Goal: Task Accomplishment & Management: Use online tool/utility

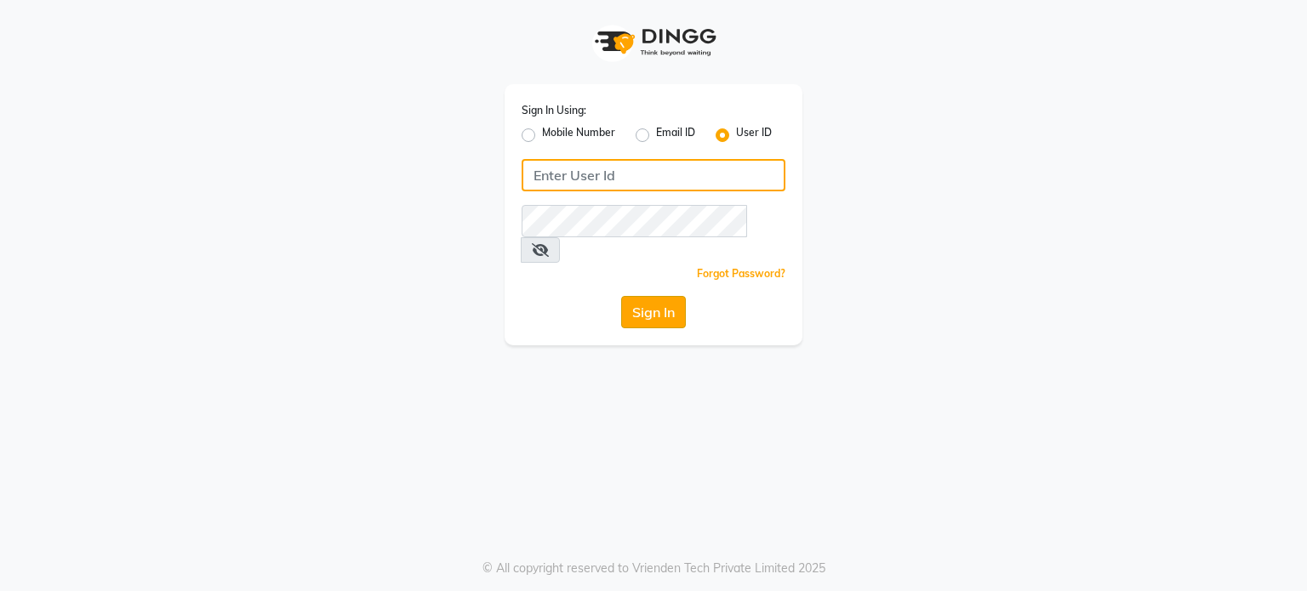
type input "divz"
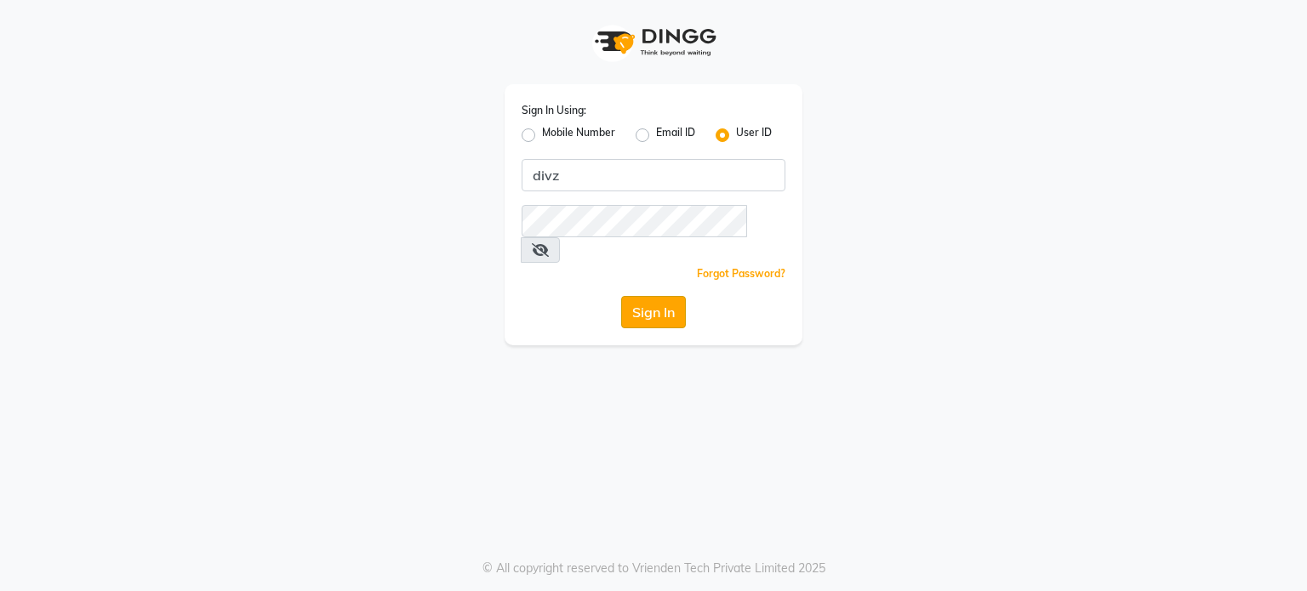
click at [640, 296] on button "Sign In" at bounding box center [653, 312] width 65 height 32
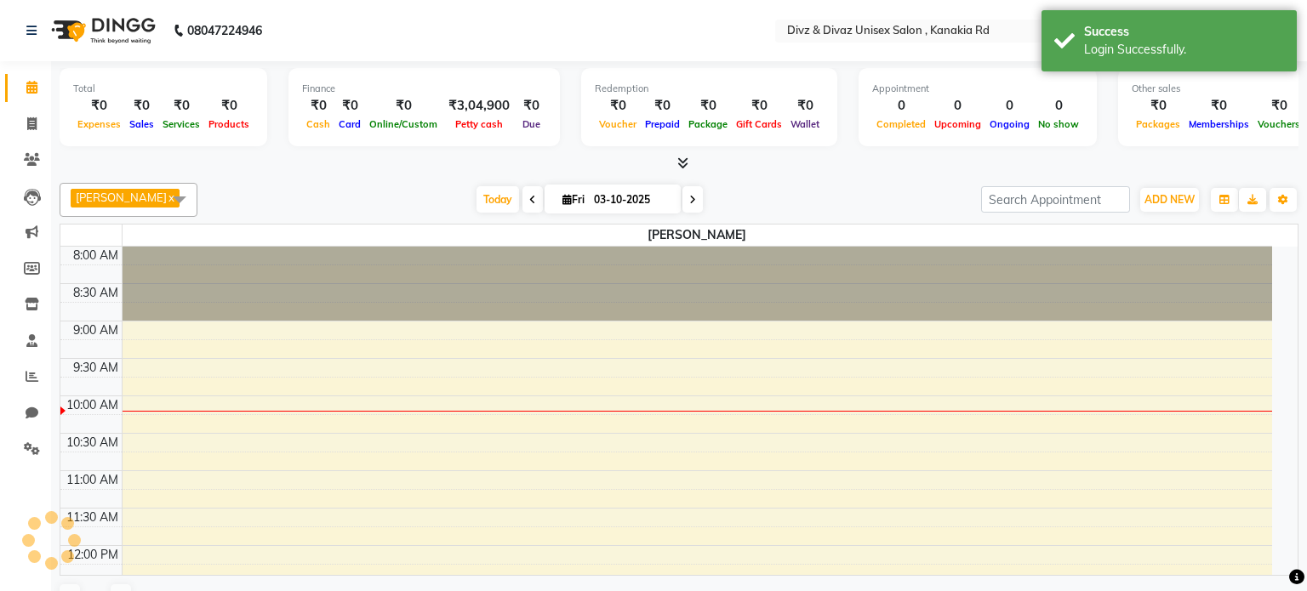
select select "en"
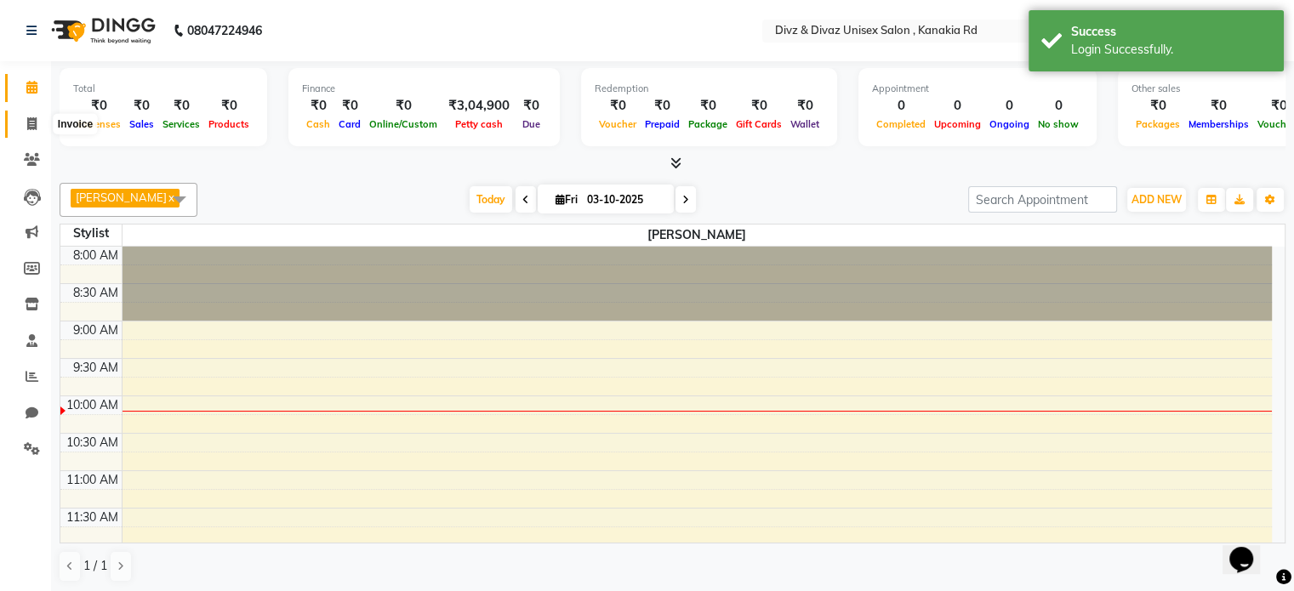
click at [31, 123] on icon at bounding box center [31, 123] width 9 height 13
select select "service"
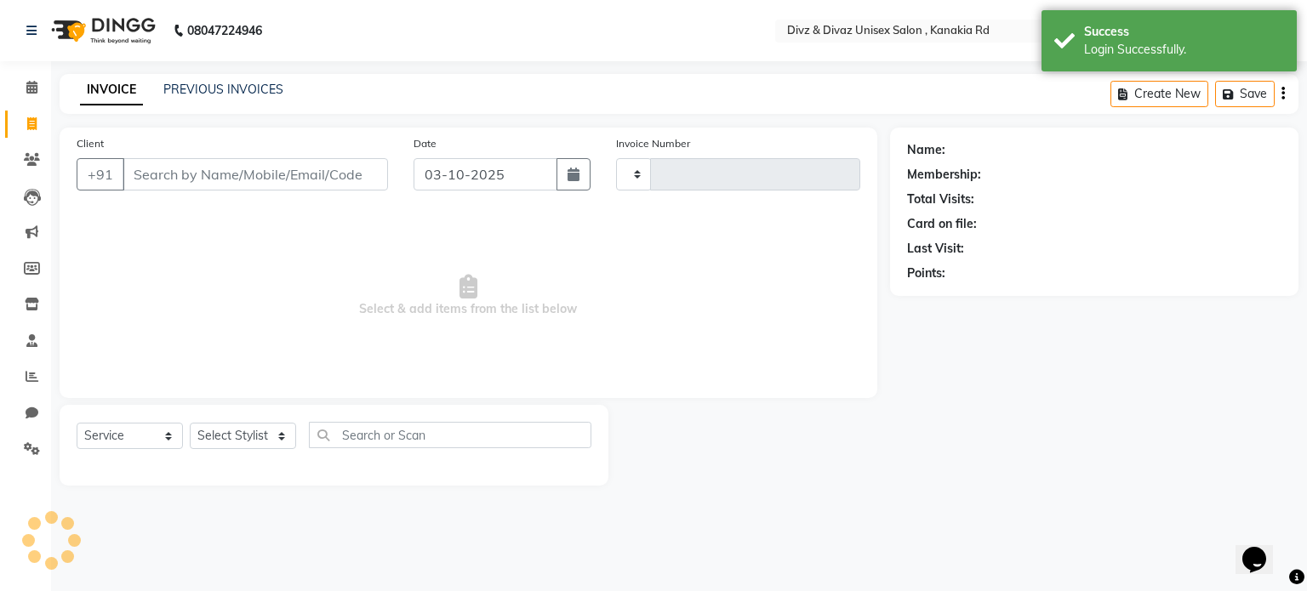
type input "2997"
select select "7588"
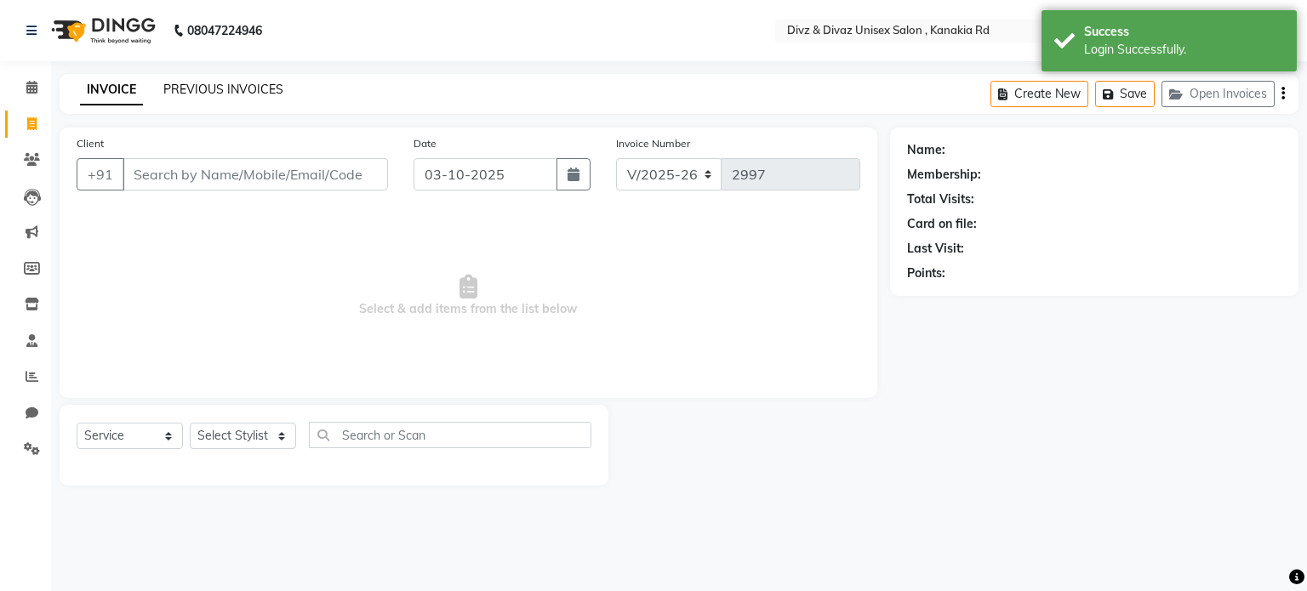
click at [266, 92] on link "PREVIOUS INVOICES" at bounding box center [223, 89] width 120 height 15
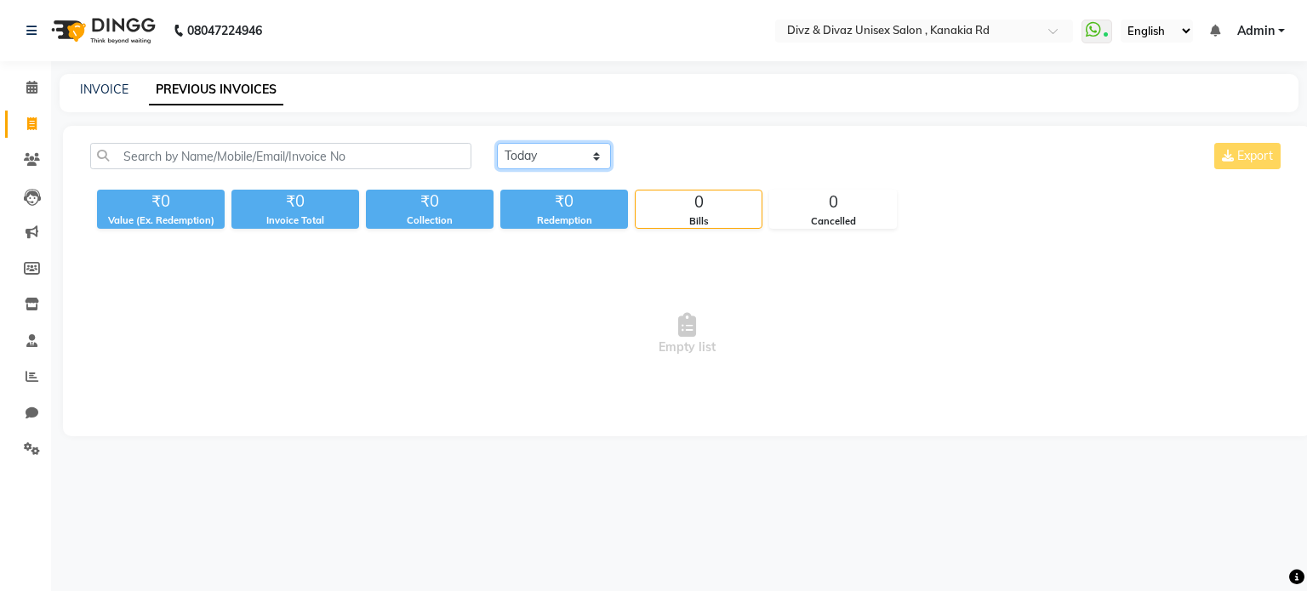
click at [597, 161] on select "[DATE] [DATE] Custom Range" at bounding box center [554, 156] width 114 height 26
click at [37, 382] on icon at bounding box center [32, 376] width 13 height 13
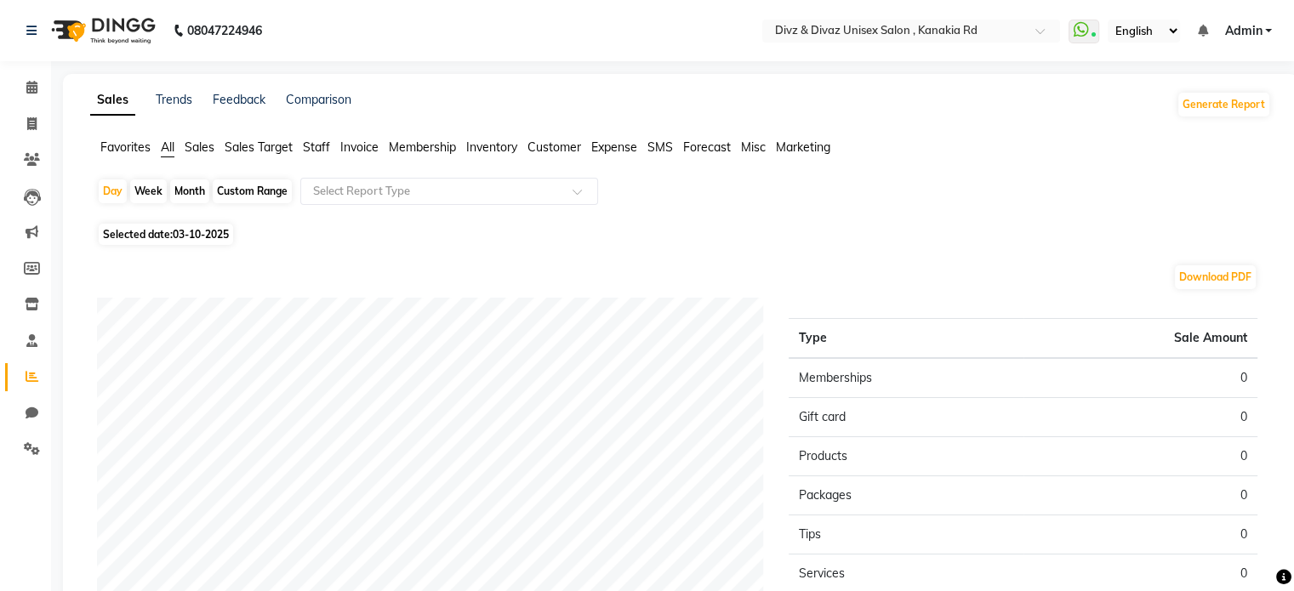
click at [196, 191] on div "Month" at bounding box center [189, 192] width 39 height 24
select select "10"
select select "2025"
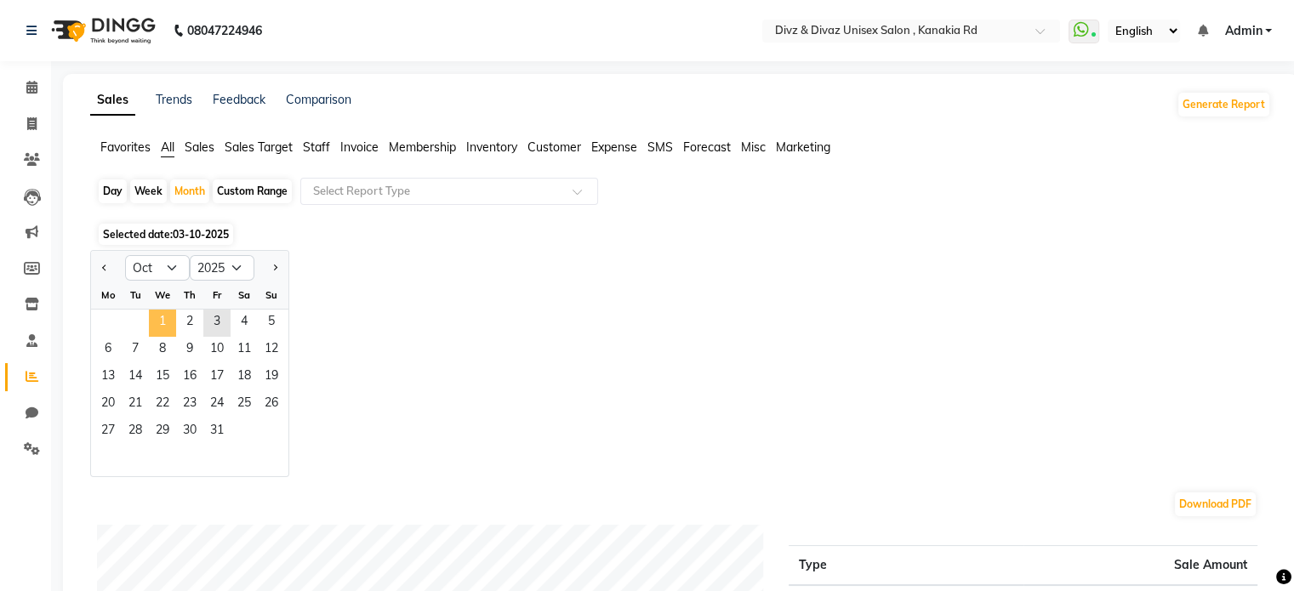
click at [167, 314] on span "1" at bounding box center [162, 323] width 27 height 27
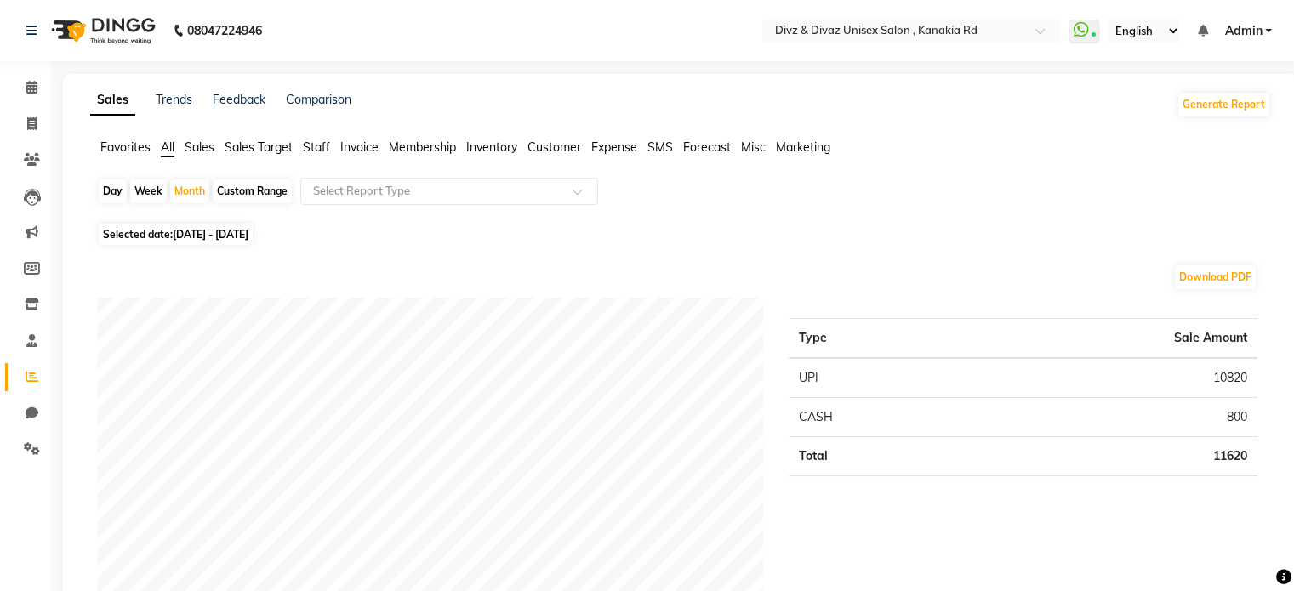
click at [219, 230] on span "[DATE] - [DATE]" at bounding box center [211, 234] width 76 height 13
select select "10"
select select "2025"
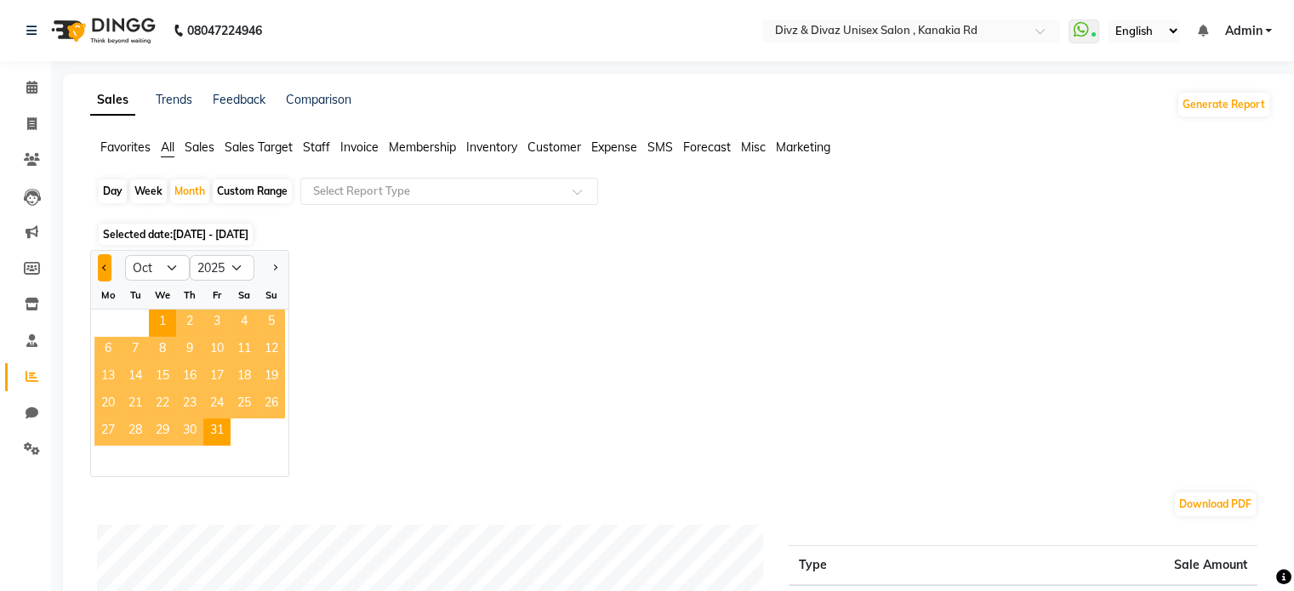
click at [106, 265] on button "Previous month" at bounding box center [105, 267] width 14 height 27
select select "9"
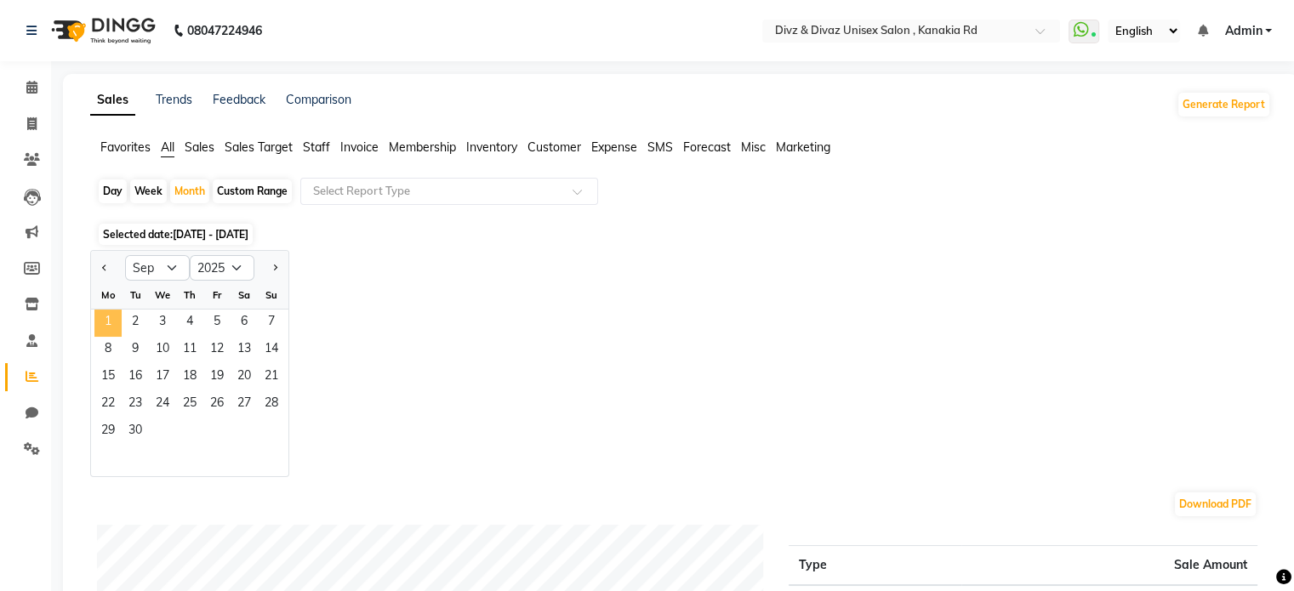
click at [111, 316] on span "1" at bounding box center [107, 323] width 27 height 27
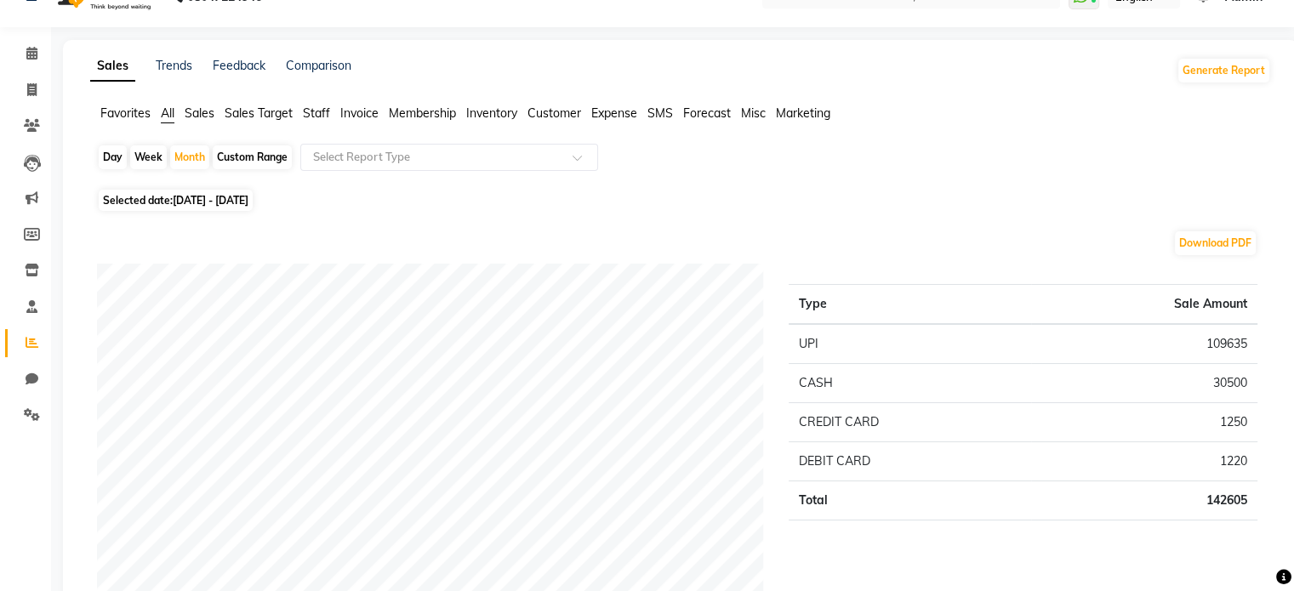
scroll to position [68, 0]
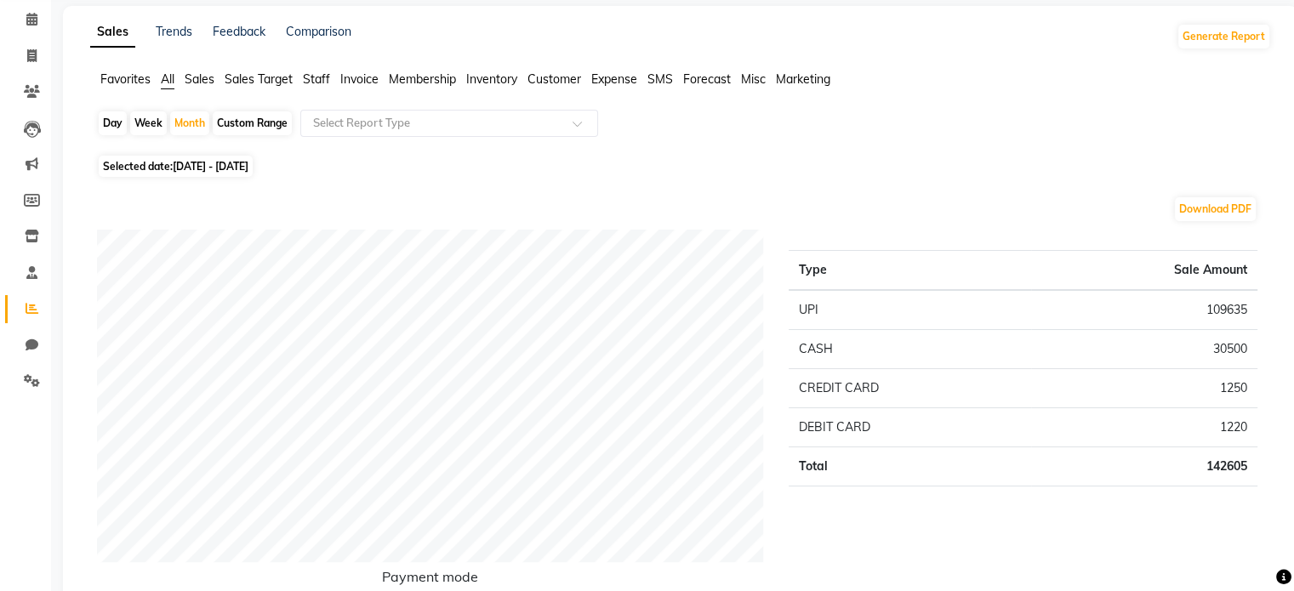
click at [967, 390] on td "CREDIT CARD" at bounding box center [910, 388] width 242 height 39
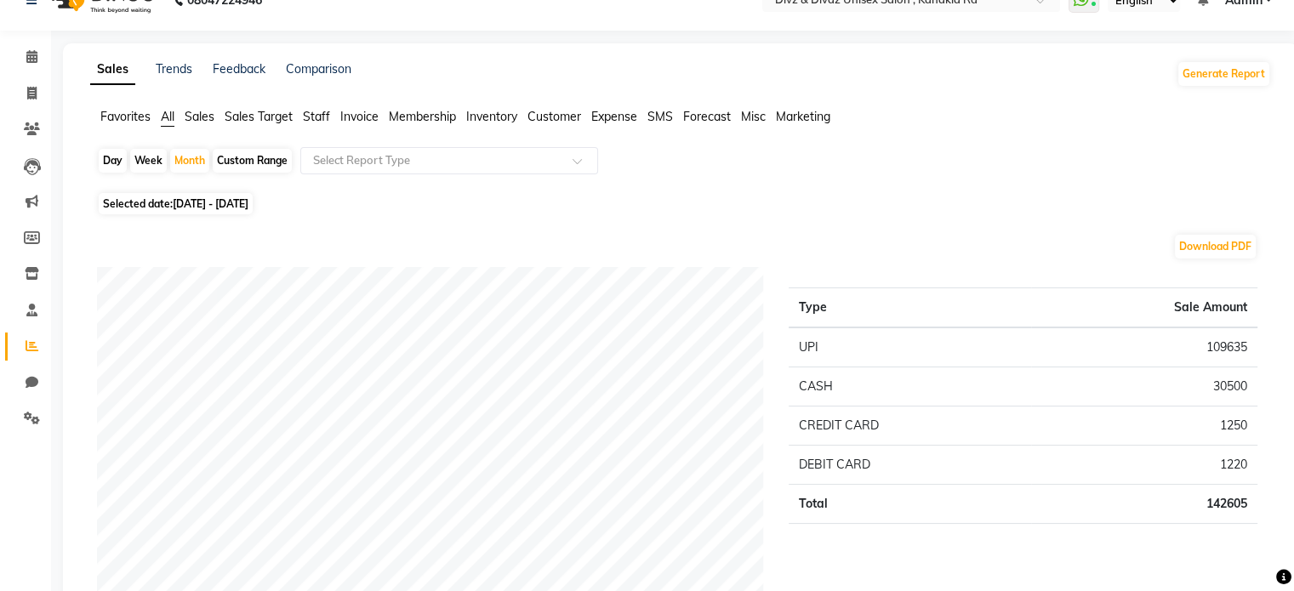
scroll to position [0, 0]
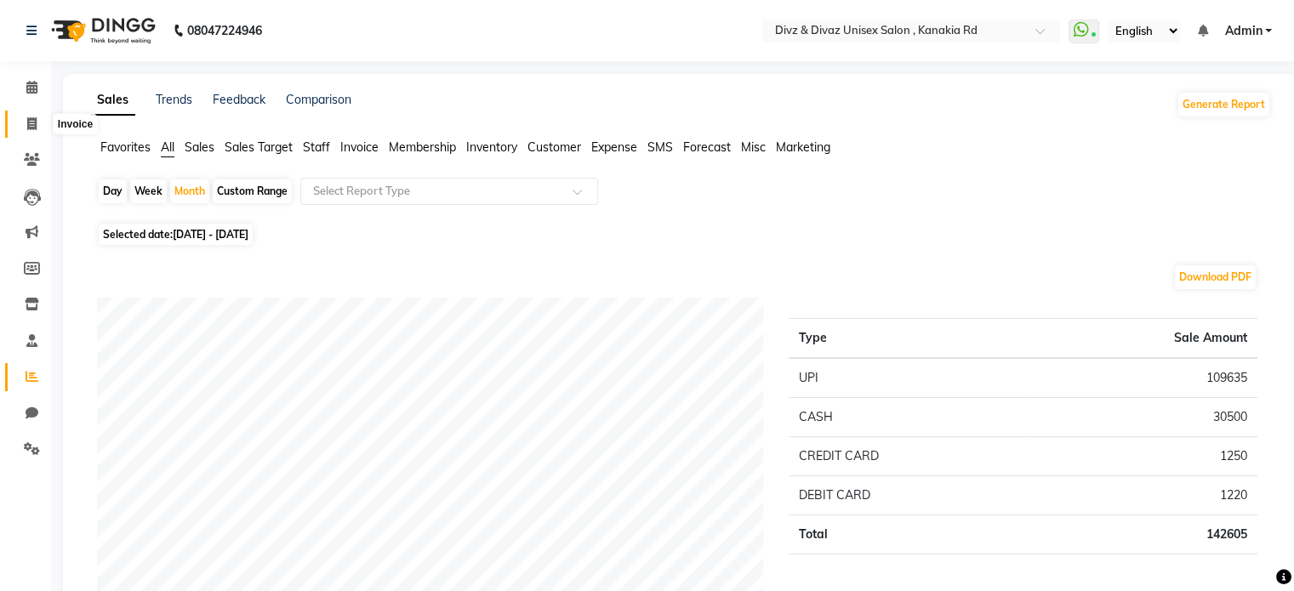
click at [39, 117] on span at bounding box center [32, 125] width 30 height 20
select select "service"
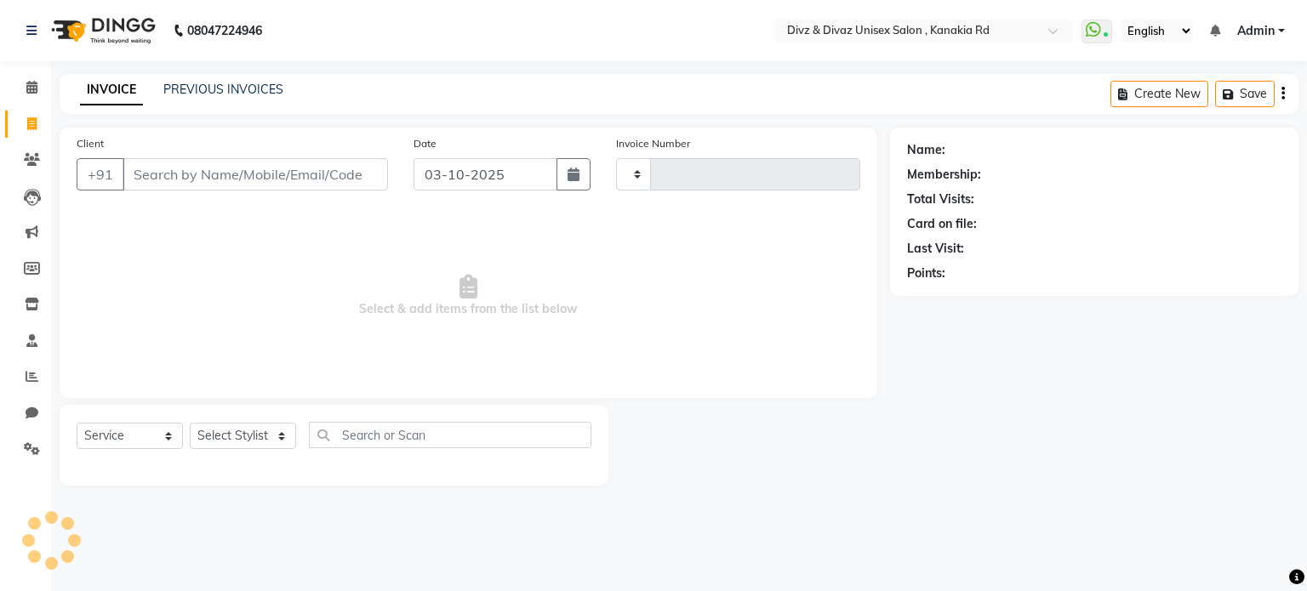
type input "2997"
select select "7588"
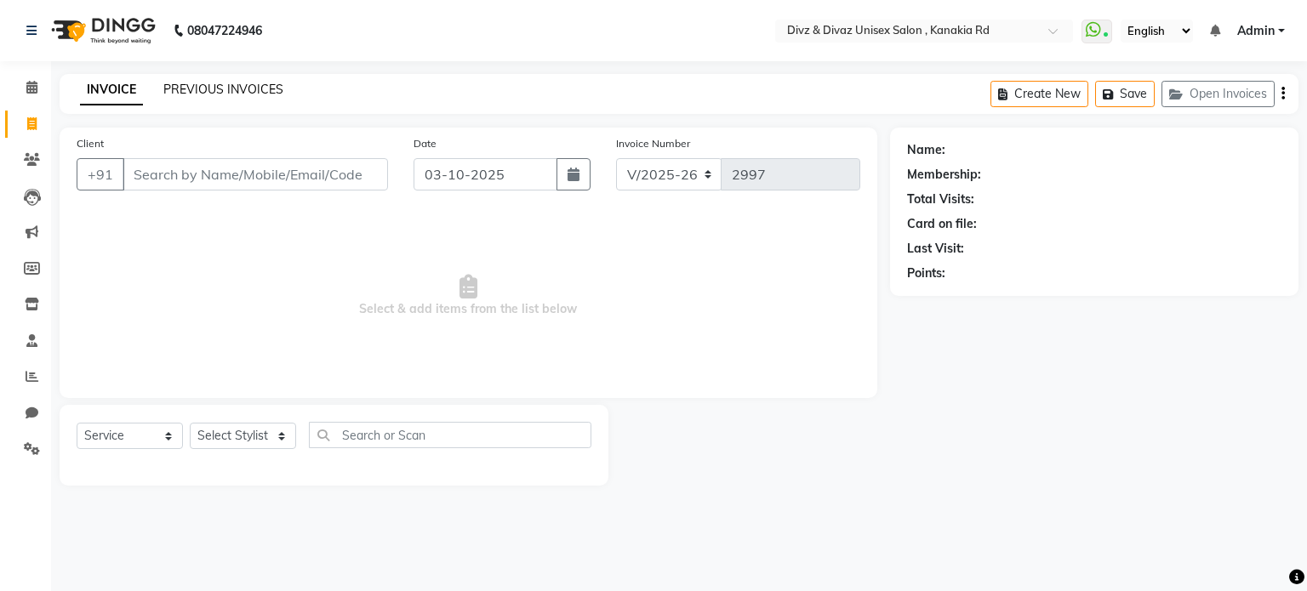
click at [221, 93] on link "PREVIOUS INVOICES" at bounding box center [223, 89] width 120 height 15
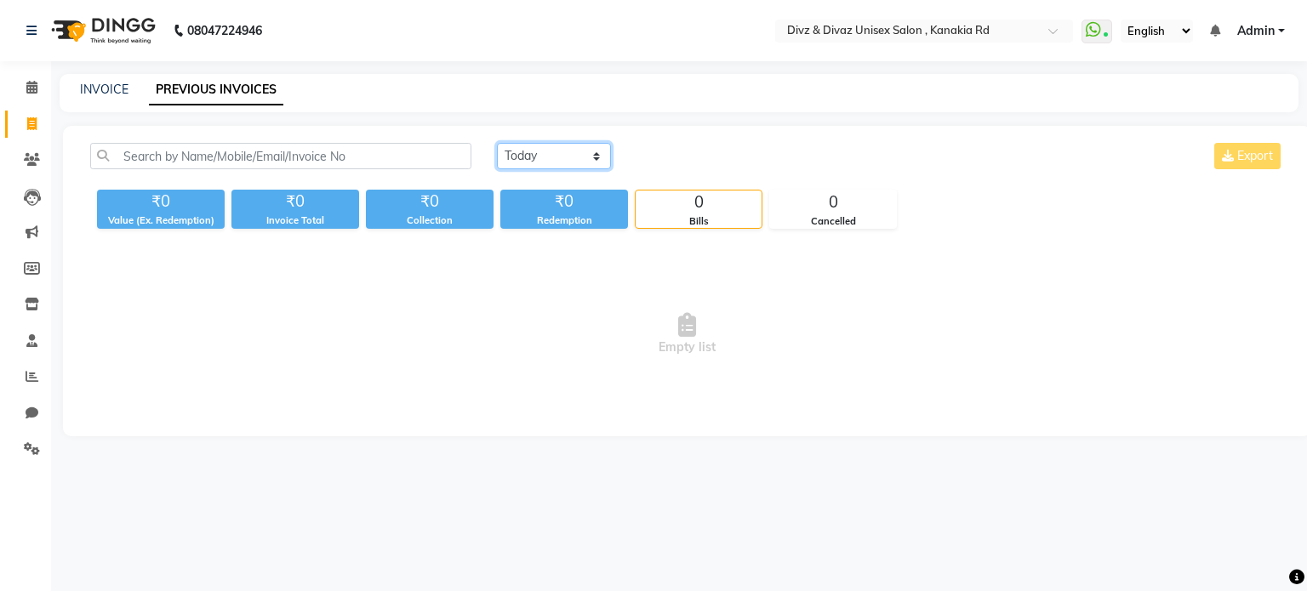
click at [529, 166] on select "[DATE] [DATE] Custom Range" at bounding box center [554, 156] width 114 height 26
click at [100, 91] on link "INVOICE" at bounding box center [104, 89] width 48 height 15
select select "service"
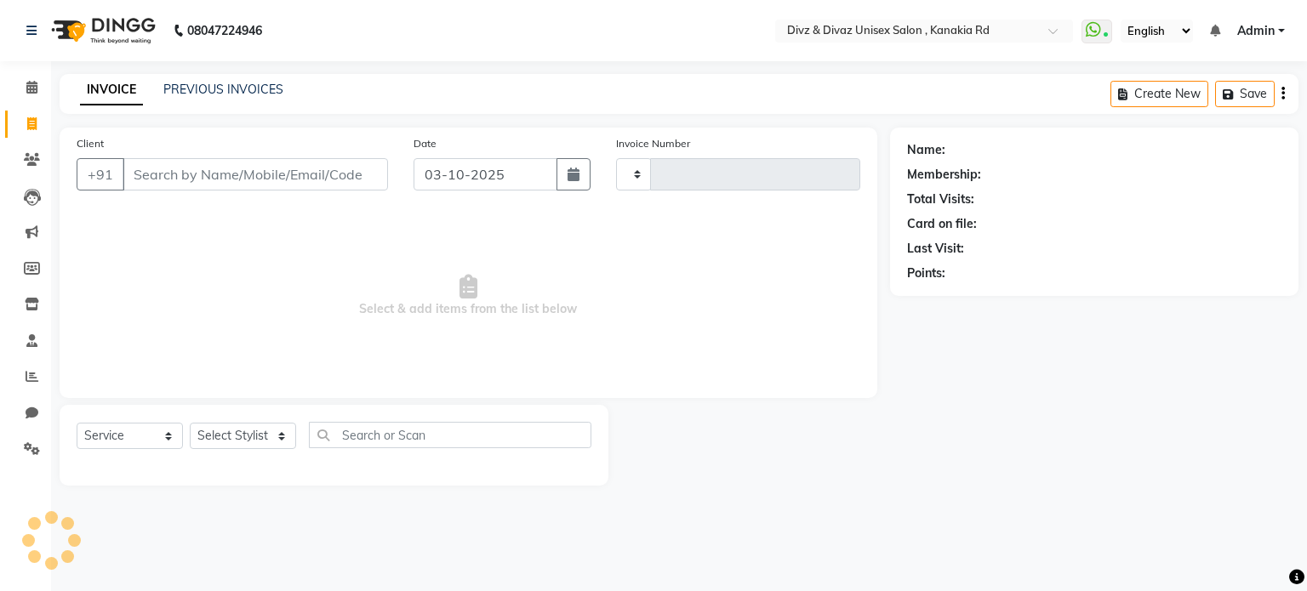
type input "2997"
select select "7588"
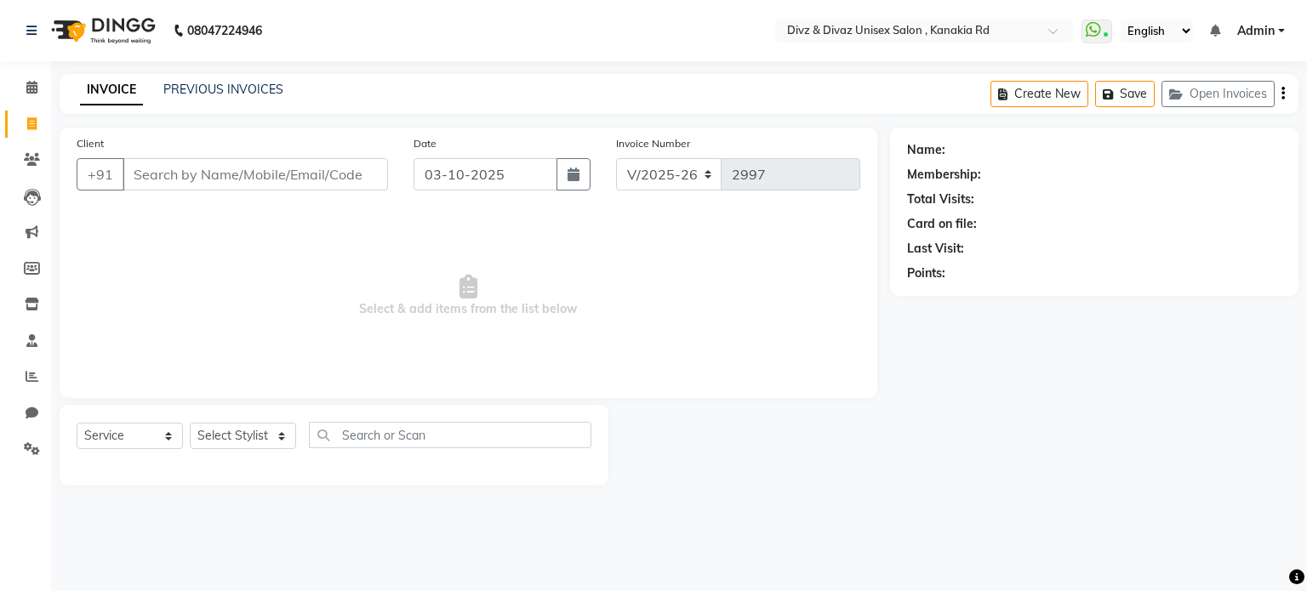
click at [225, 173] on input "Client" at bounding box center [255, 174] width 265 height 32
click at [197, 83] on link "PREVIOUS INVOICES" at bounding box center [223, 89] width 120 height 15
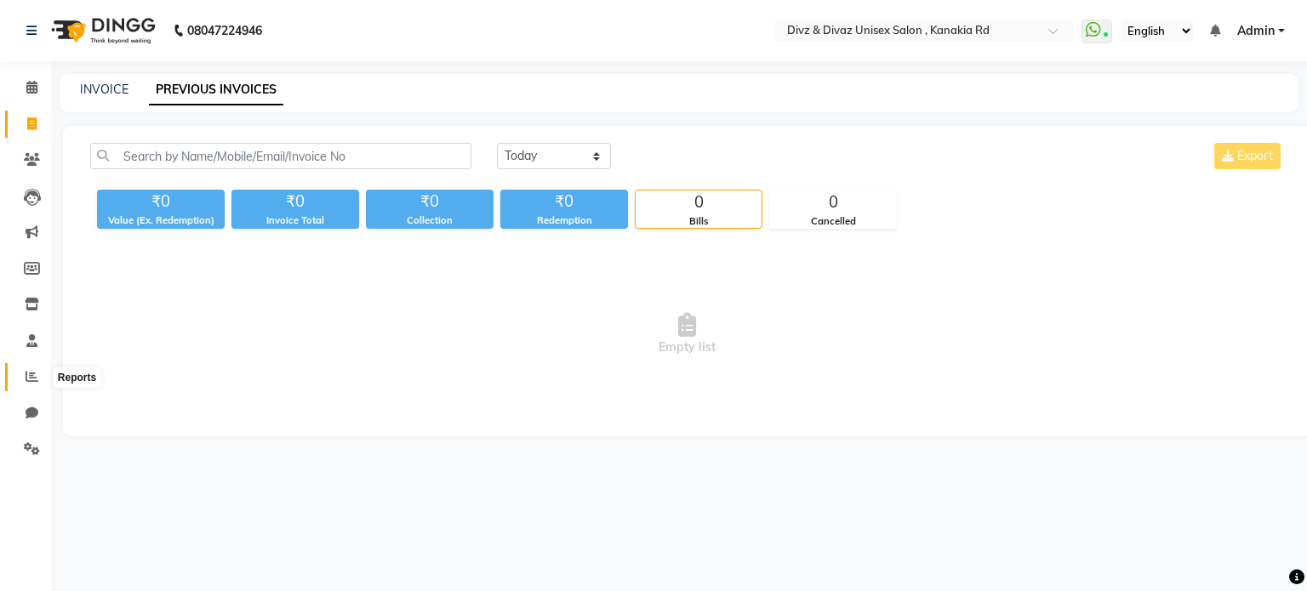
click at [27, 376] on icon at bounding box center [32, 376] width 13 height 13
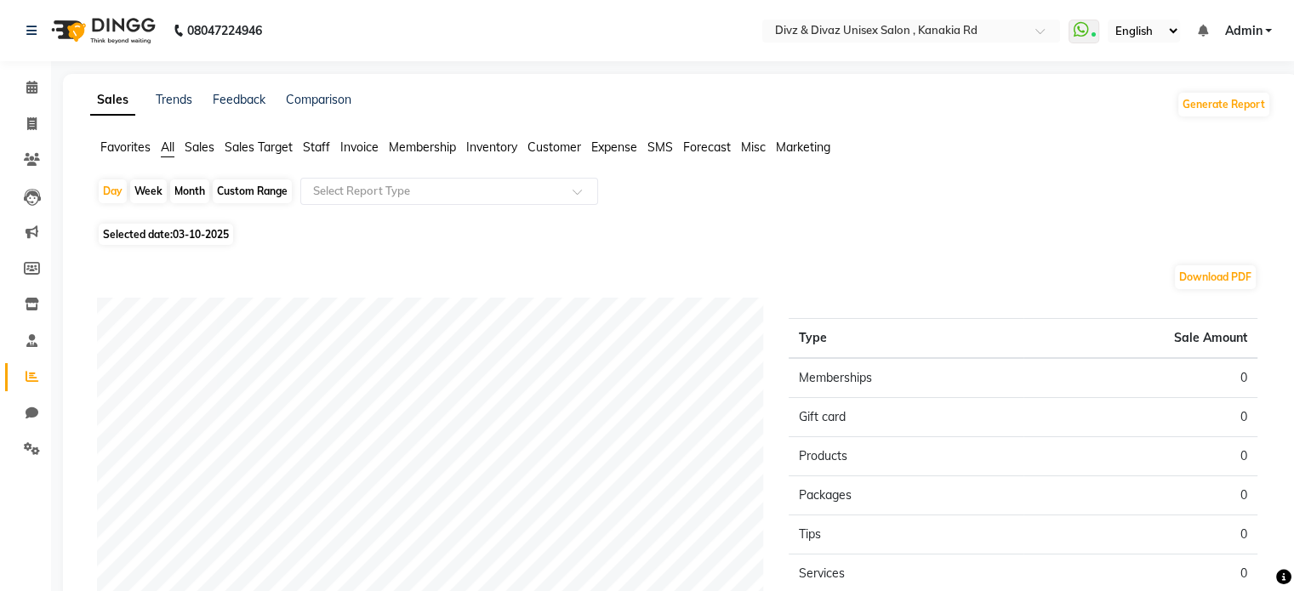
click at [186, 190] on div "Month" at bounding box center [189, 192] width 39 height 24
select select "10"
select select "2025"
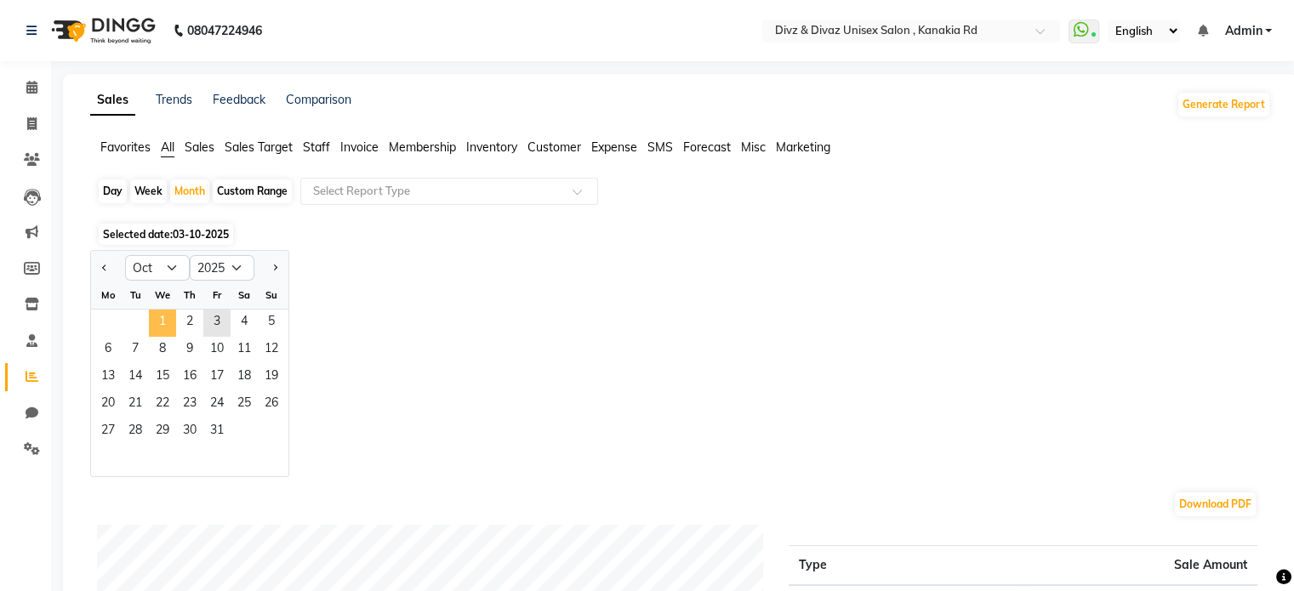
click at [167, 315] on span "1" at bounding box center [162, 323] width 27 height 27
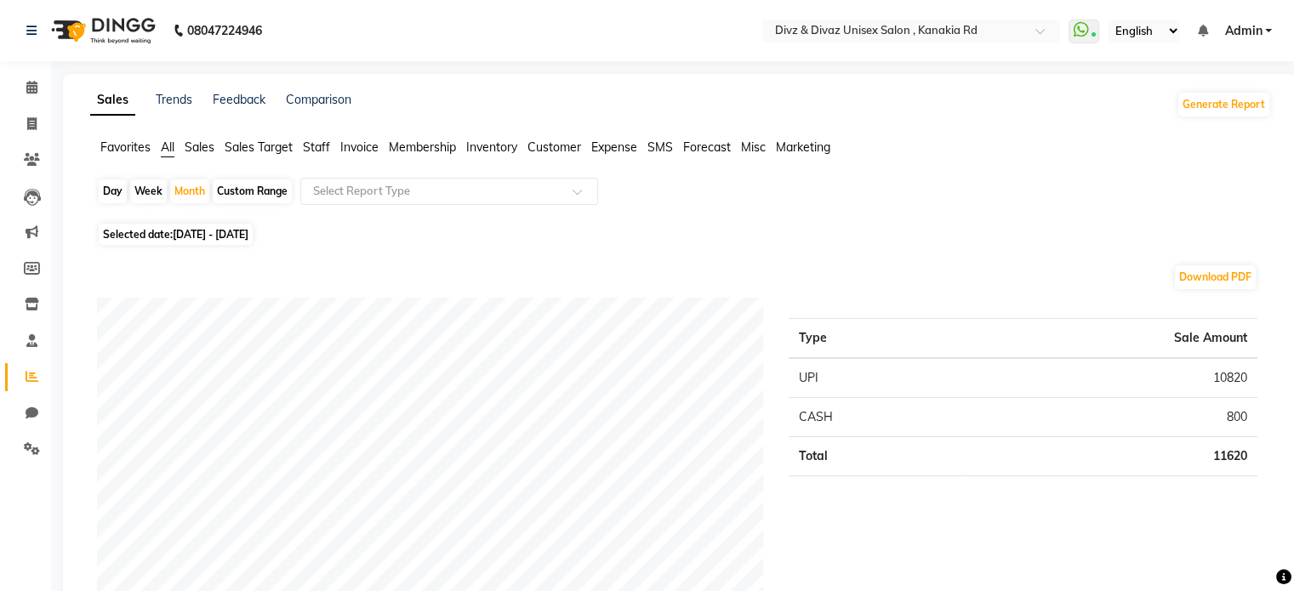
click at [26, 121] on span at bounding box center [32, 125] width 30 height 20
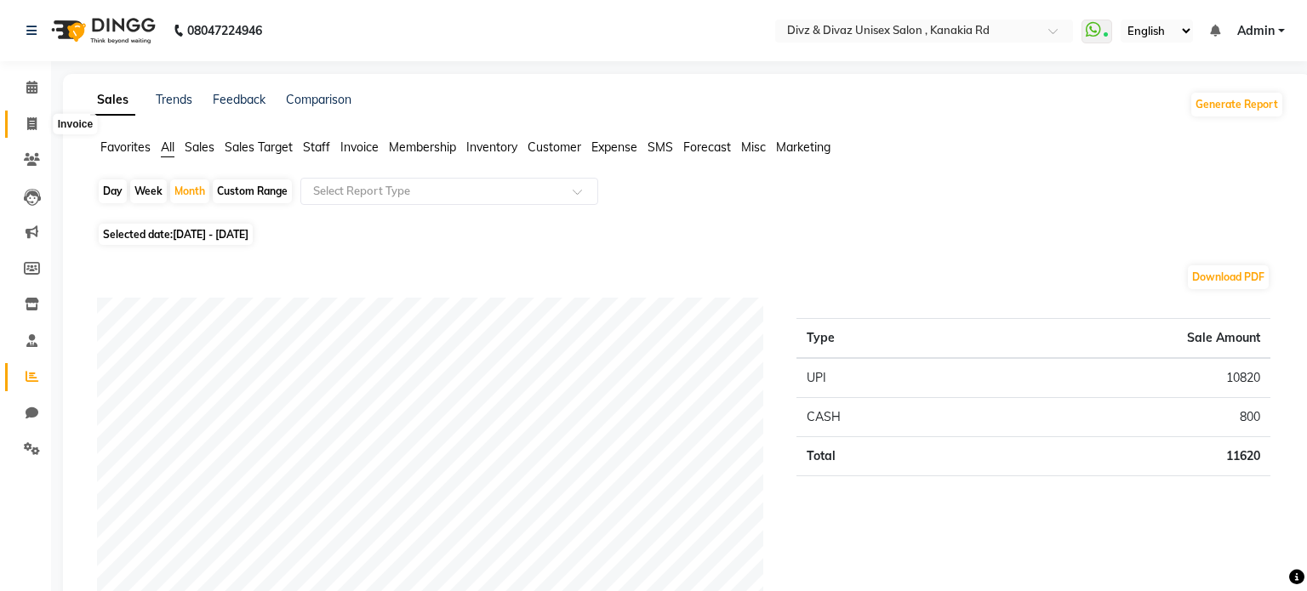
select select "service"
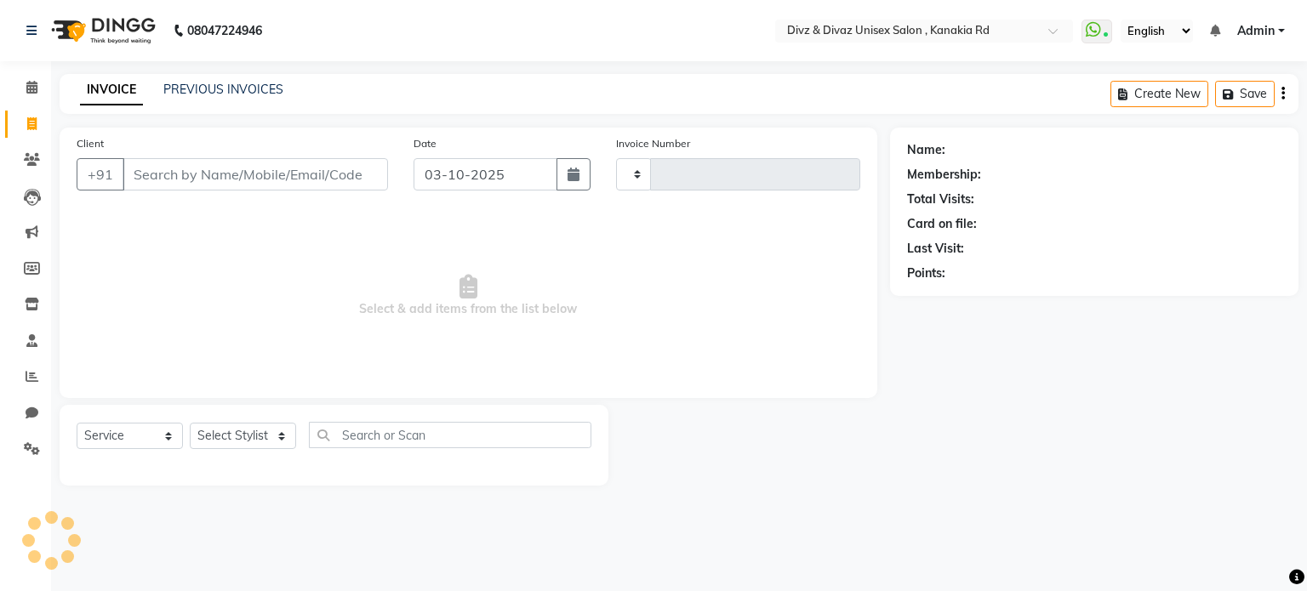
type input "2997"
select select "7588"
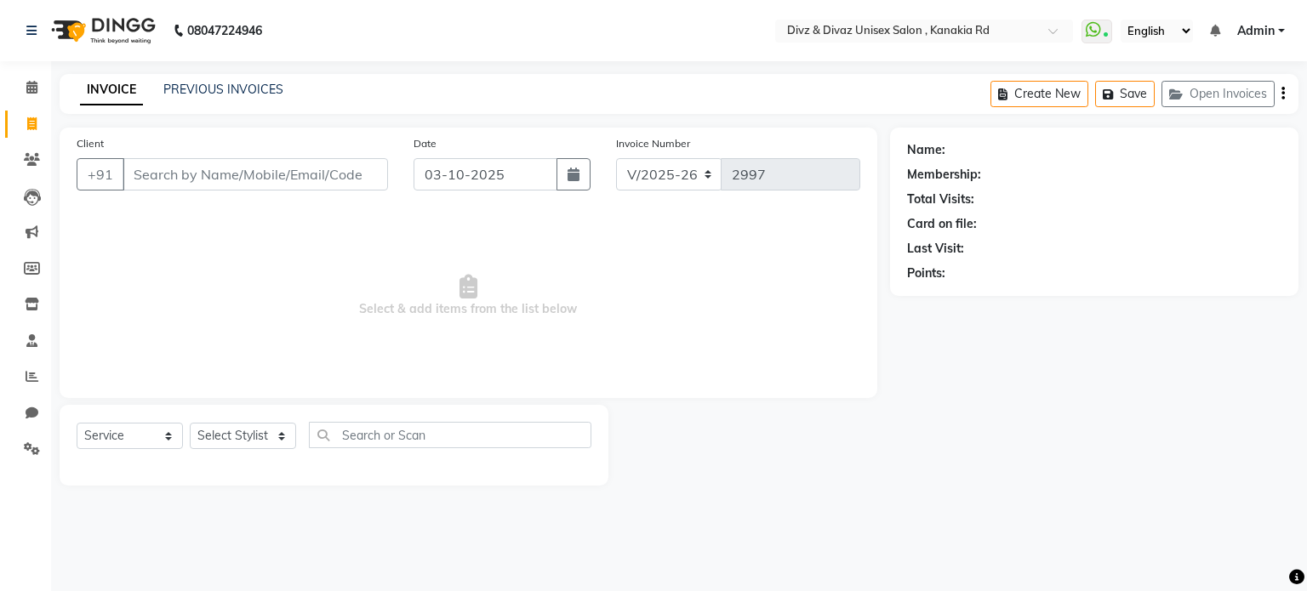
click at [269, 169] on input "Client" at bounding box center [255, 174] width 265 height 32
click at [36, 382] on icon at bounding box center [32, 376] width 13 height 13
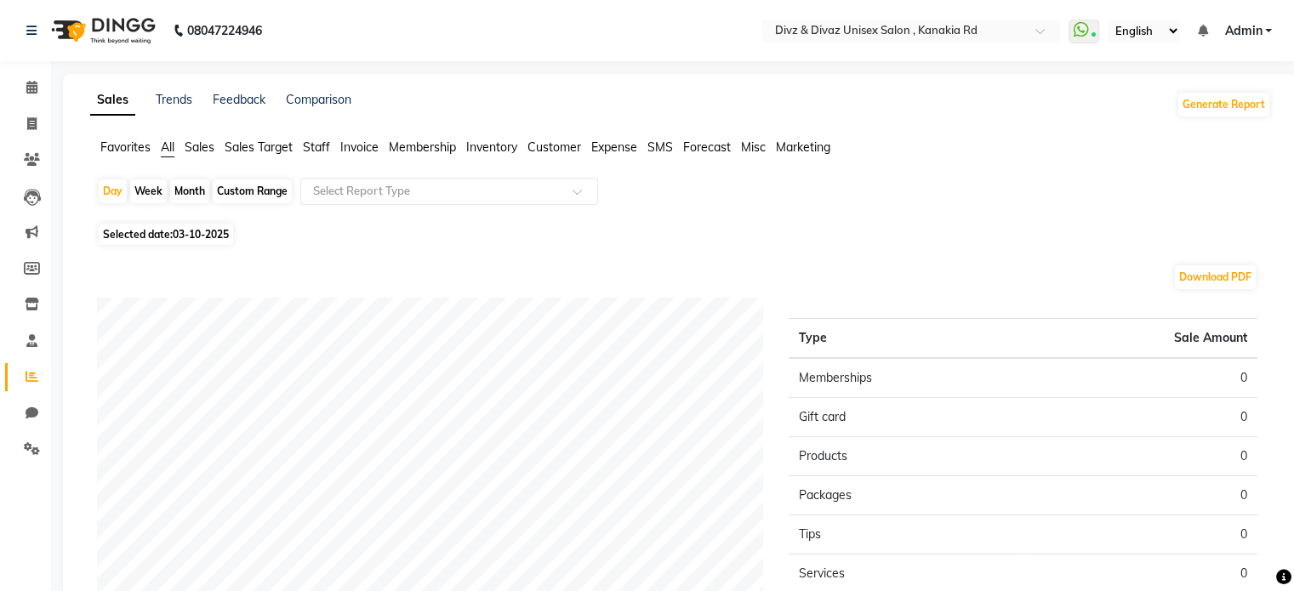
click at [194, 197] on div "Month" at bounding box center [189, 192] width 39 height 24
select select "10"
select select "2025"
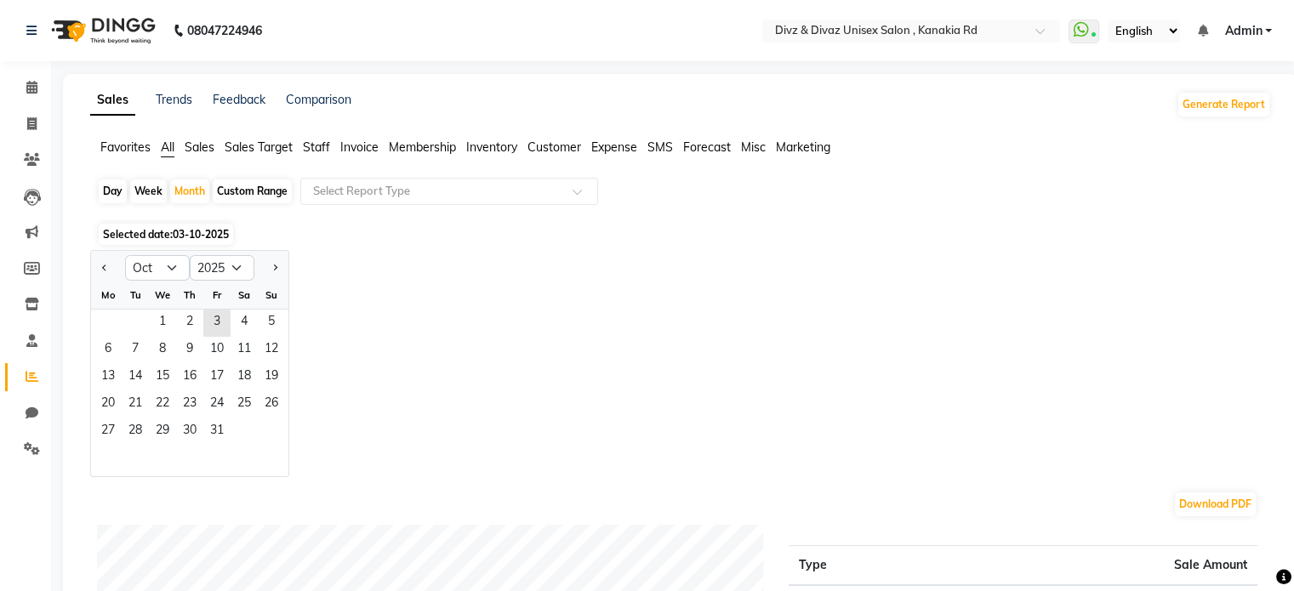
click at [112, 264] on div at bounding box center [108, 267] width 34 height 27
click at [105, 268] on span "Previous month" at bounding box center [105, 267] width 6 height 6
select select "9"
click at [114, 324] on span "1" at bounding box center [107, 323] width 27 height 27
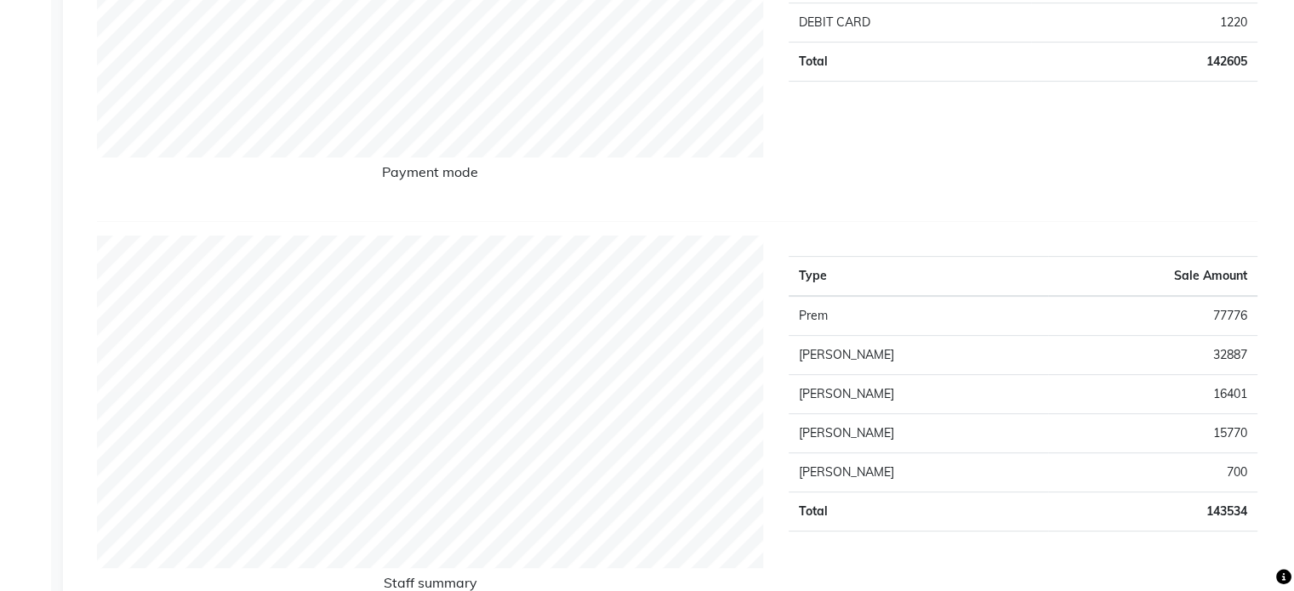
scroll to position [476, 0]
click at [493, 184] on div "Payment mode" at bounding box center [430, 12] width 692 height 383
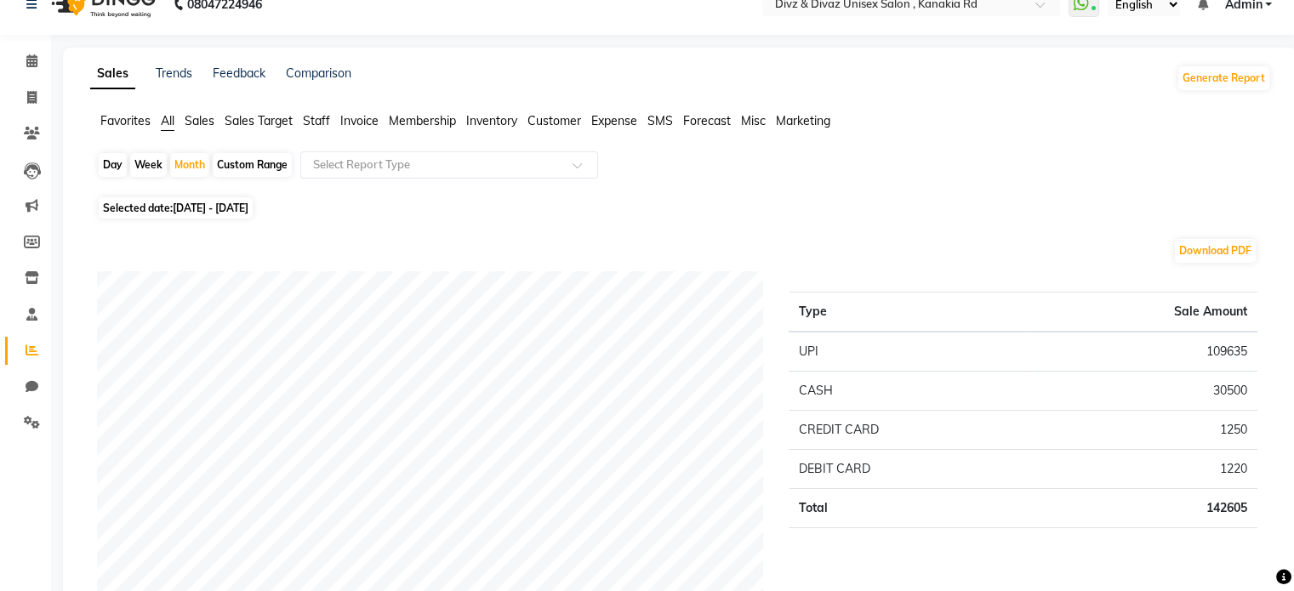
scroll to position [0, 0]
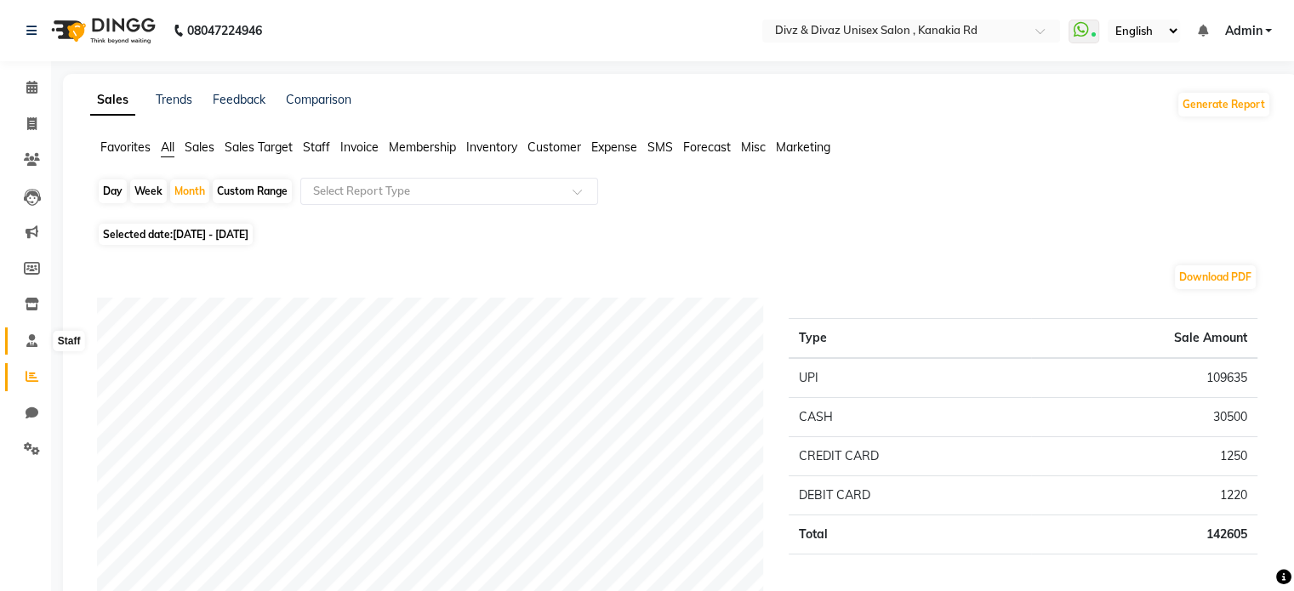
click at [32, 339] on icon at bounding box center [31, 340] width 11 height 13
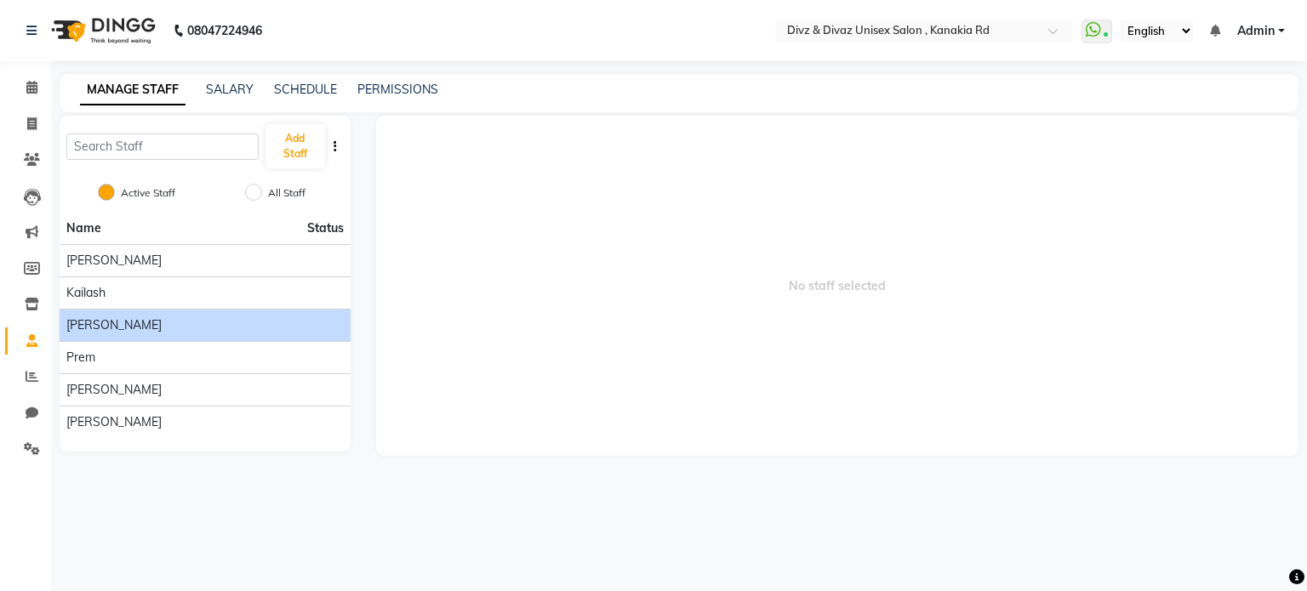
click at [132, 330] on div "[PERSON_NAME]" at bounding box center [204, 325] width 277 height 18
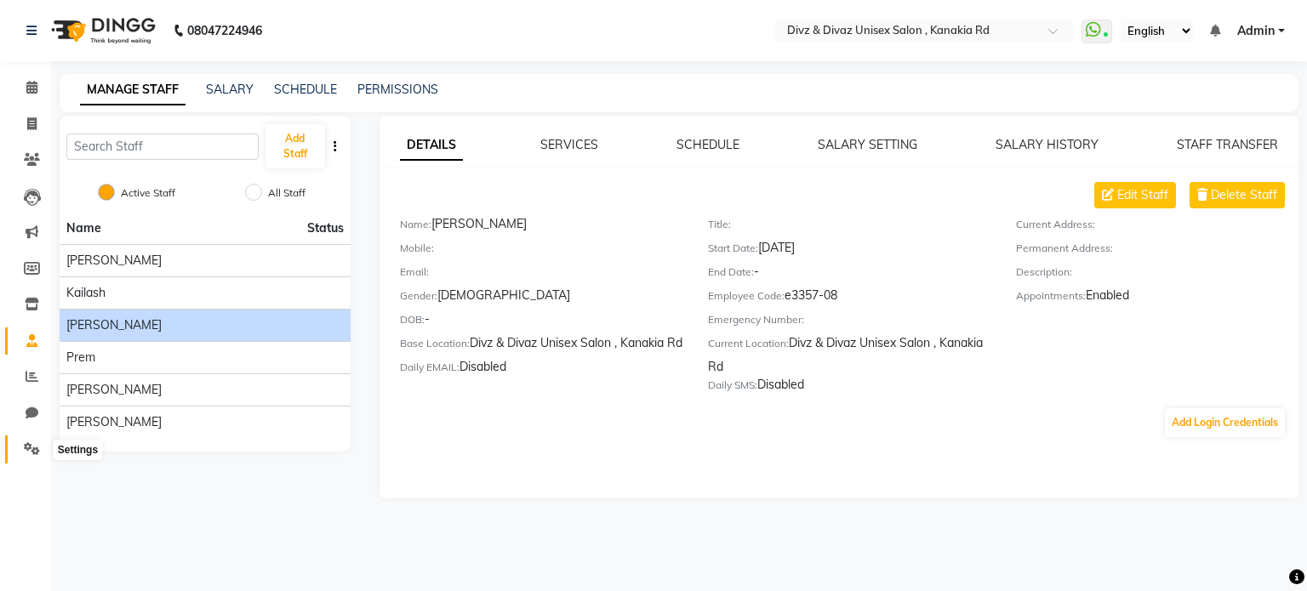
click at [31, 442] on icon at bounding box center [32, 448] width 16 height 13
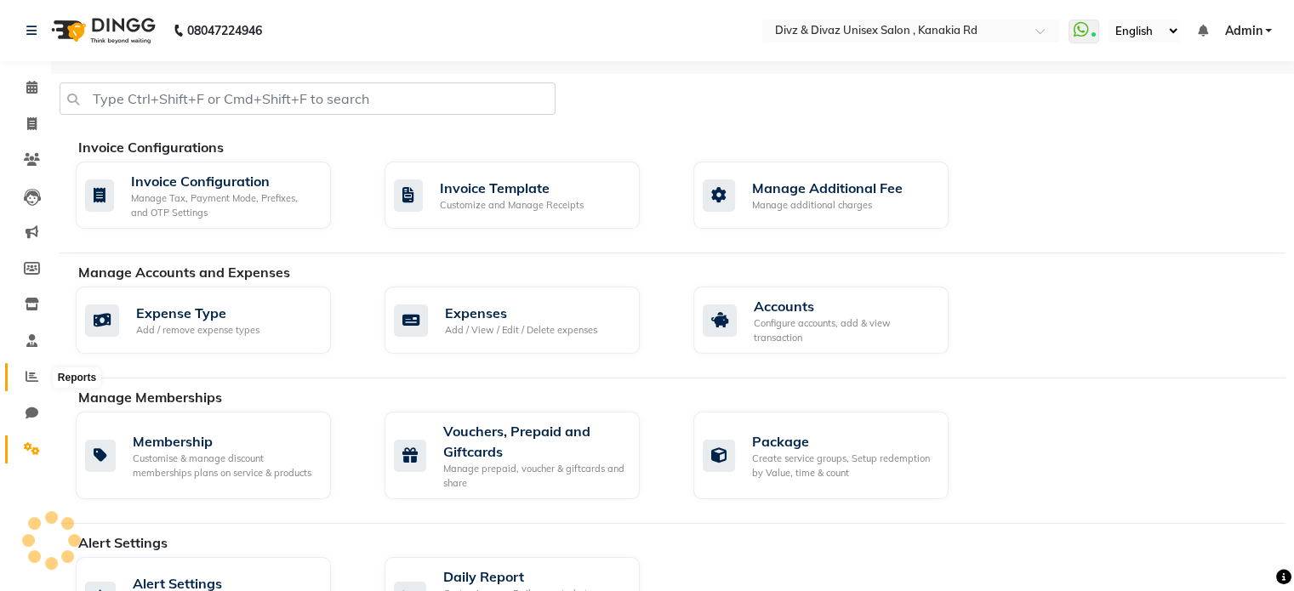
click at [44, 373] on span at bounding box center [32, 378] width 30 height 20
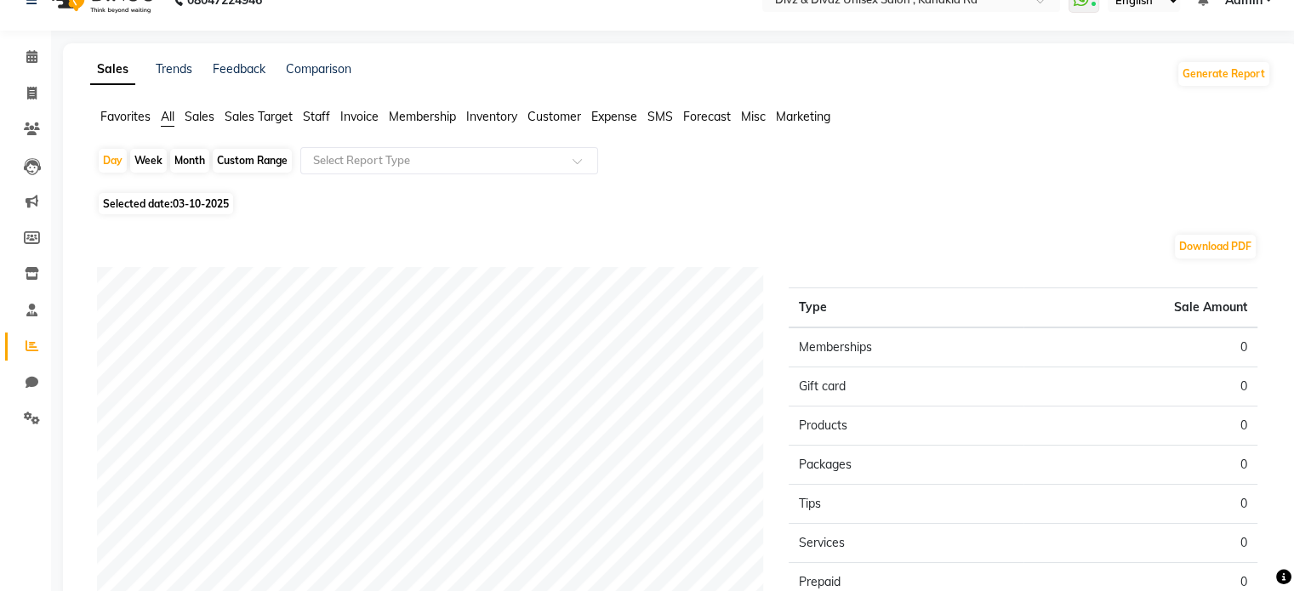
scroll to position [34, 0]
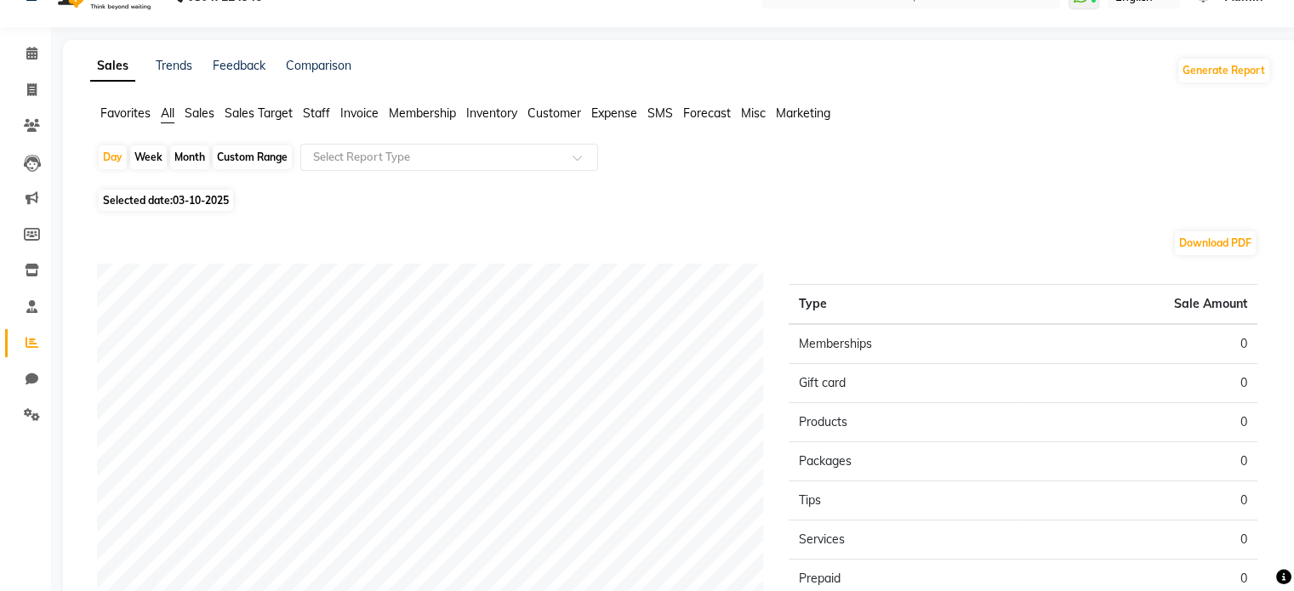
click at [187, 161] on div "Month" at bounding box center [189, 157] width 39 height 24
select select "10"
select select "2025"
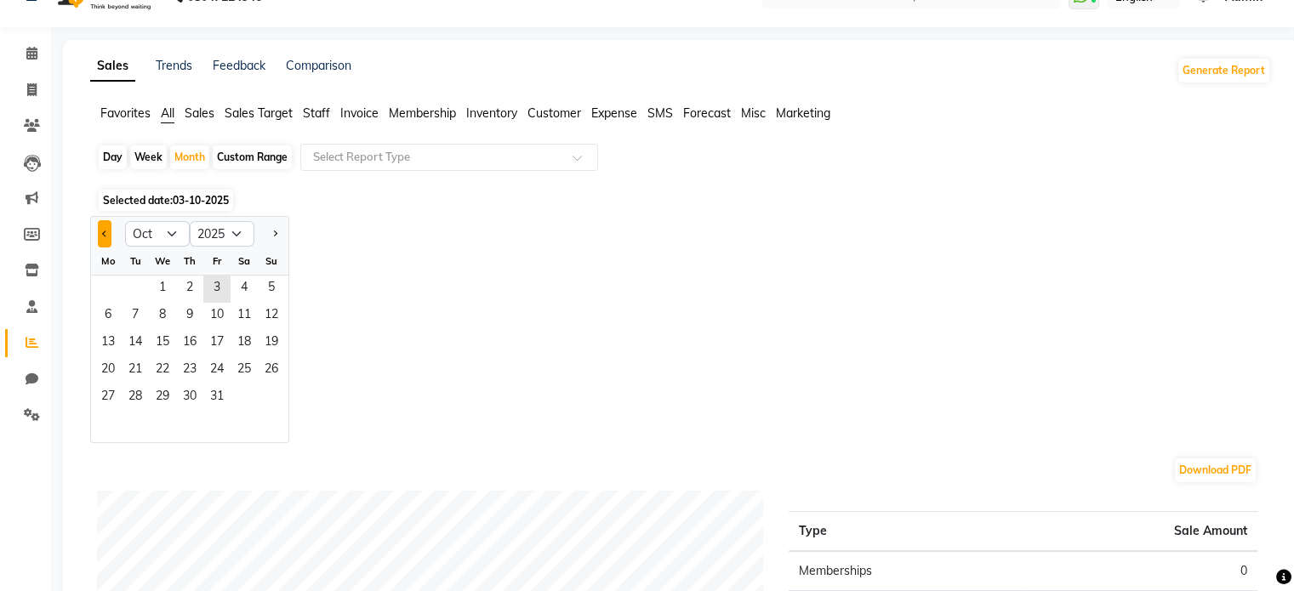
click at [106, 235] on button "Previous month" at bounding box center [105, 233] width 14 height 27
select select "9"
click at [110, 285] on span "1" at bounding box center [107, 289] width 27 height 27
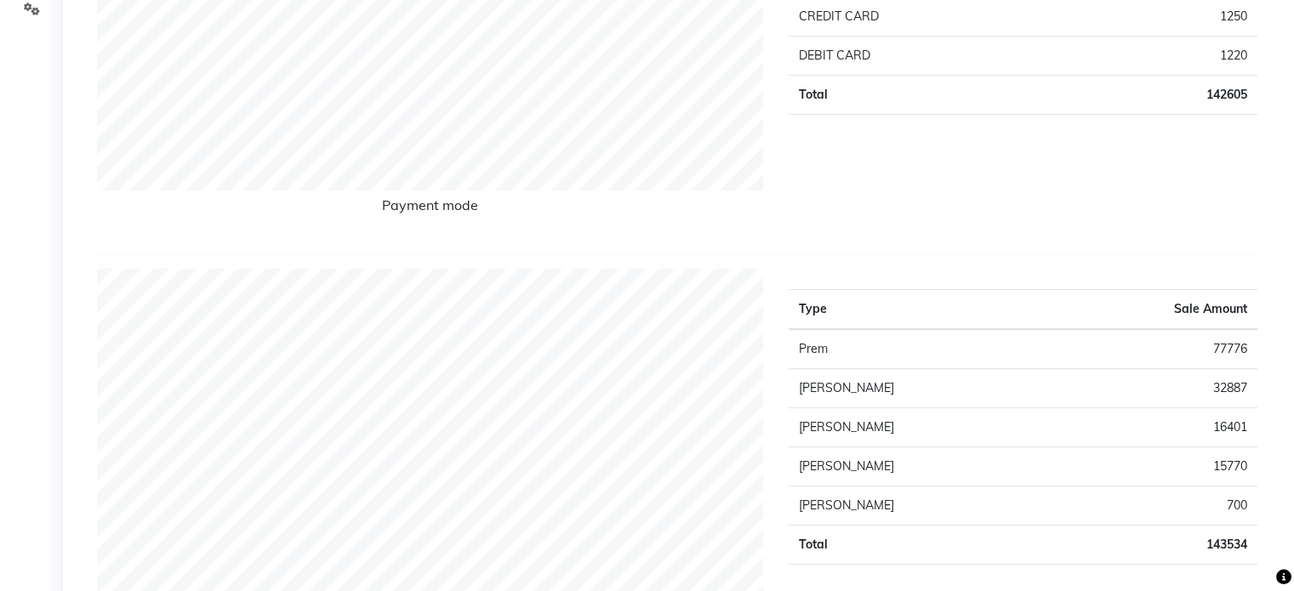
scroll to position [442, 0]
click at [786, 156] on div "Type Sale Amount UPI 109635 CASH 30500 CREDIT CARD 1250 DEBIT CARD 1220 Total 1…" at bounding box center [1023, 46] width 494 height 383
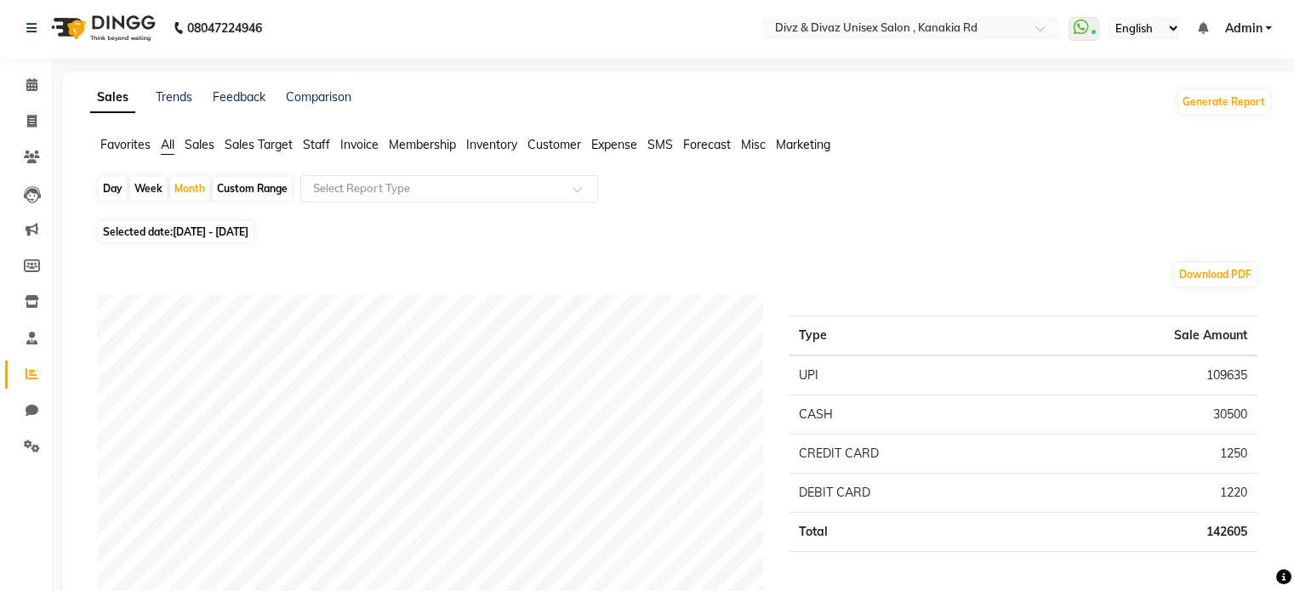
scroll to position [0, 0]
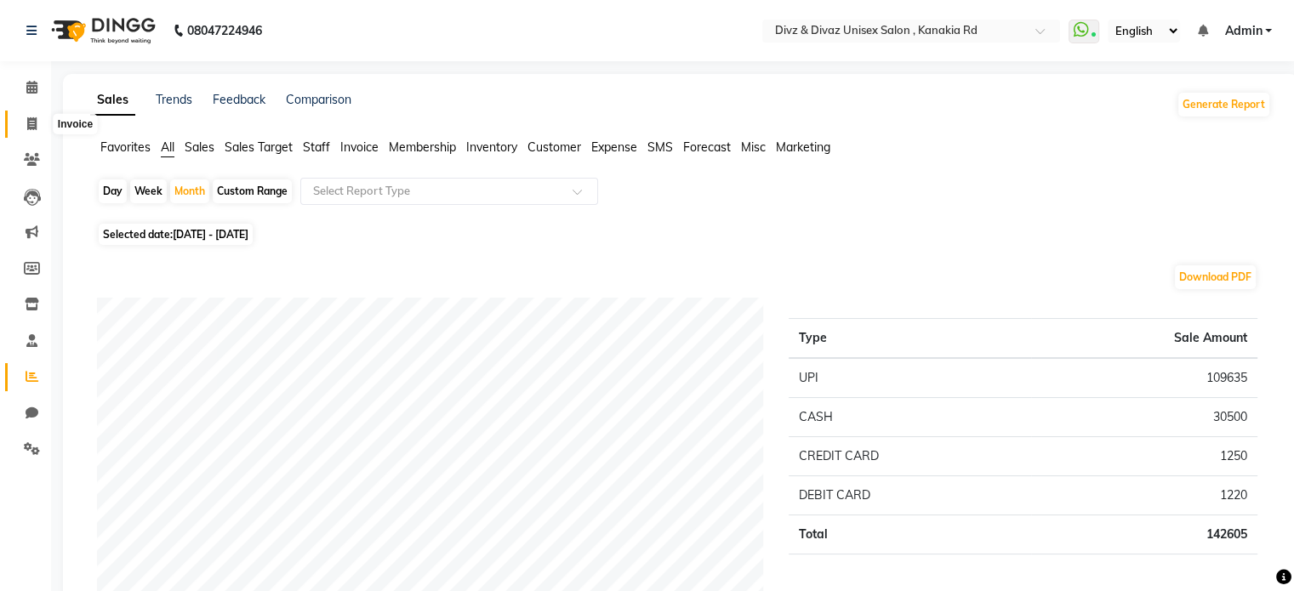
click at [27, 116] on span at bounding box center [32, 125] width 30 height 20
select select "service"
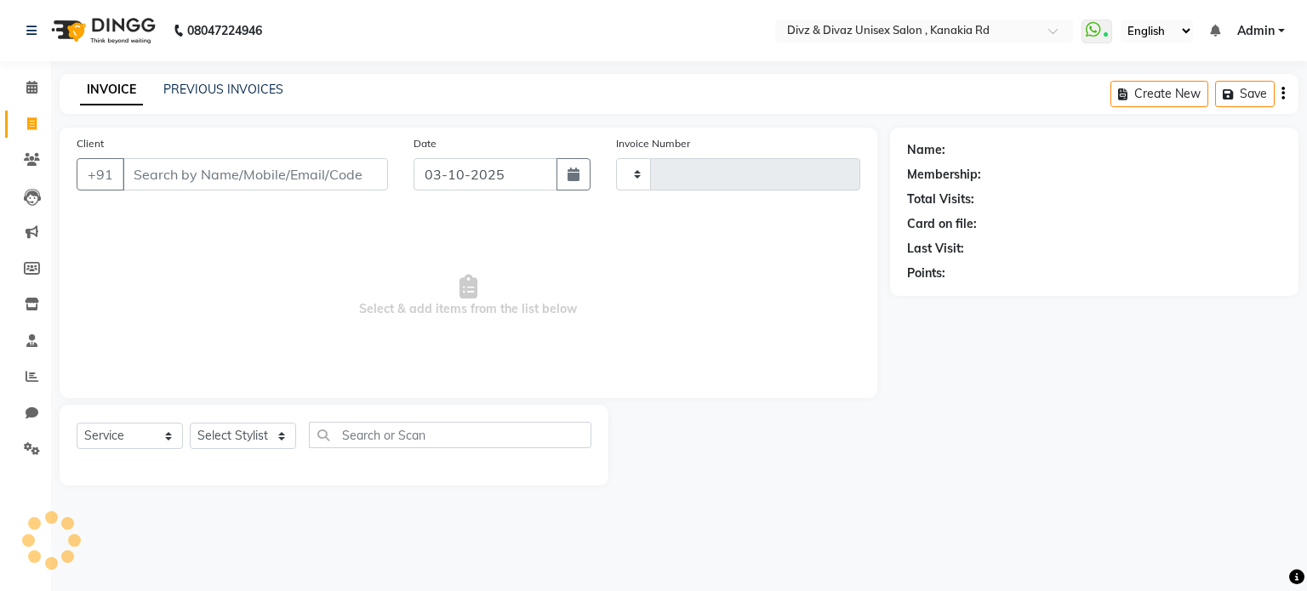
type input "2997"
select select "7588"
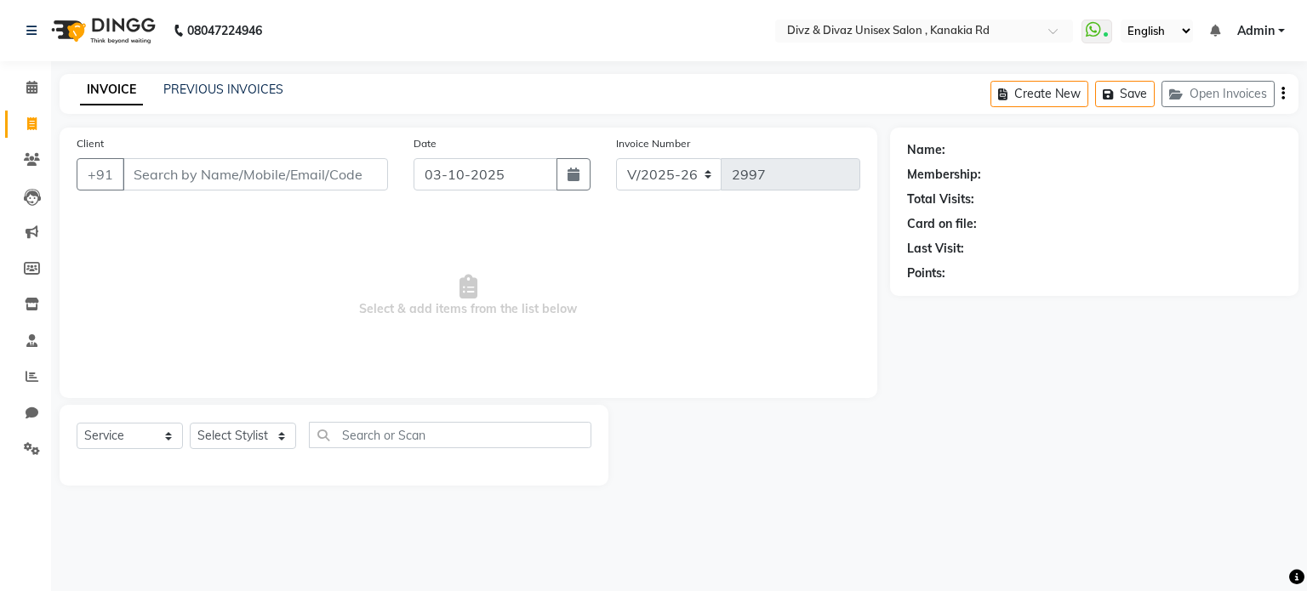
click at [220, 174] on input "Client" at bounding box center [255, 174] width 265 height 32
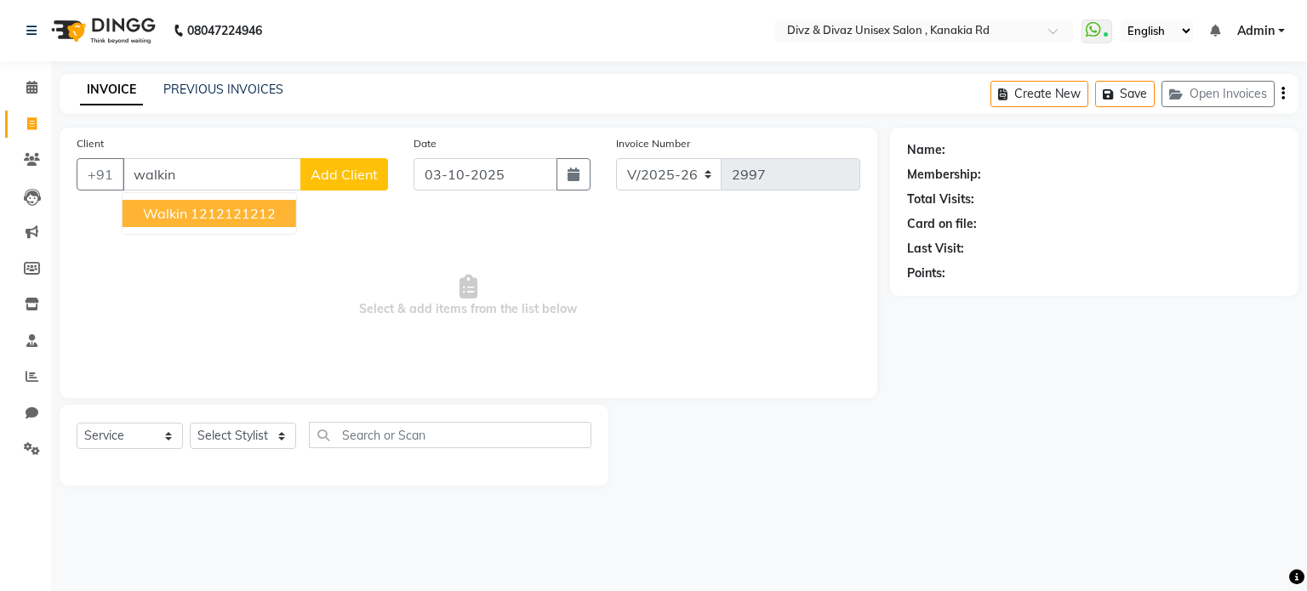
click at [221, 207] on ngb-highlight "1212121212" at bounding box center [233, 213] width 85 height 17
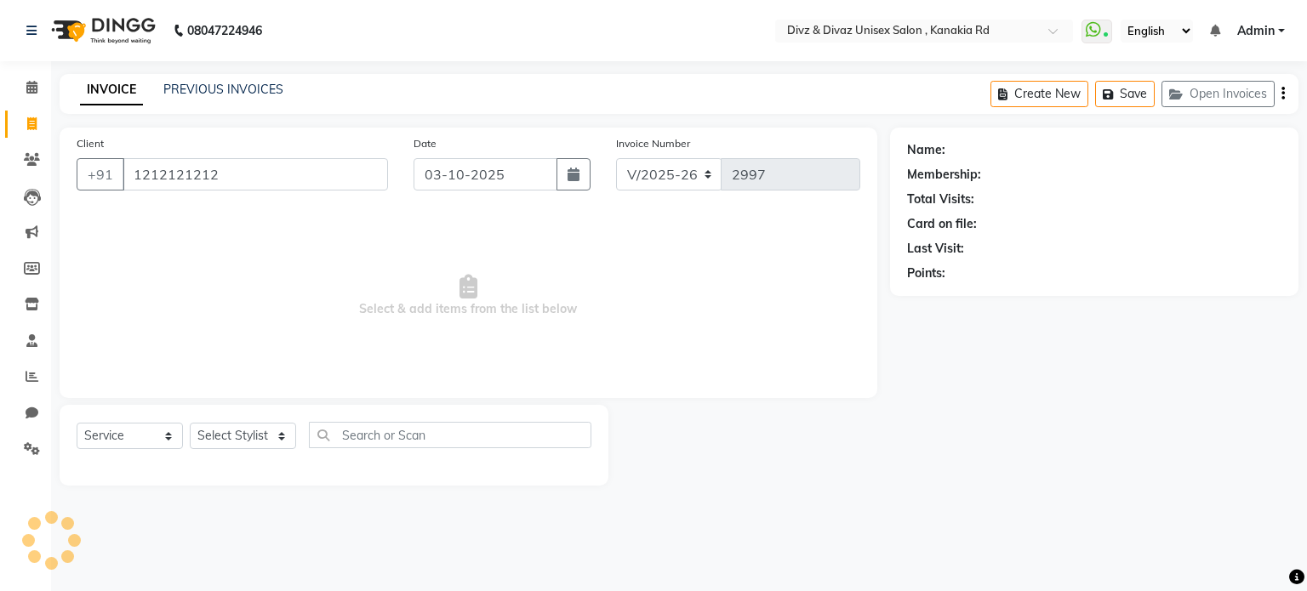
type input "1212121212"
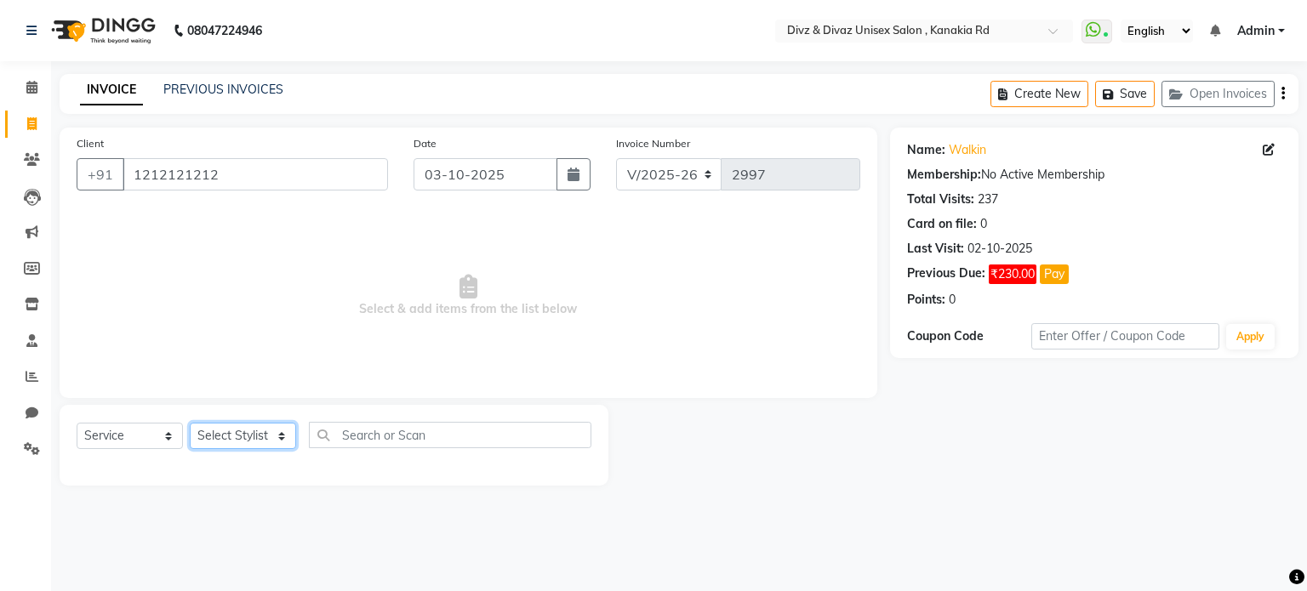
click at [273, 446] on select "Select Stylist [PERSON_NAME] Kailash [PERSON_NAME] Prem [PERSON_NAME]" at bounding box center [243, 436] width 106 height 26
select select "92008"
click at [190, 424] on select "Select Stylist [PERSON_NAME] Kailash [PERSON_NAME] Prem [PERSON_NAME]" at bounding box center [243, 436] width 106 height 26
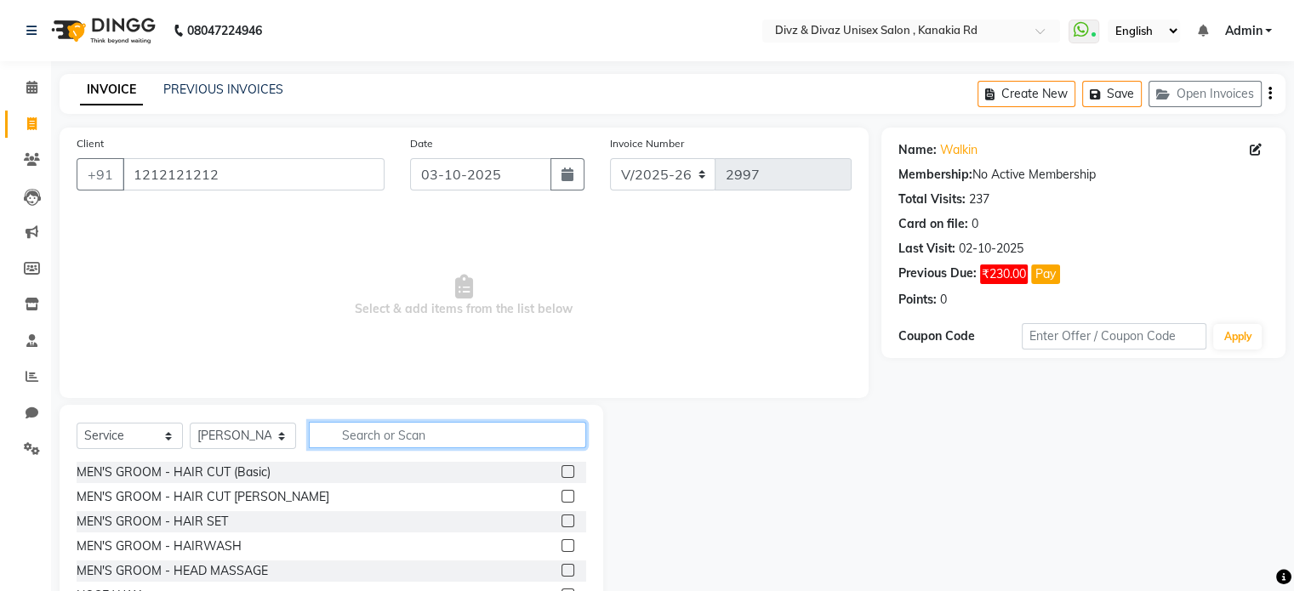
click at [418, 429] on input "text" at bounding box center [447, 435] width 277 height 26
click at [561, 468] on label at bounding box center [567, 471] width 13 height 13
click at [561, 468] on input "checkbox" at bounding box center [566, 472] width 11 height 11
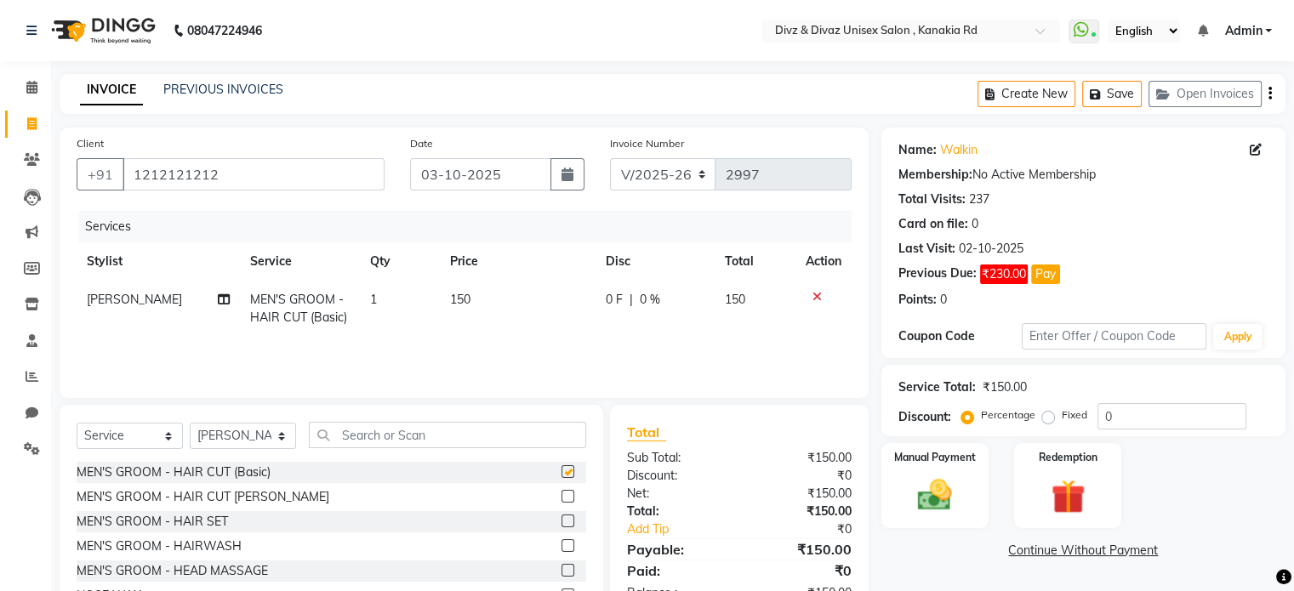
checkbox input "false"
click at [946, 476] on img at bounding box center [934, 496] width 57 height 41
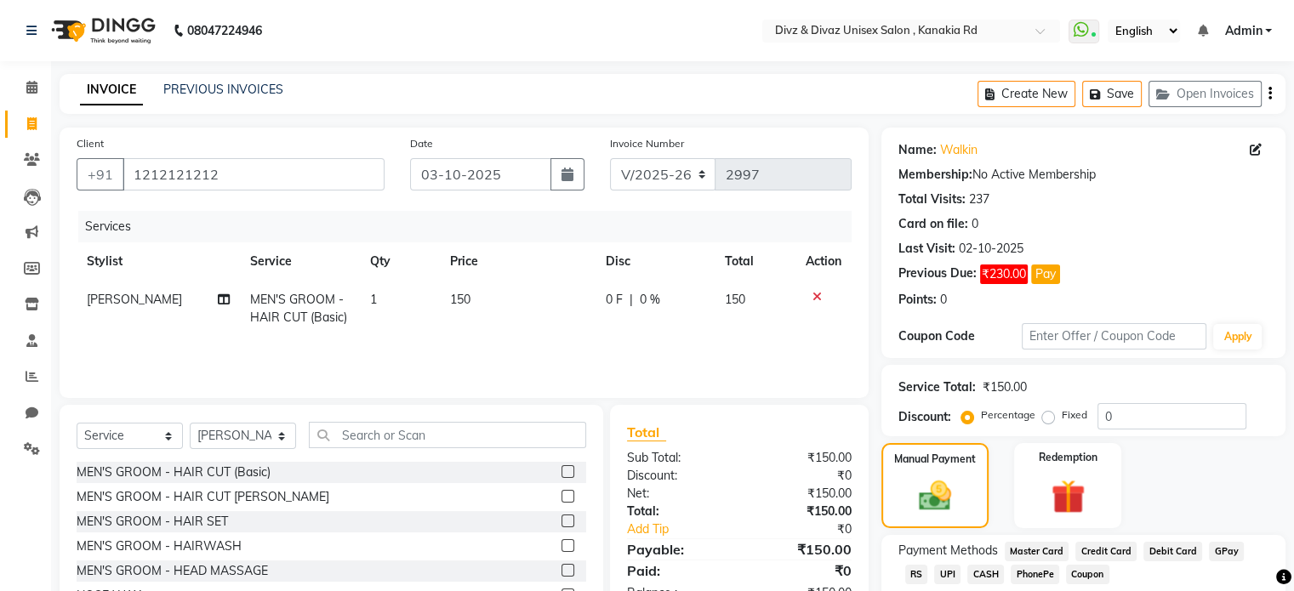
click at [967, 568] on span "CASH" at bounding box center [985, 575] width 37 height 20
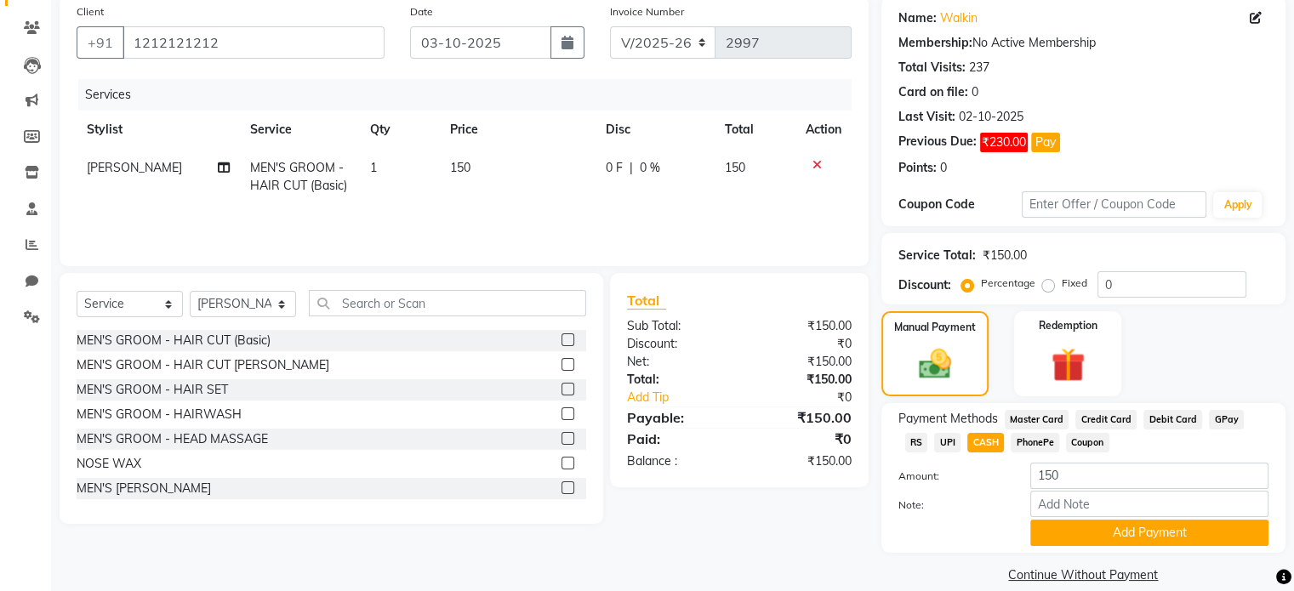
scroll to position [136, 0]
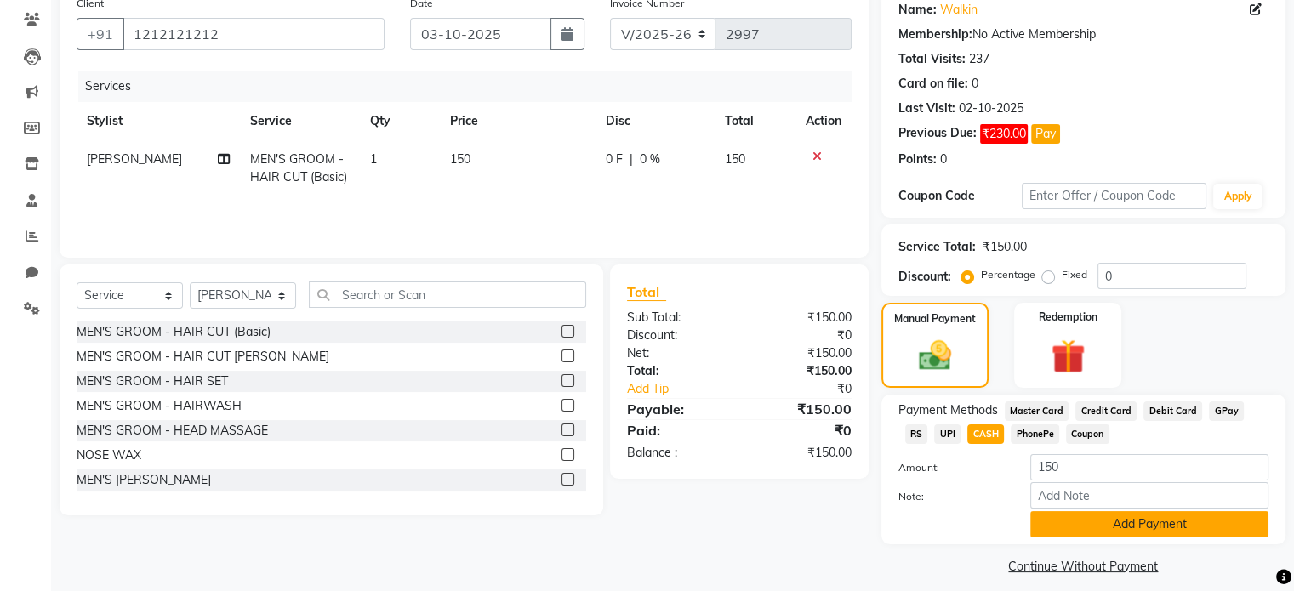
click at [1063, 533] on button "Add Payment" at bounding box center [1149, 524] width 238 height 26
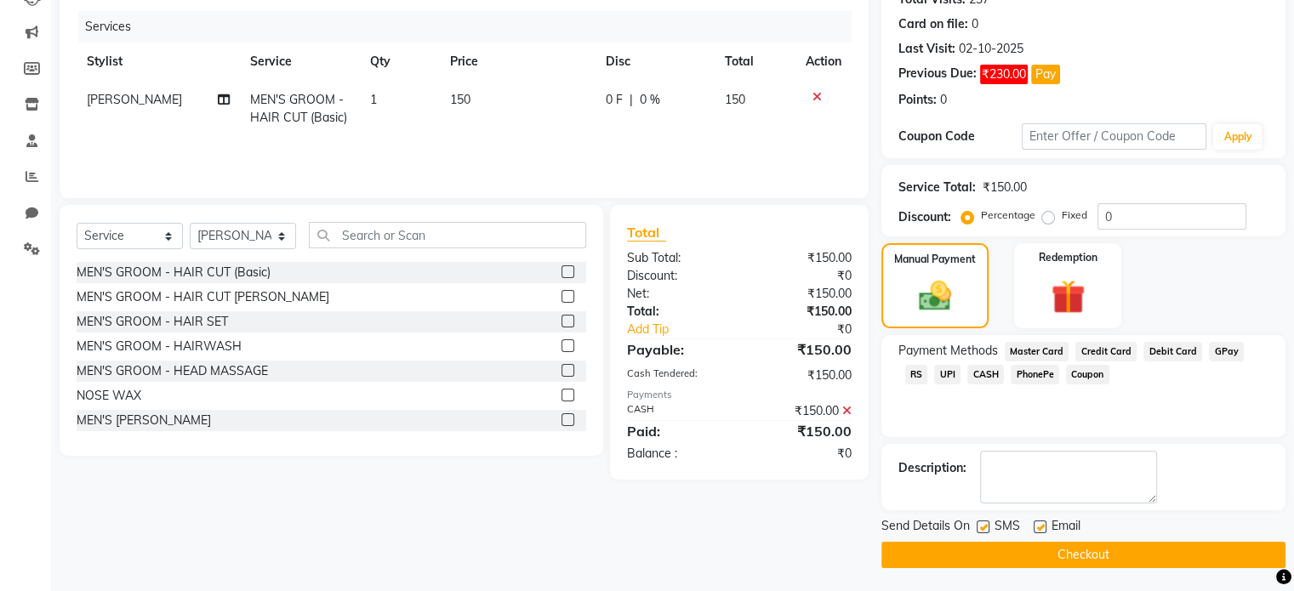
scroll to position [201, 0]
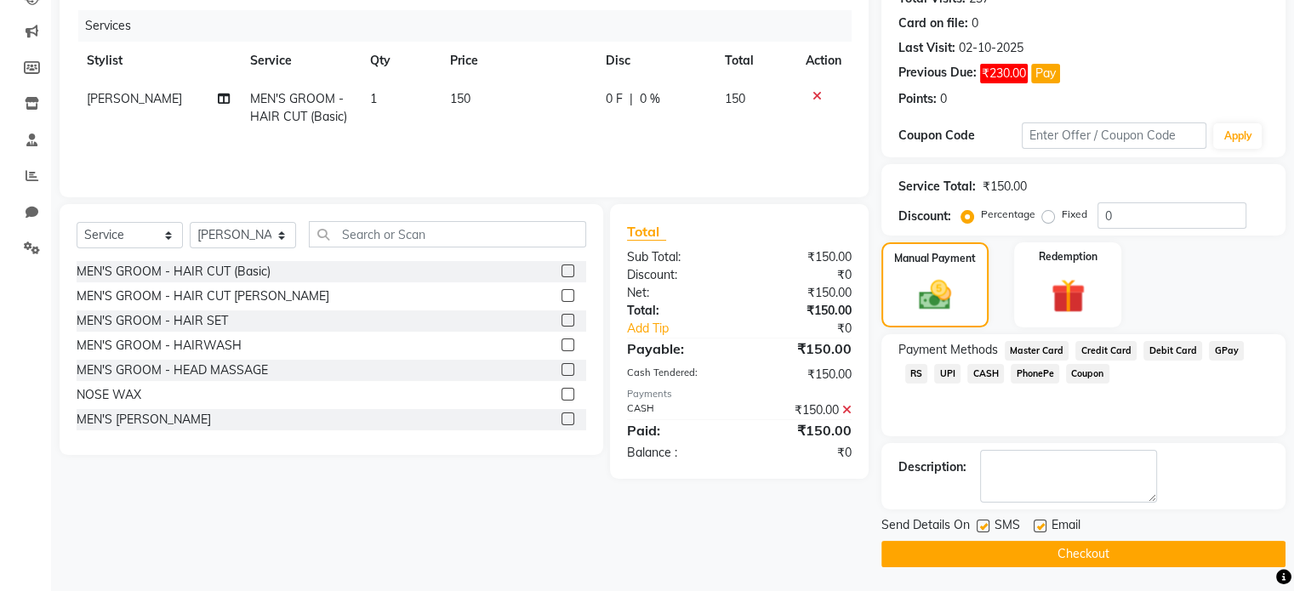
click at [1076, 552] on button "Checkout" at bounding box center [1083, 554] width 404 height 26
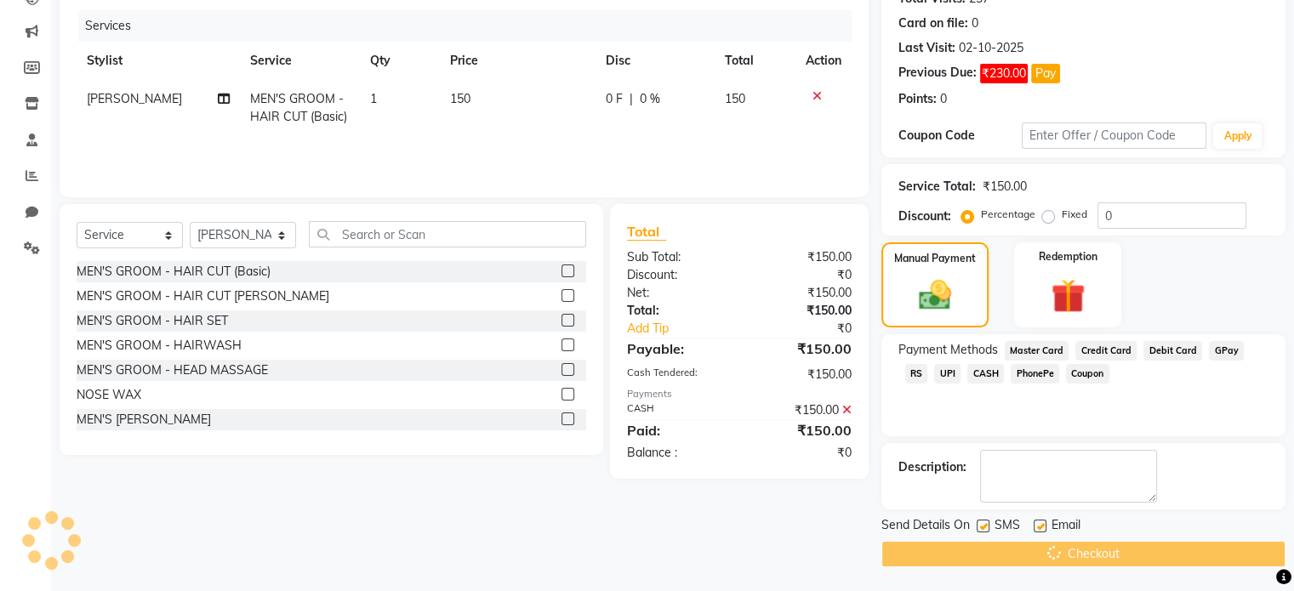
click at [1076, 552] on div "Checkout" at bounding box center [1083, 554] width 404 height 26
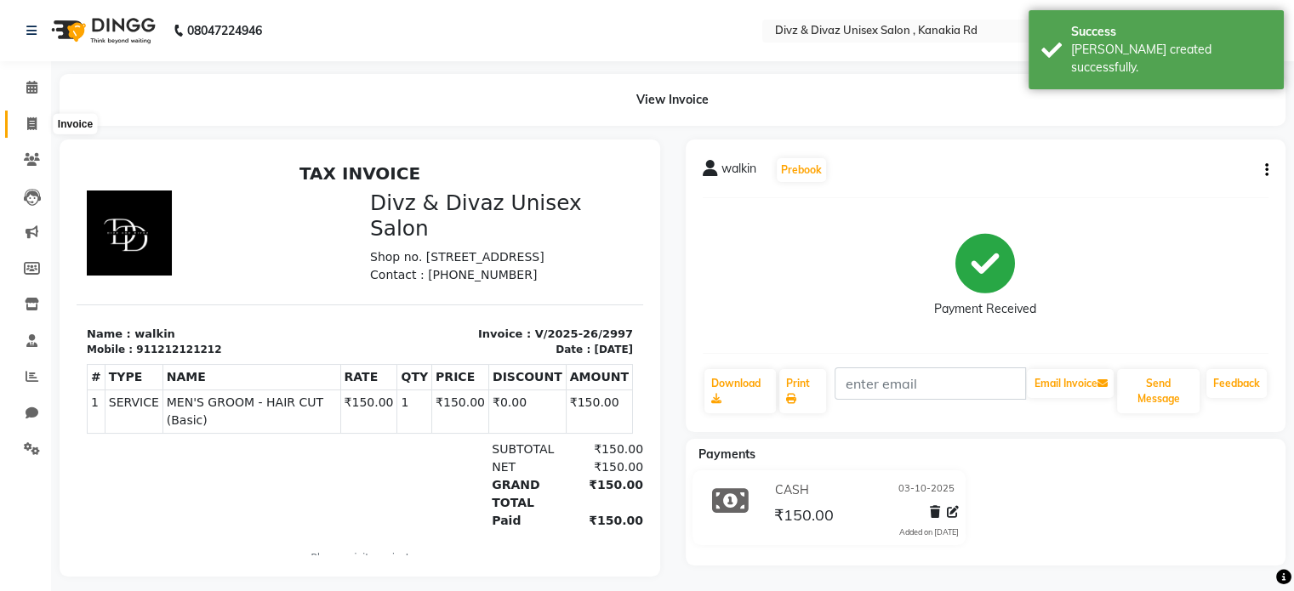
click at [34, 118] on icon at bounding box center [31, 123] width 9 height 13
select select "service"
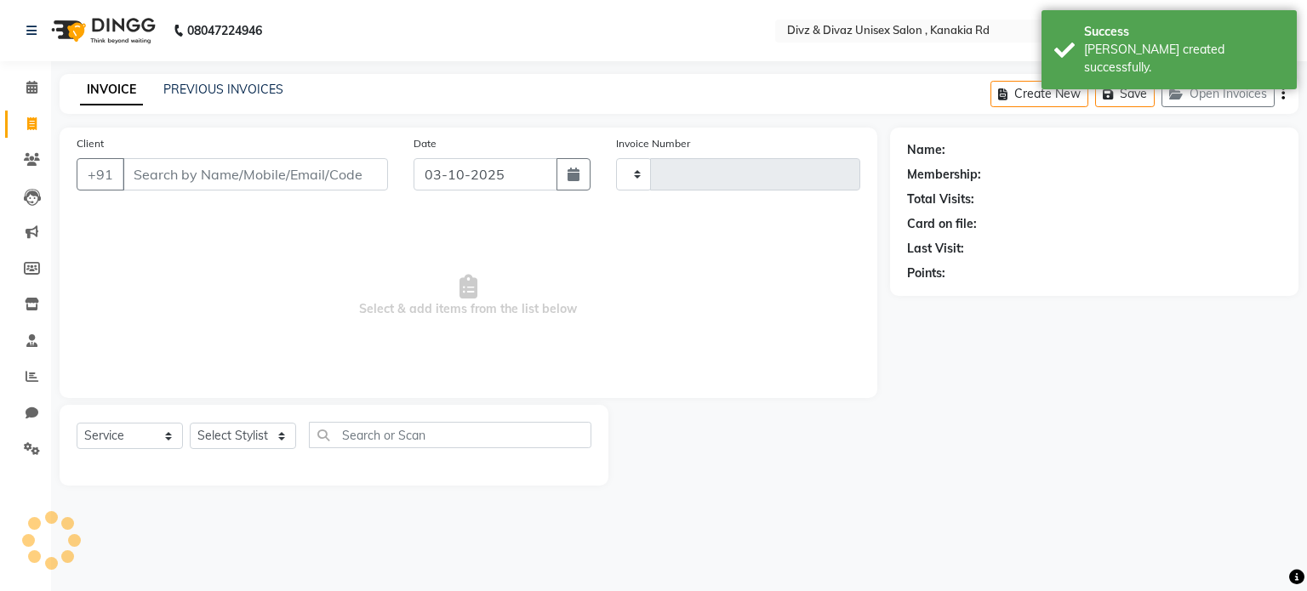
type input "2998"
select select "7588"
click at [180, 174] on input "Client" at bounding box center [255, 174] width 265 height 32
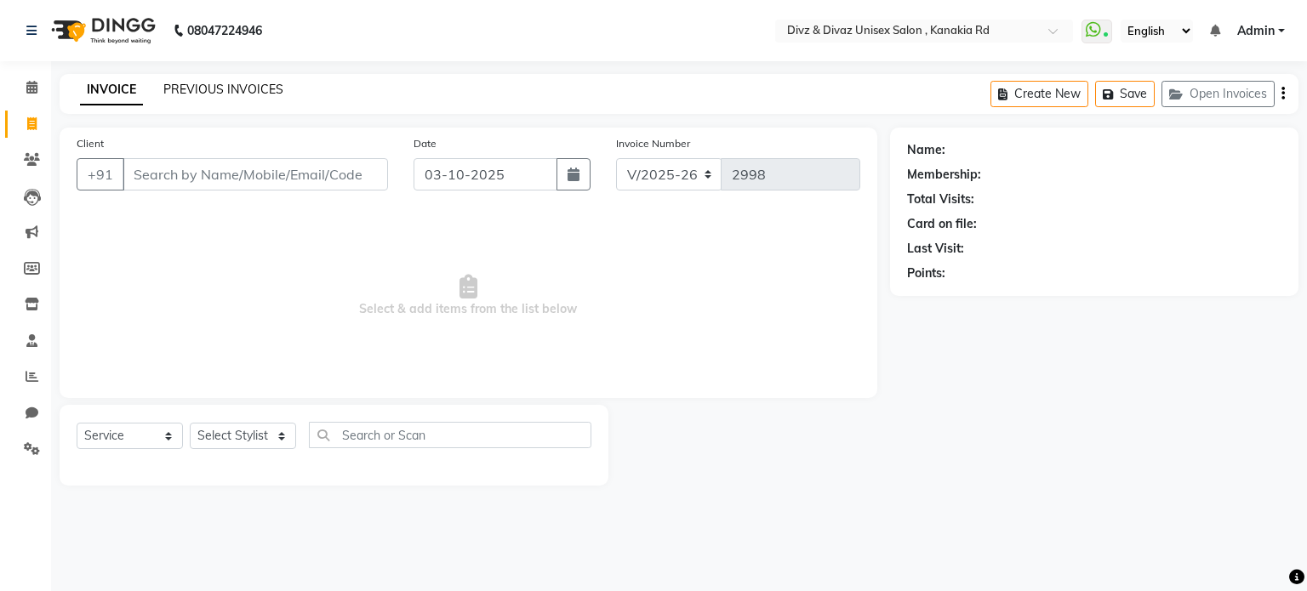
click at [242, 85] on link "PREVIOUS INVOICES" at bounding box center [223, 89] width 120 height 15
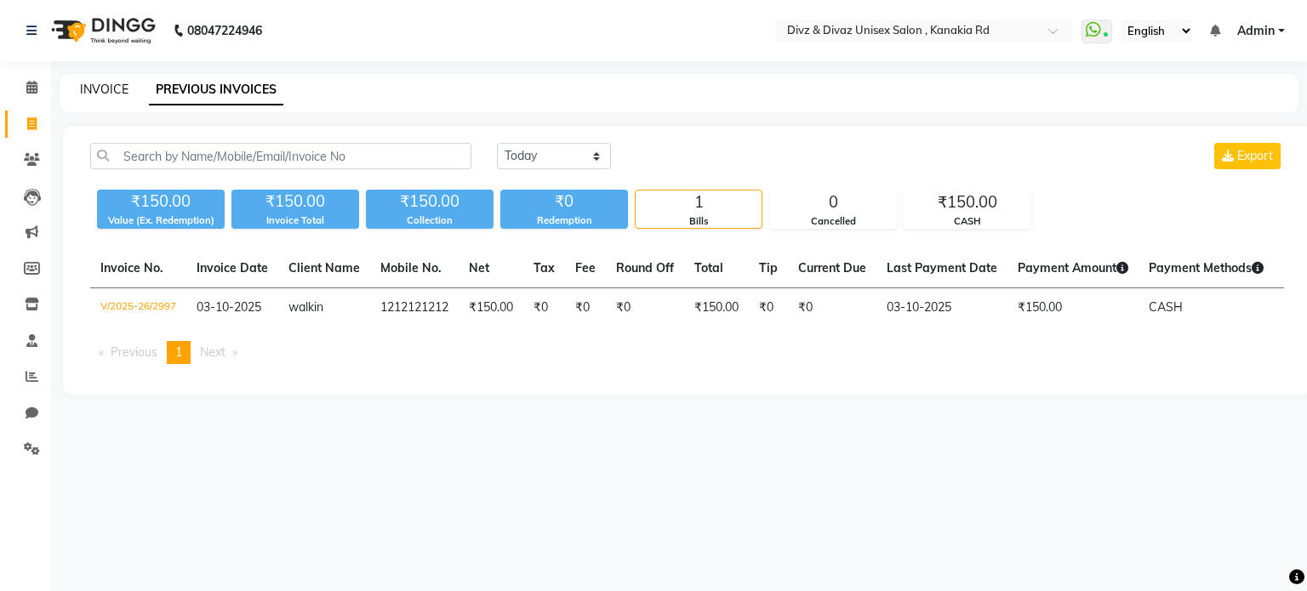
click at [105, 83] on link "INVOICE" at bounding box center [104, 89] width 48 height 15
select select "service"
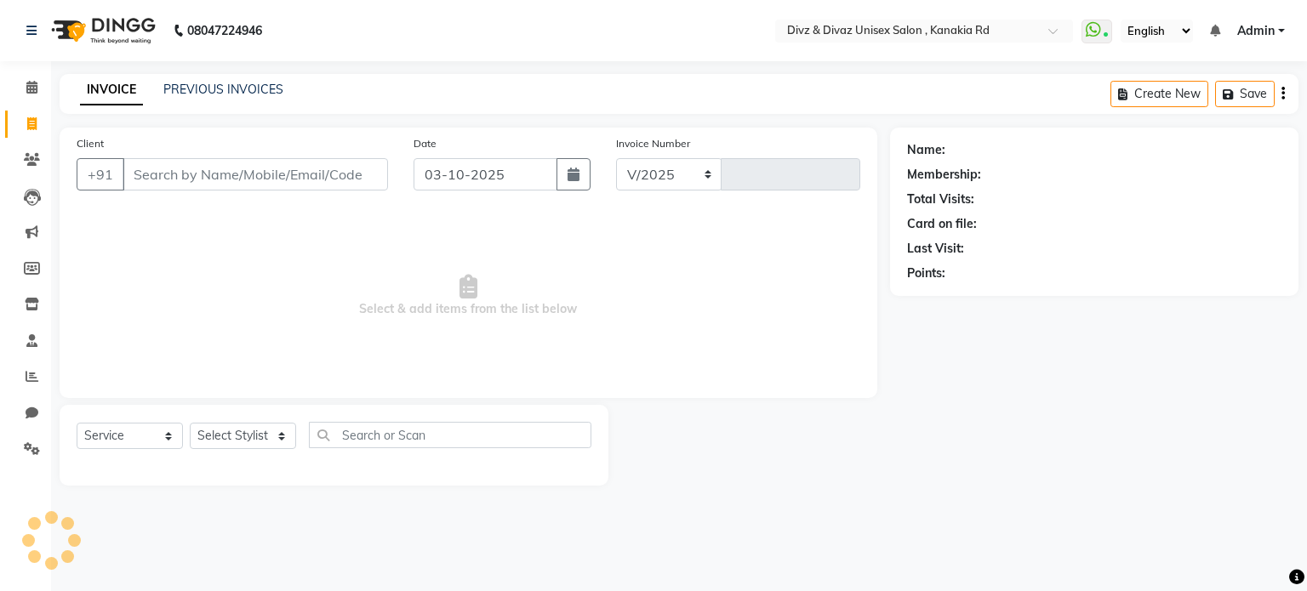
select select "7588"
type input "2998"
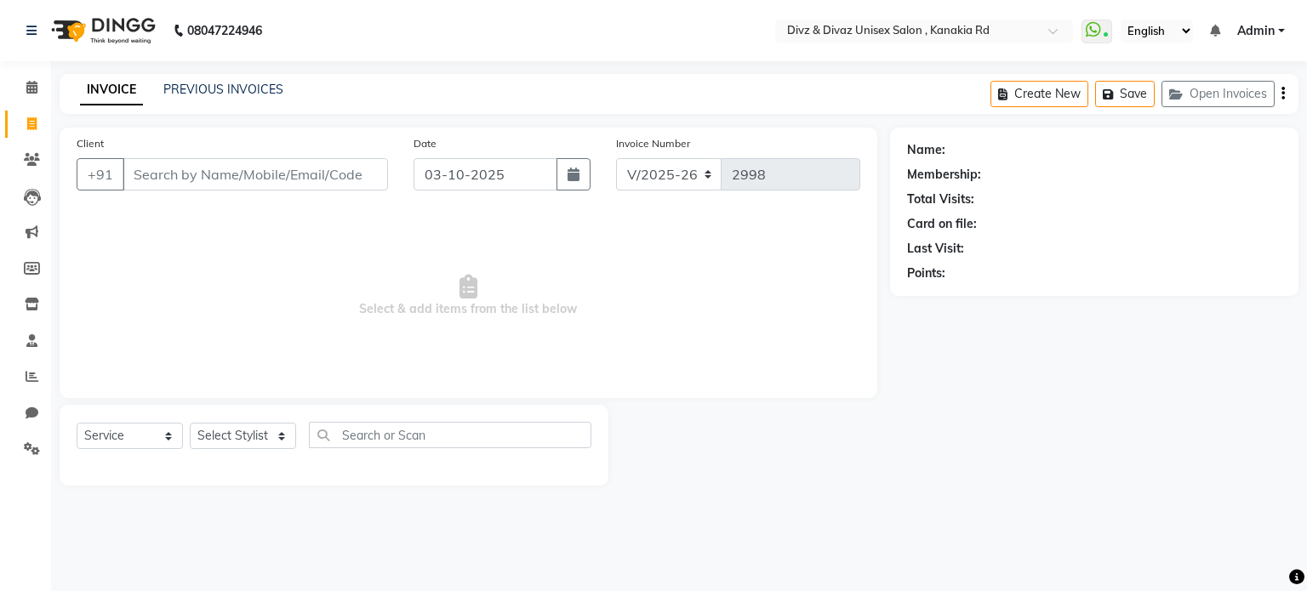
click at [165, 168] on input "Client" at bounding box center [255, 174] width 265 height 32
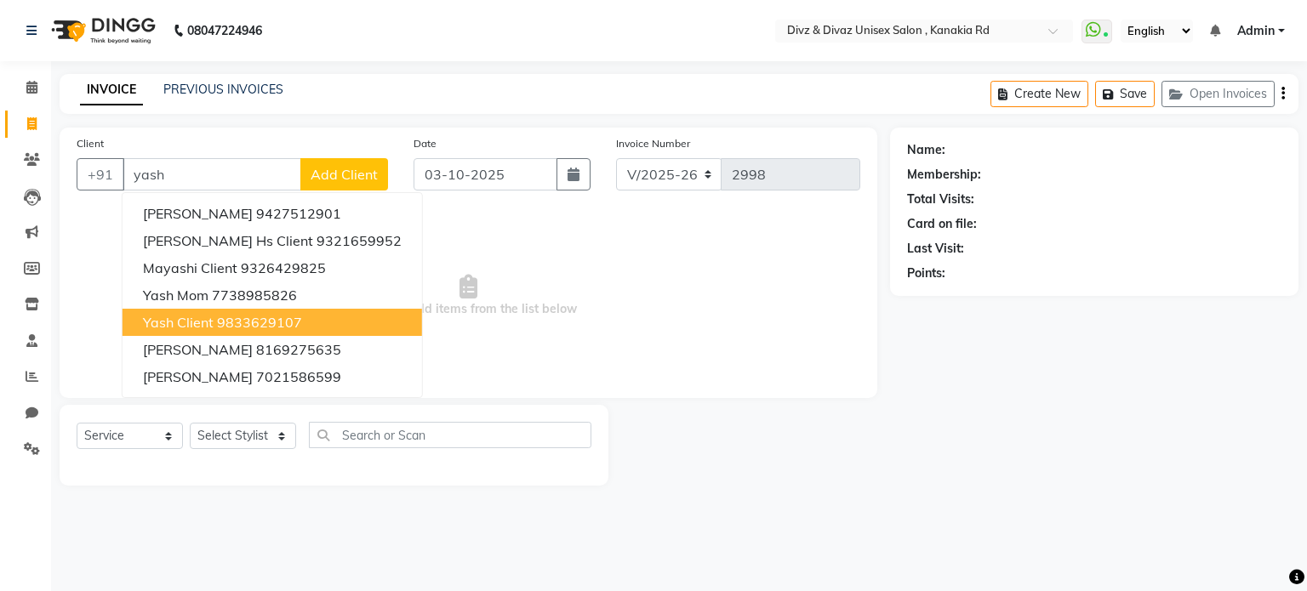
click at [211, 319] on span "Yash Client" at bounding box center [178, 322] width 71 height 17
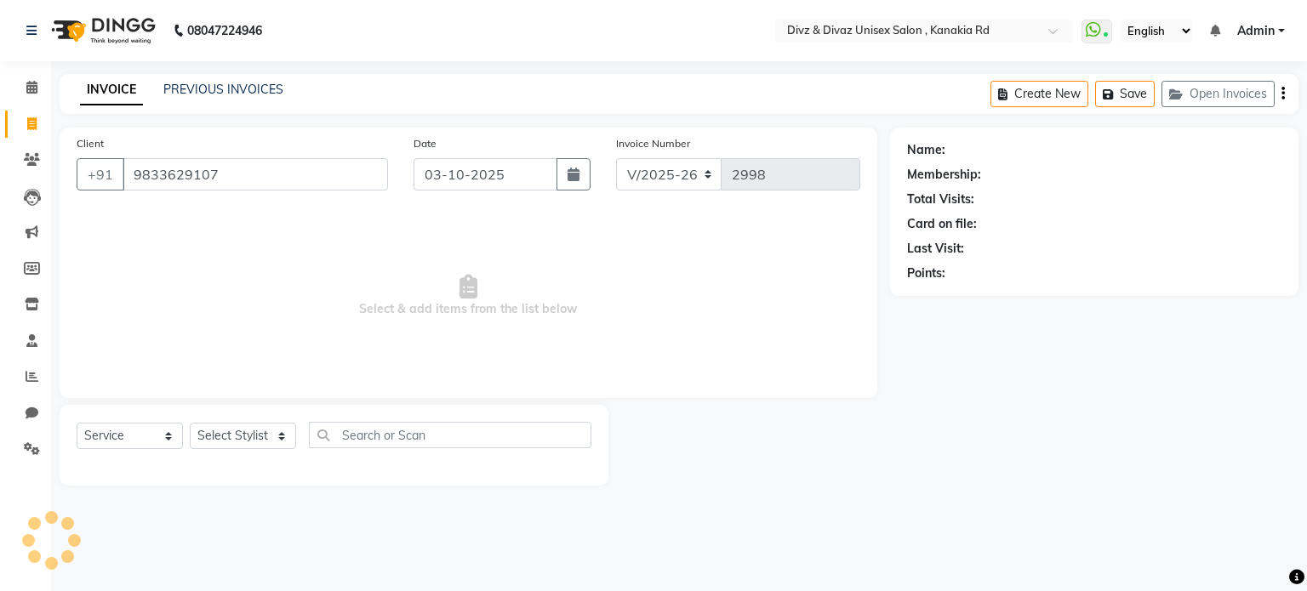
type input "9833629107"
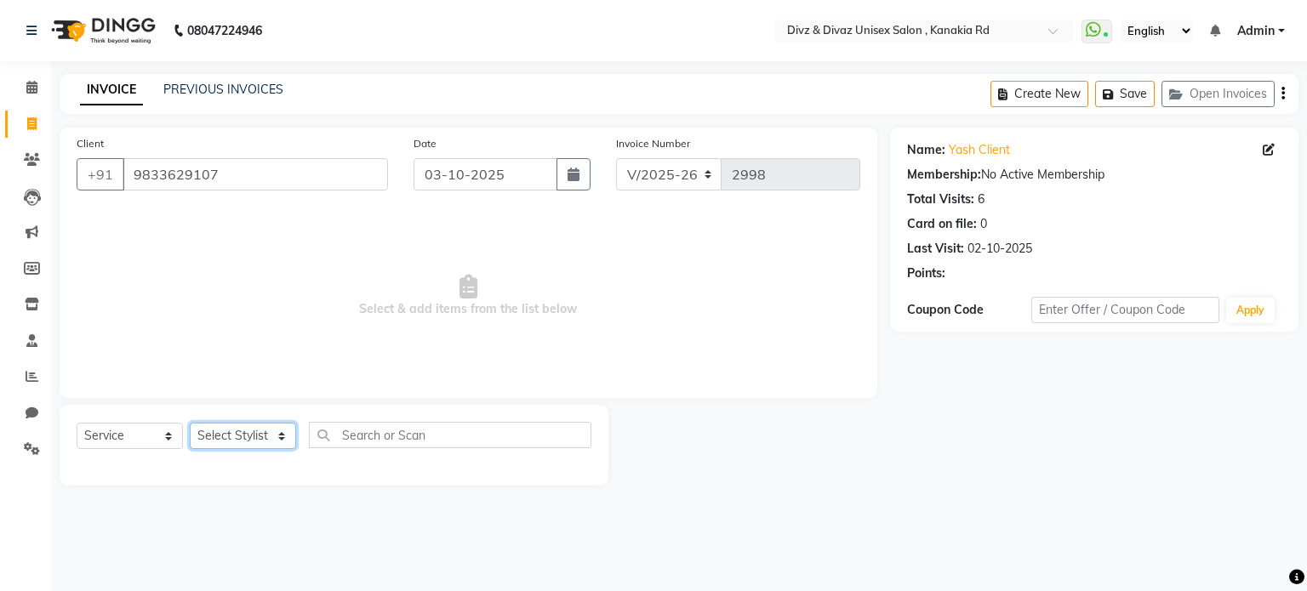
click at [254, 444] on select "Select Stylist [PERSON_NAME] Kailash [PERSON_NAME] Prem [PERSON_NAME]" at bounding box center [243, 436] width 106 height 26
select select "67195"
click at [190, 424] on select "Select Stylist [PERSON_NAME] Kailash [PERSON_NAME] Prem [PERSON_NAME]" at bounding box center [243, 436] width 106 height 26
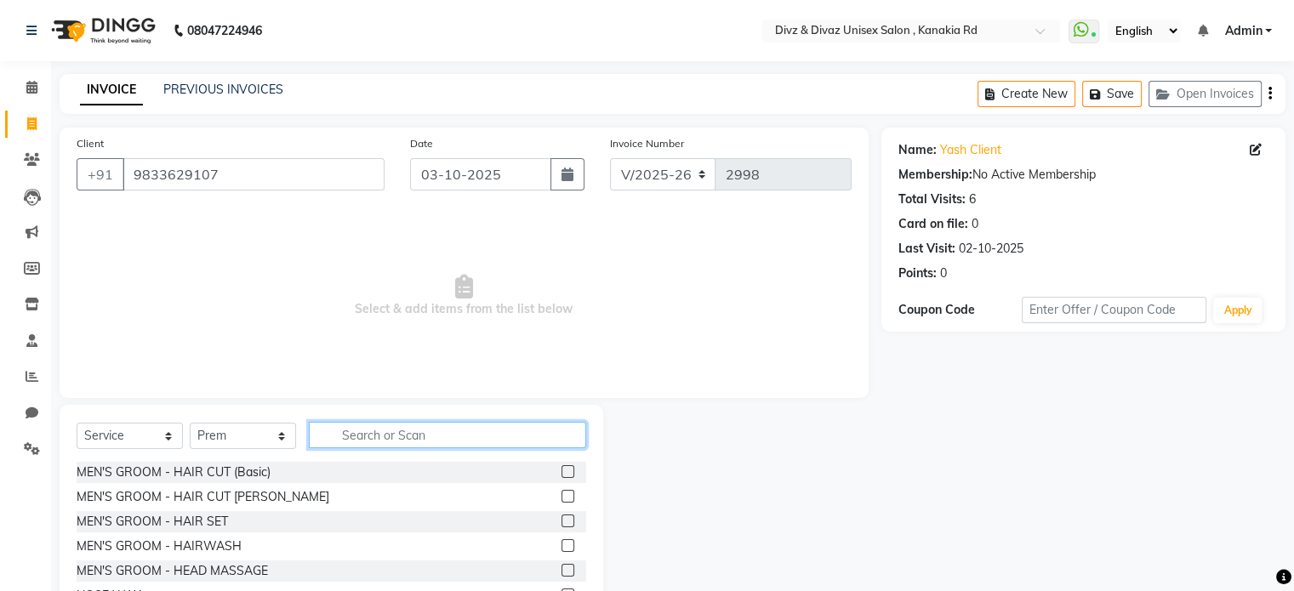
click at [541, 436] on input "text" at bounding box center [447, 435] width 277 height 26
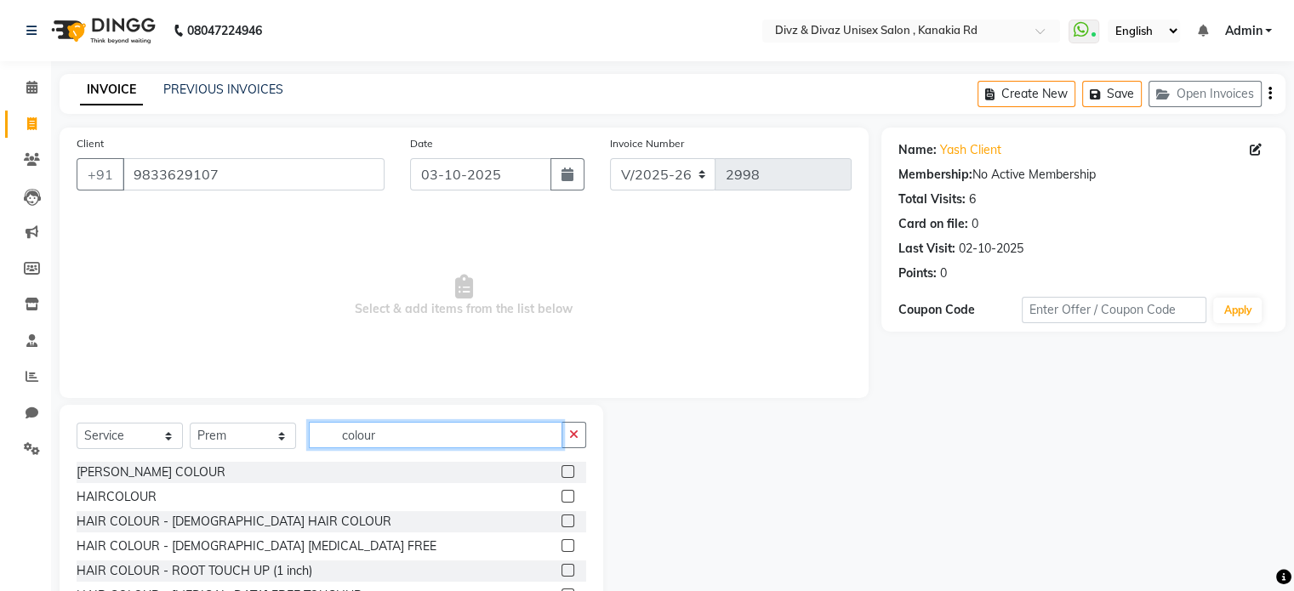
type input "colour"
click at [561, 496] on label at bounding box center [567, 496] width 13 height 13
click at [561, 496] on input "checkbox" at bounding box center [566, 497] width 11 height 11
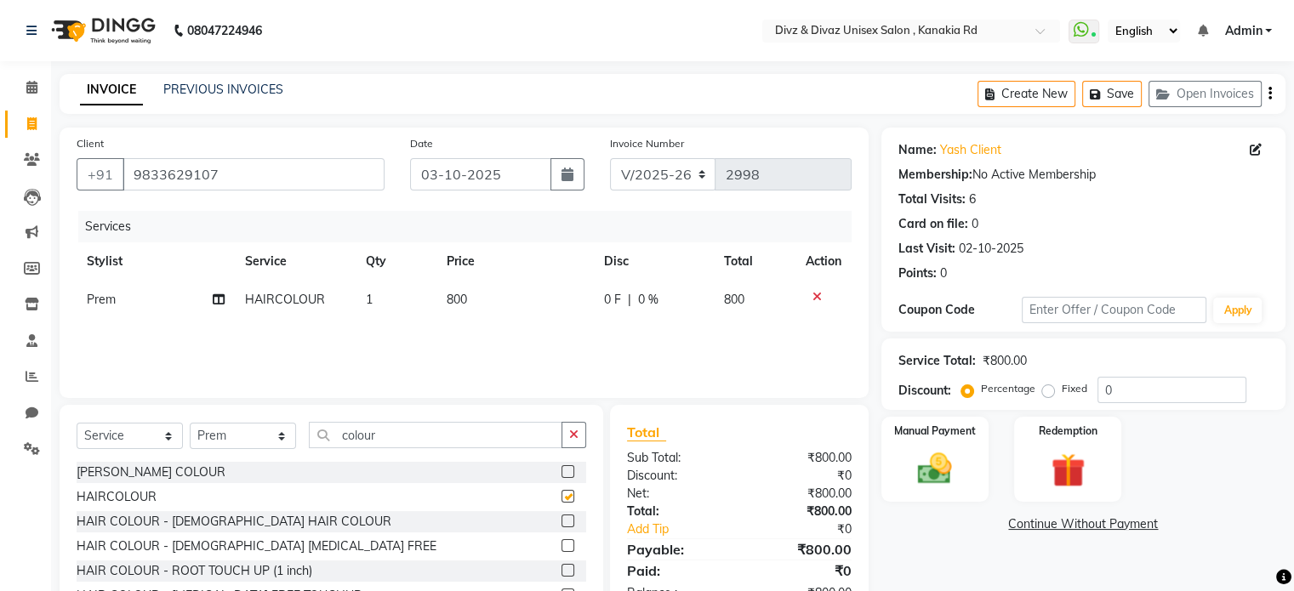
checkbox input "false"
click at [585, 435] on button "button" at bounding box center [573, 435] width 25 height 26
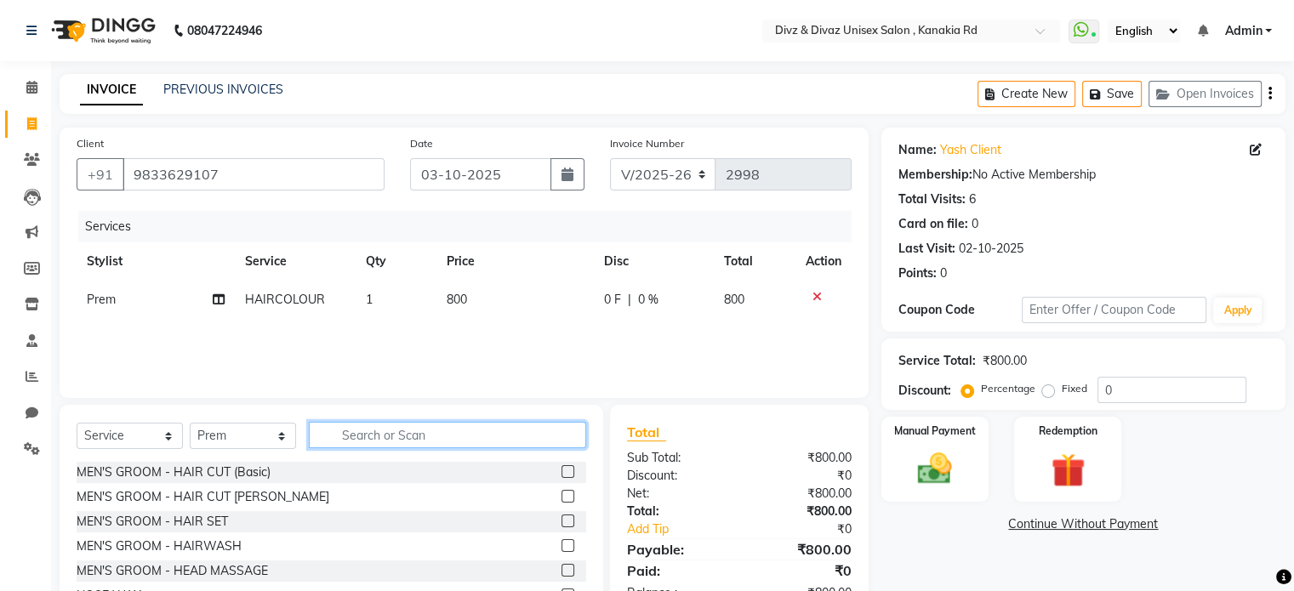
click at [537, 428] on input "text" at bounding box center [447, 435] width 277 height 26
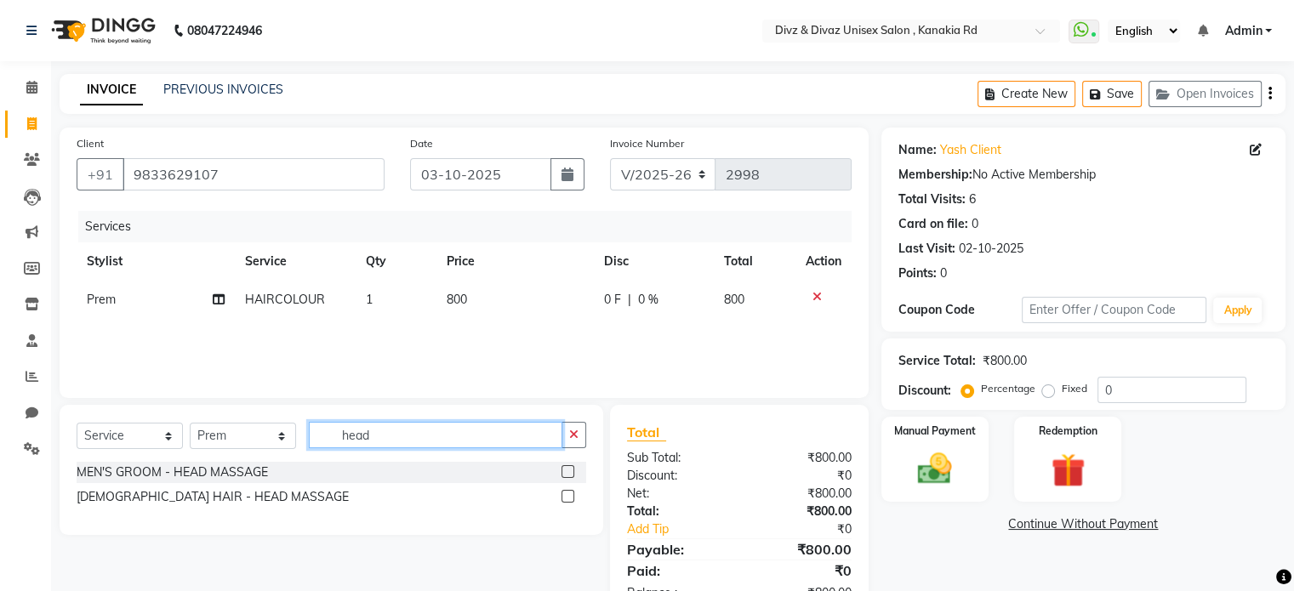
type input "head"
click at [568, 472] on label at bounding box center [567, 471] width 13 height 13
click at [568, 472] on input "checkbox" at bounding box center [566, 472] width 11 height 11
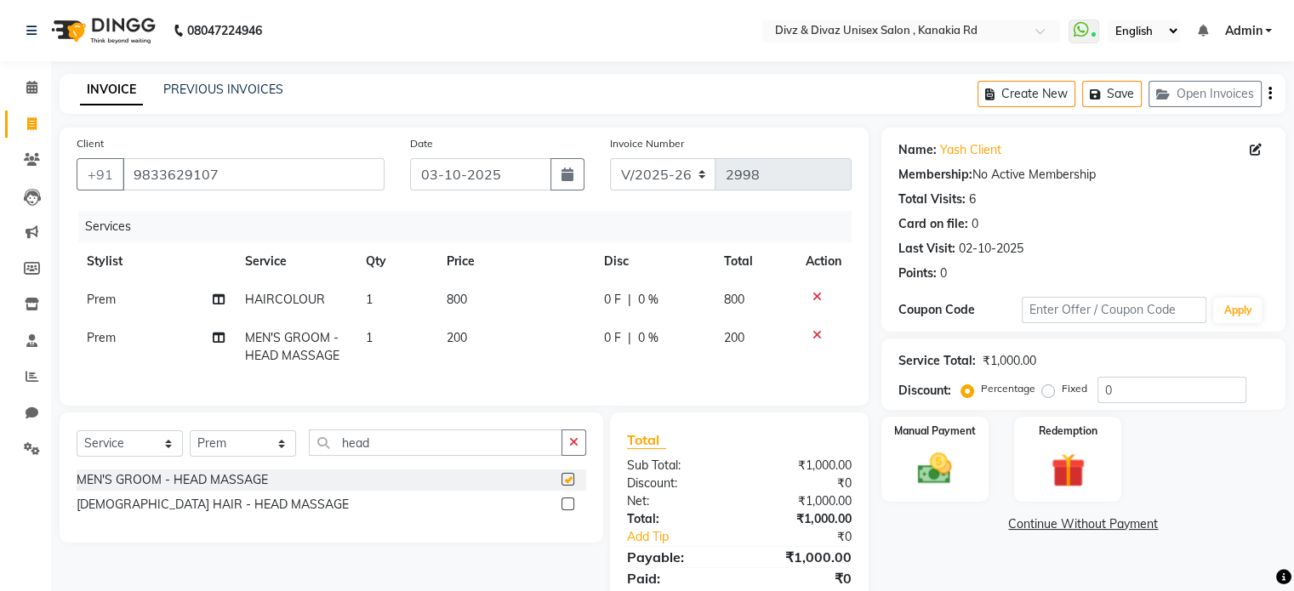
checkbox input "false"
click at [469, 292] on td "800" at bounding box center [514, 300] width 157 height 38
select select "67195"
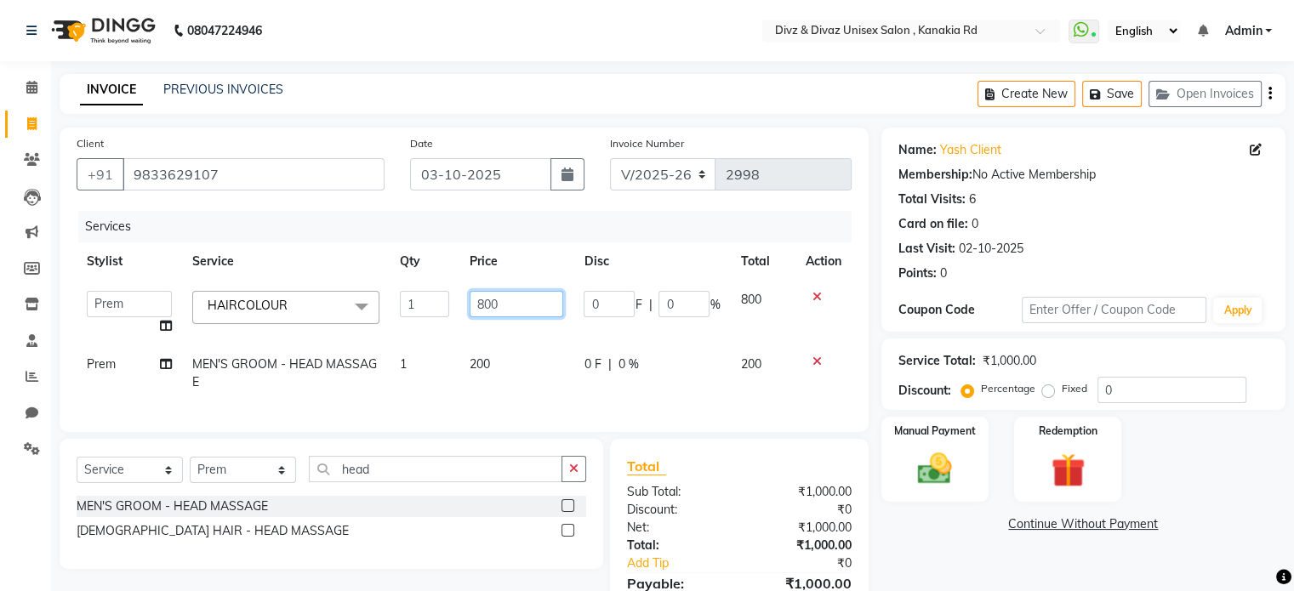
click at [508, 299] on input "800" at bounding box center [517, 304] width 94 height 26
type input "8"
type input "7"
type input "500"
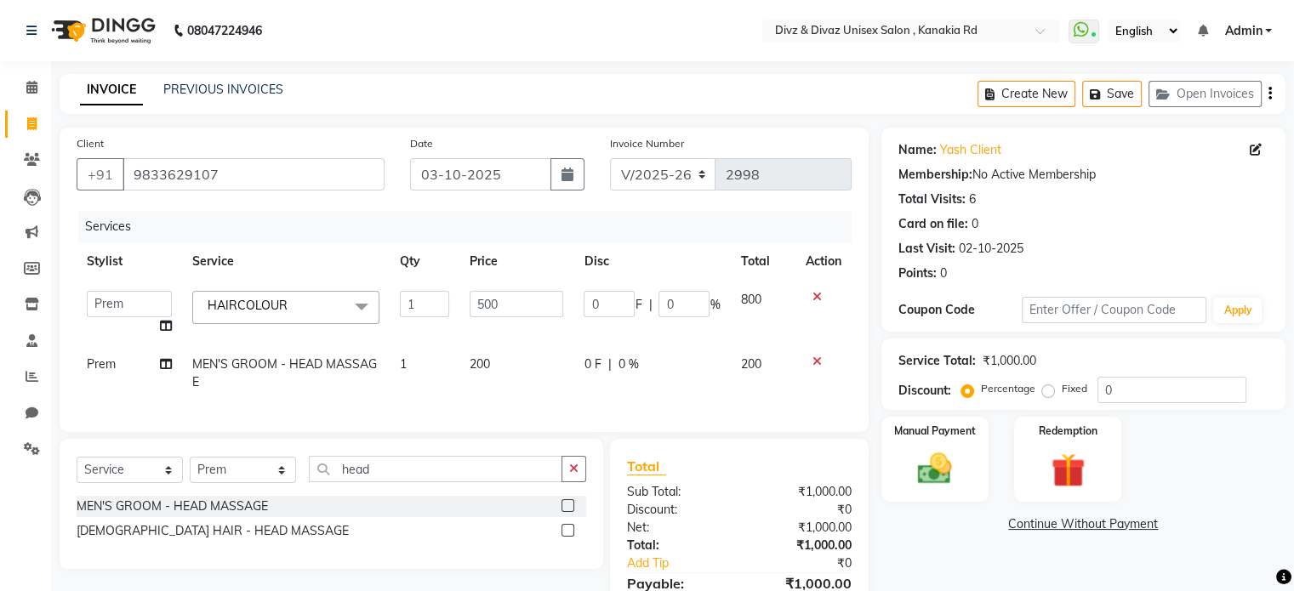
click at [731, 302] on td "800" at bounding box center [762, 313] width 65 height 65
select select "67195"
click at [915, 457] on img at bounding box center [934, 469] width 57 height 41
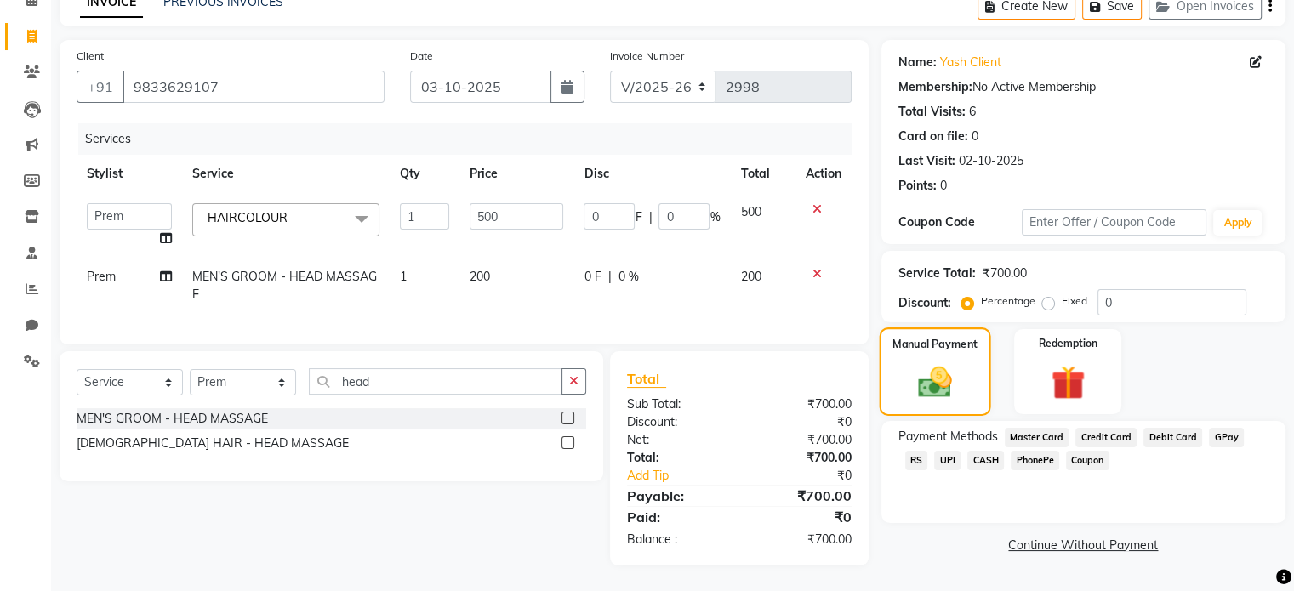
scroll to position [100, 0]
click at [934, 451] on span "UPI" at bounding box center [947, 461] width 26 height 20
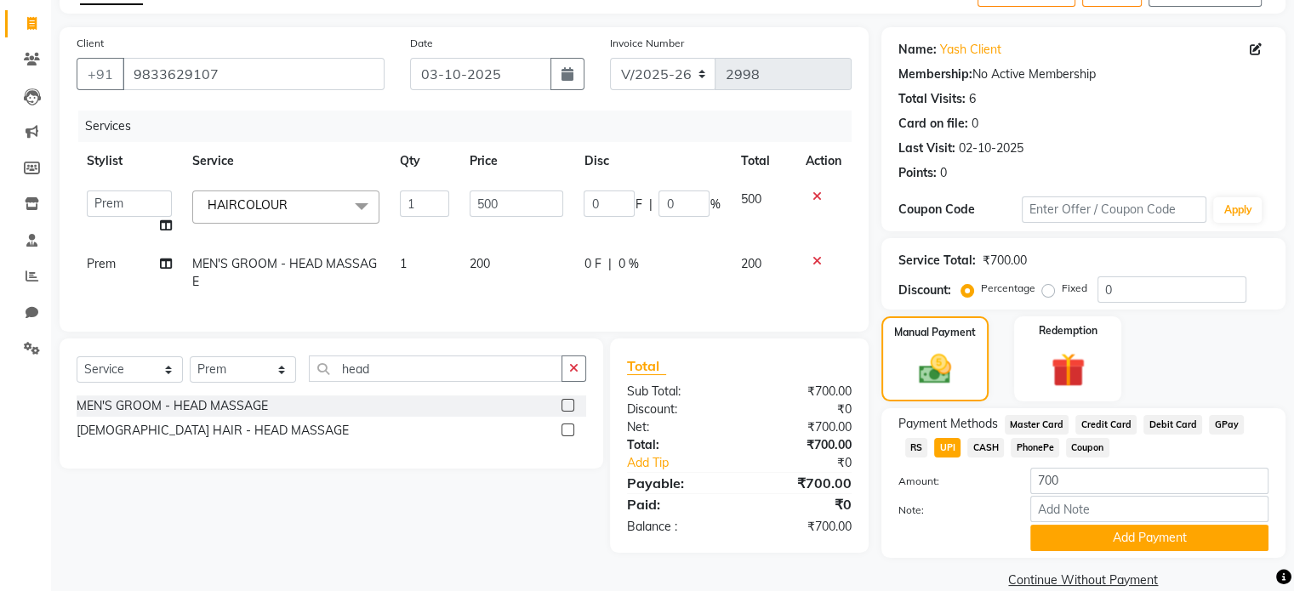
scroll to position [129, 0]
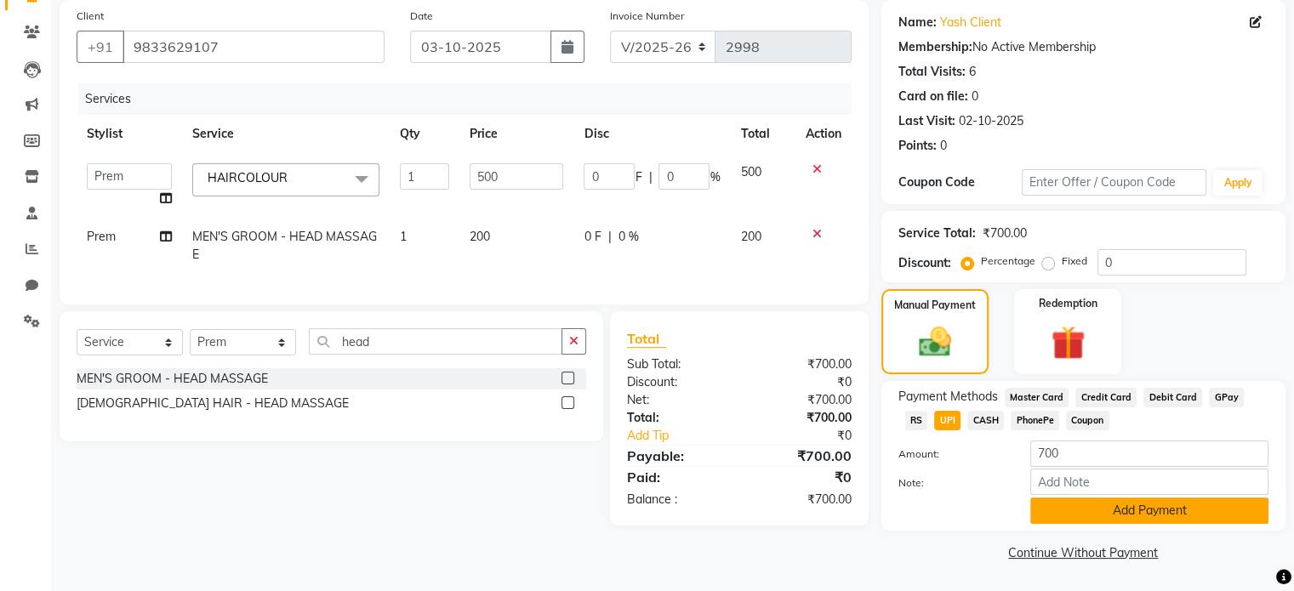
click at [1048, 503] on button "Add Payment" at bounding box center [1149, 511] width 238 height 26
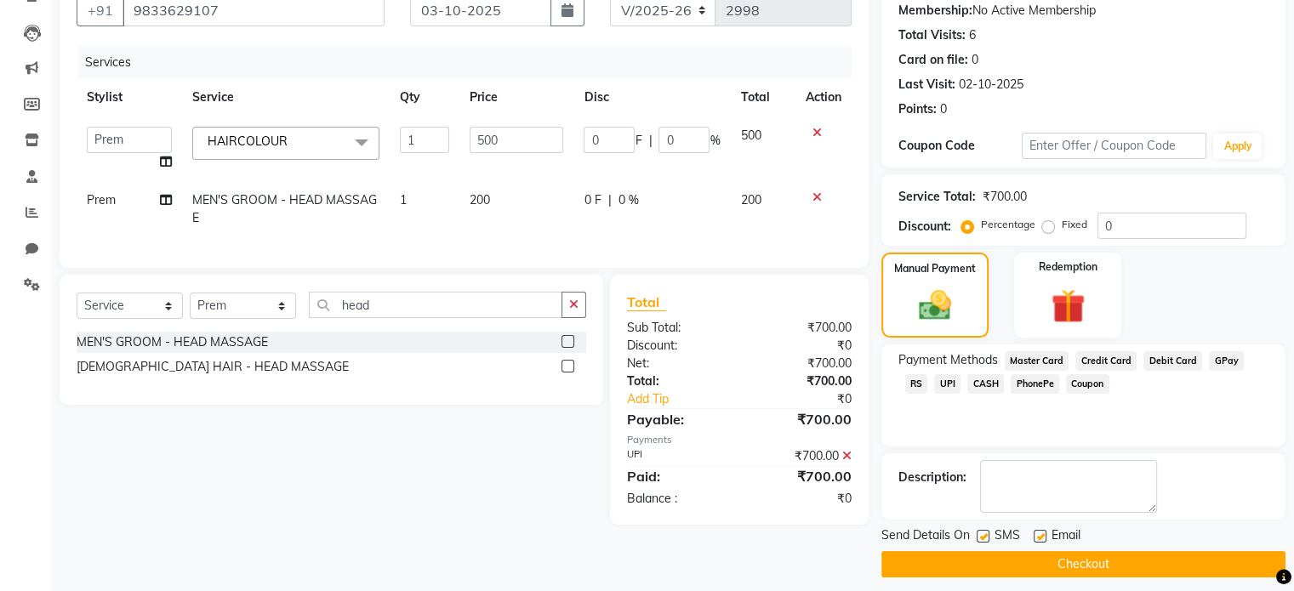
scroll to position [174, 0]
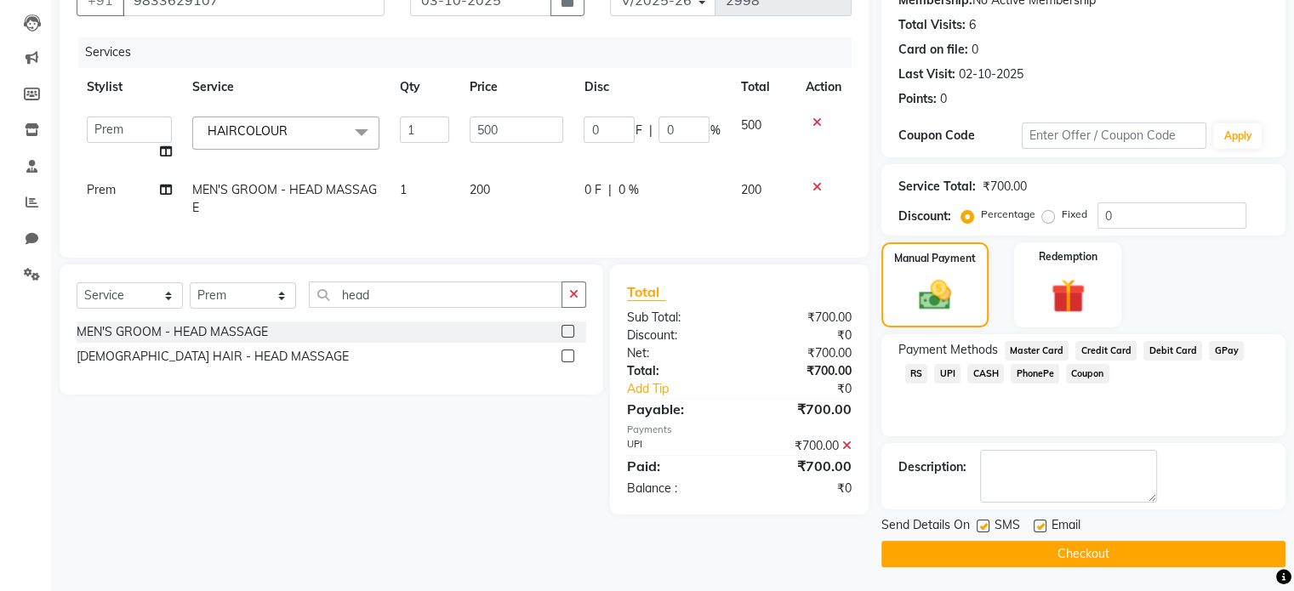
click at [1063, 541] on button "Checkout" at bounding box center [1083, 554] width 404 height 26
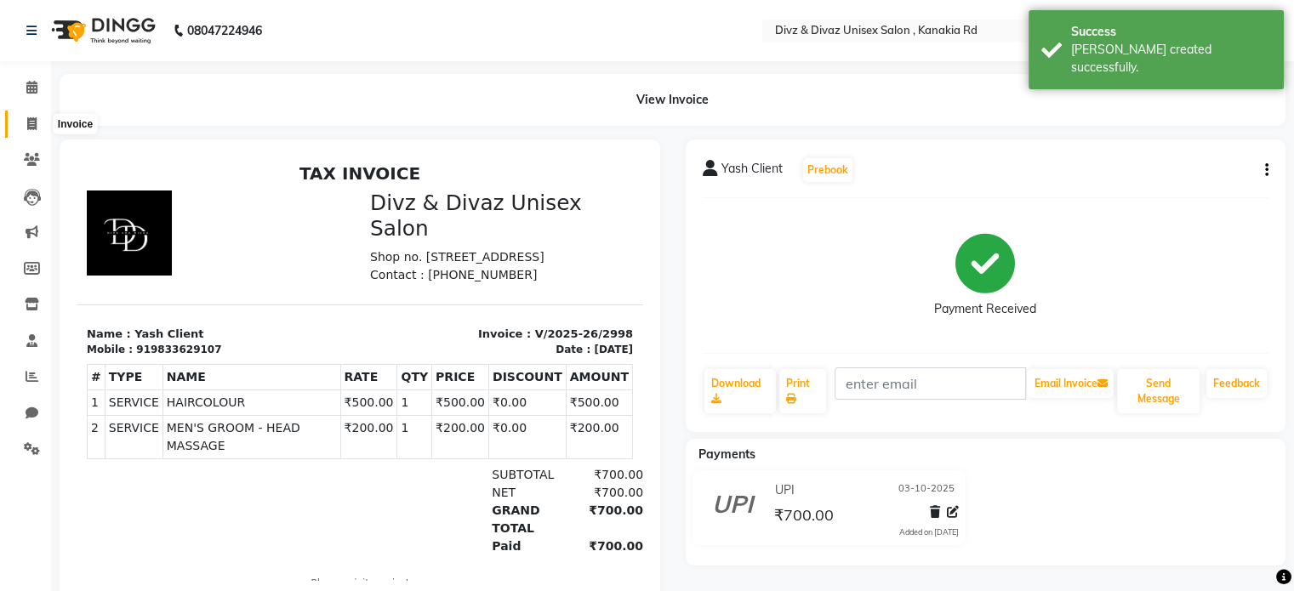
click at [27, 128] on icon at bounding box center [31, 123] width 9 height 13
select select "service"
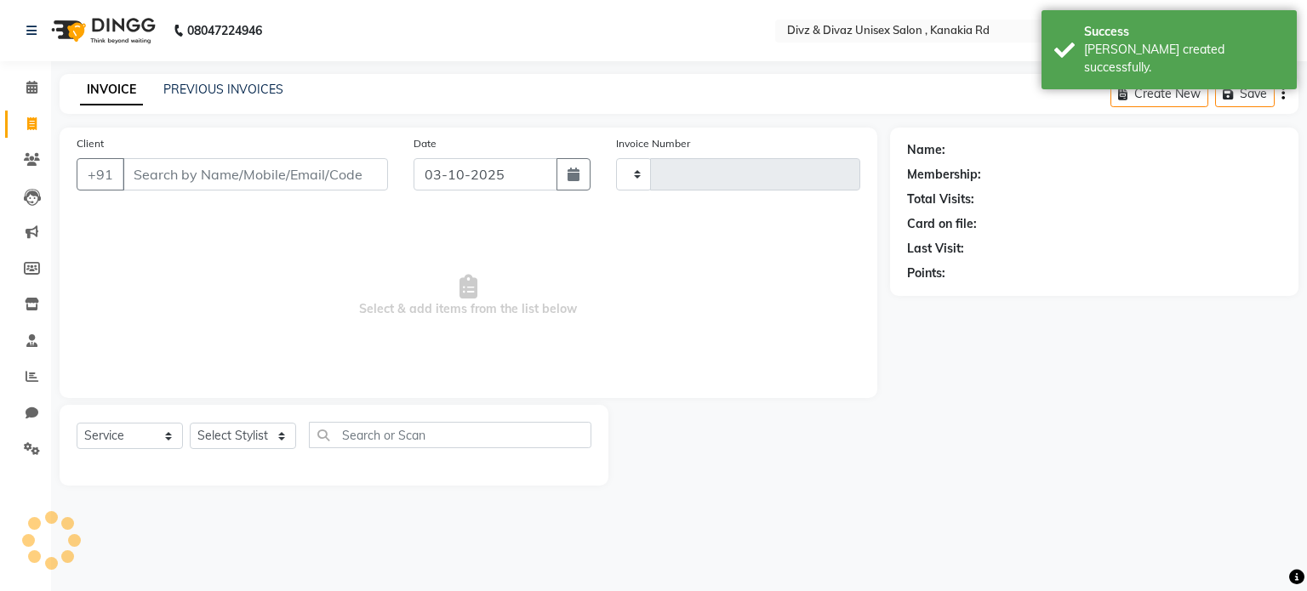
type input "2999"
select select "7588"
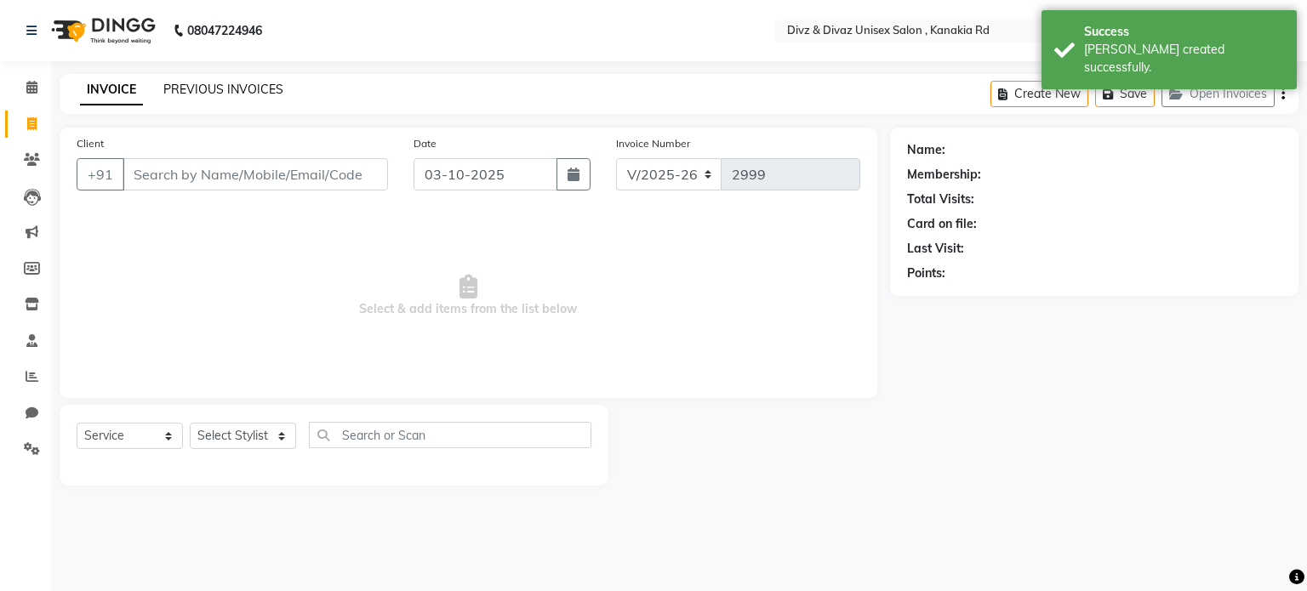
click at [214, 87] on link "PREVIOUS INVOICES" at bounding box center [223, 89] width 120 height 15
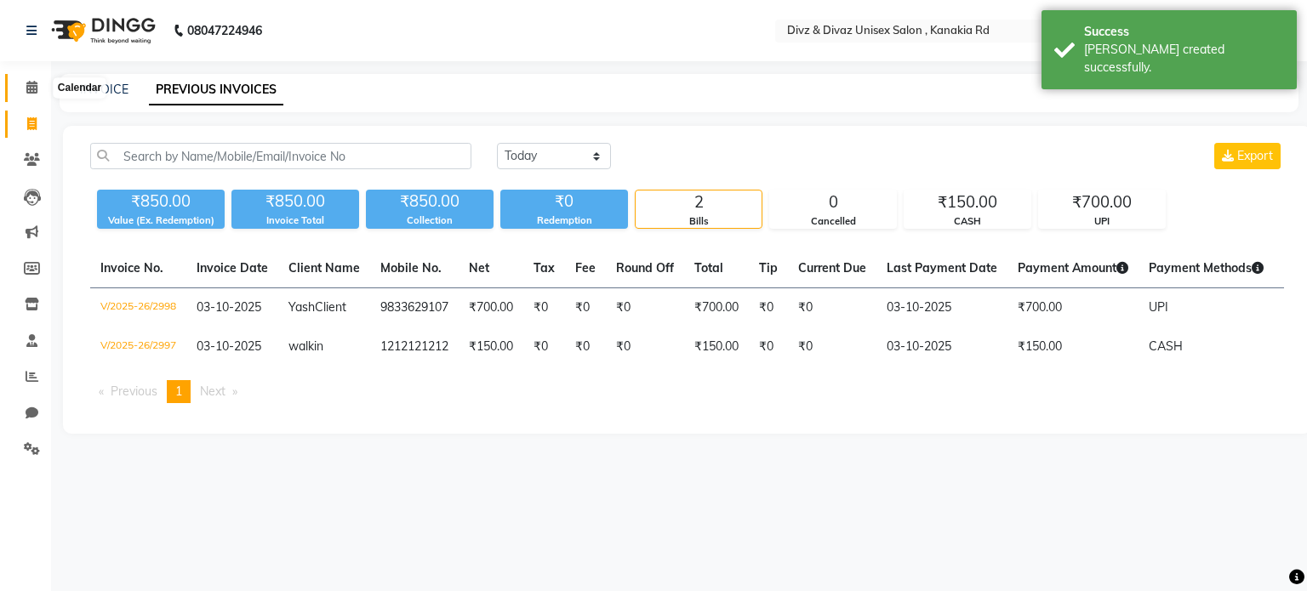
click at [31, 83] on icon at bounding box center [31, 87] width 11 height 13
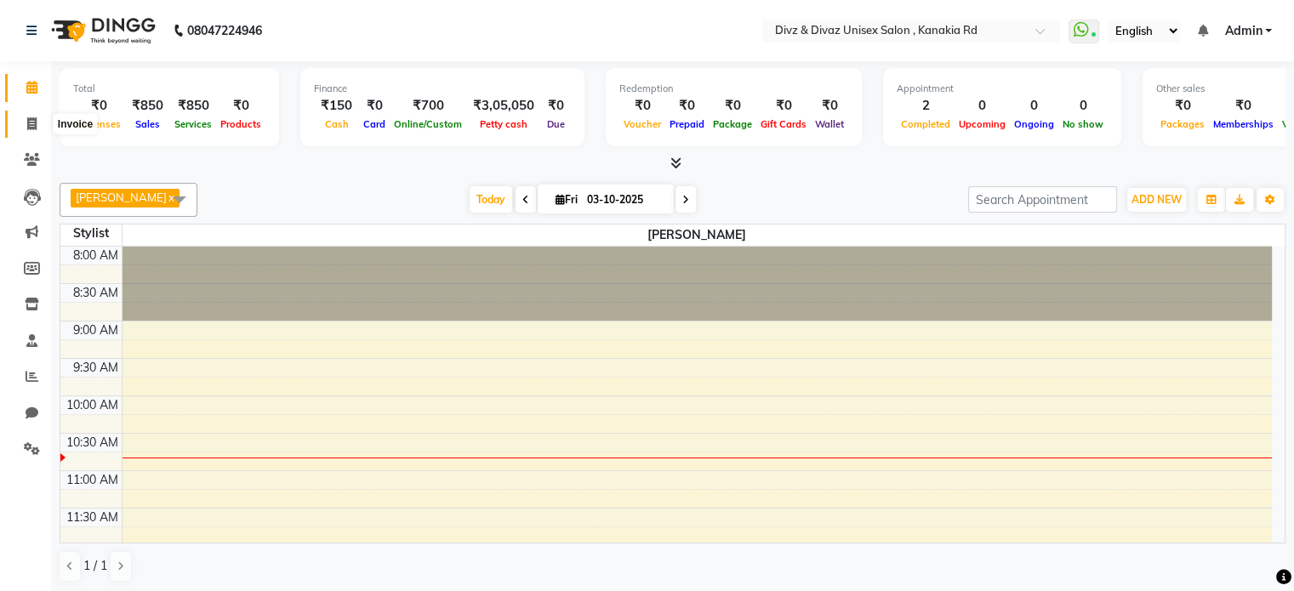
click at [29, 125] on icon at bounding box center [31, 123] width 9 height 13
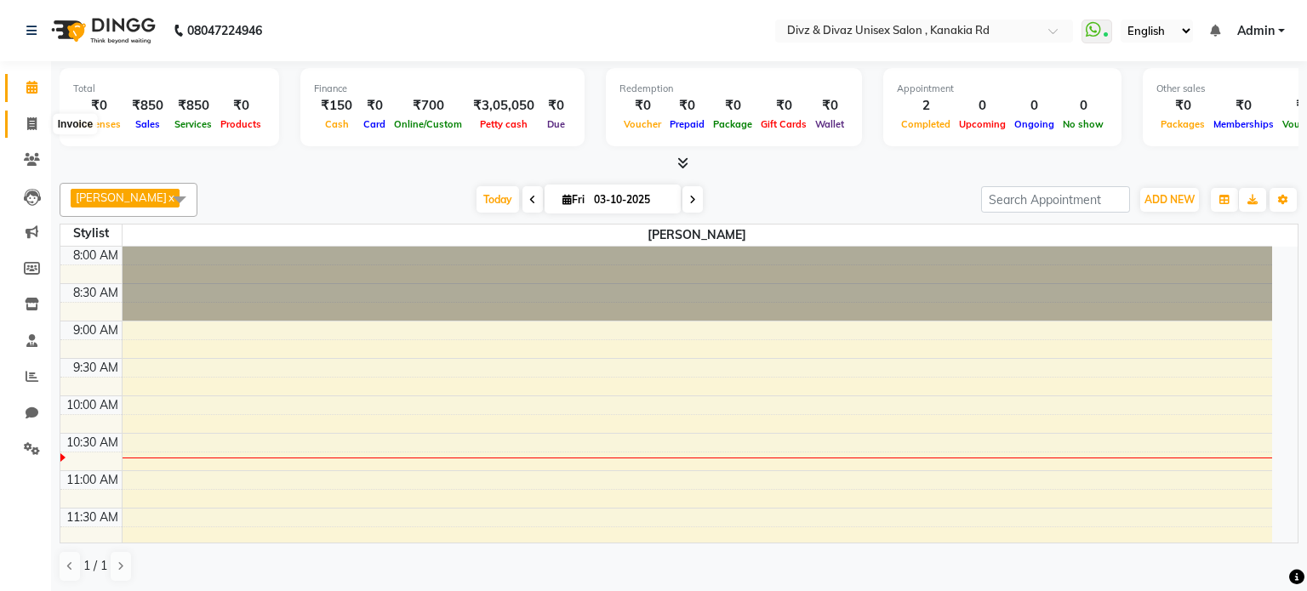
select select "7588"
select select "service"
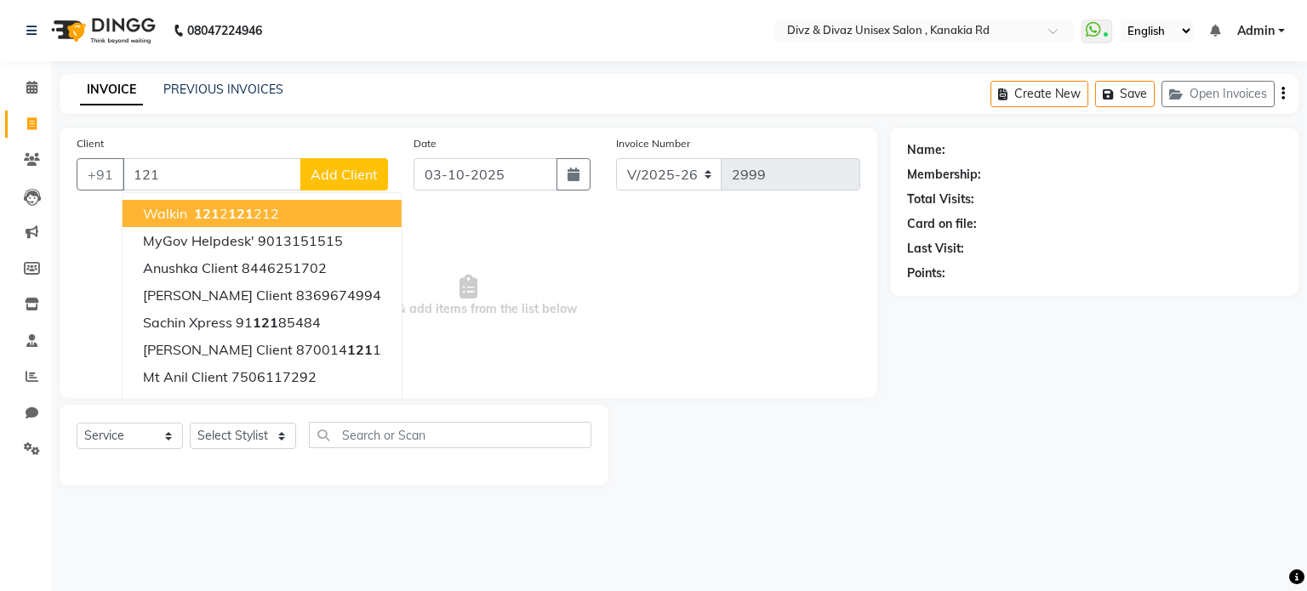
click at [253, 202] on button "walkin 121 2 121 212" at bounding box center [262, 213] width 279 height 27
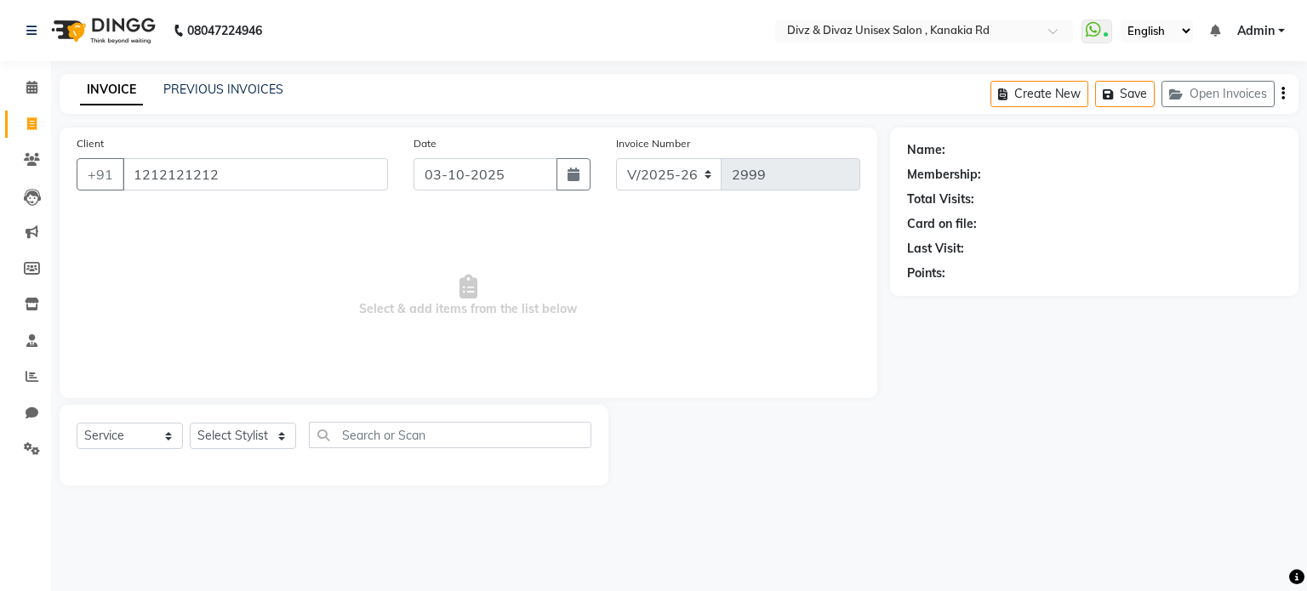
type input "1212121212"
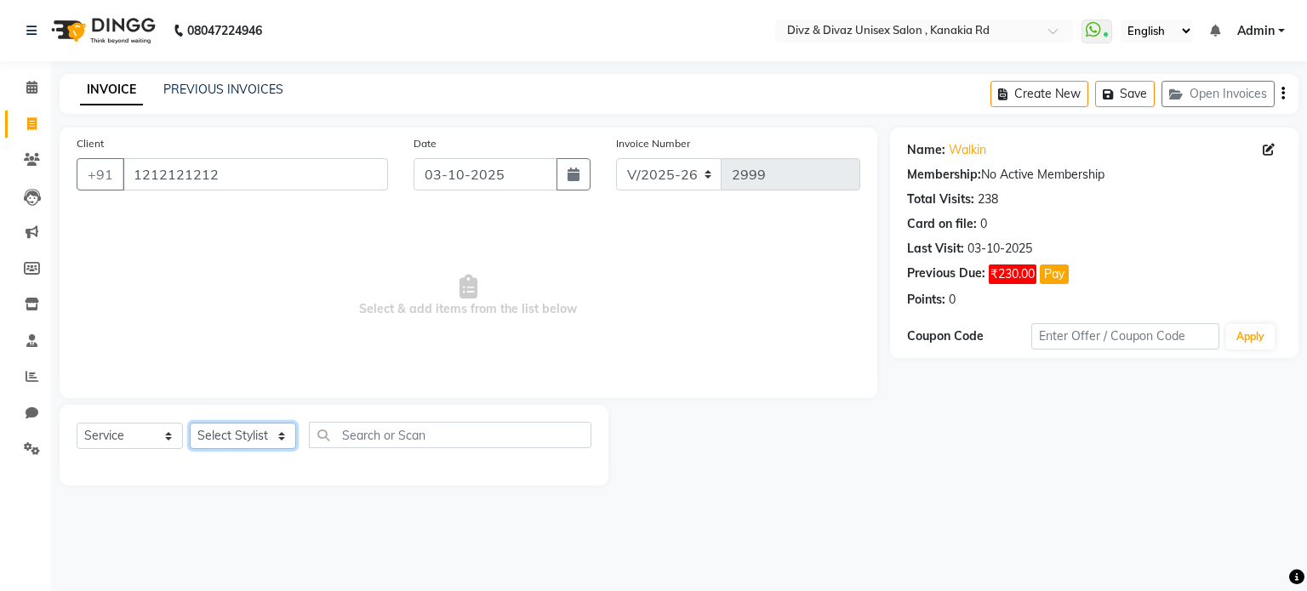
drag, startPoint x: 257, startPoint y: 445, endPoint x: 231, endPoint y: 351, distance: 97.2
click at [231, 351] on div "Client [PHONE_NUMBER] Date [DATE] Invoice Number V/2025 V/[PHONE_NUMBER] Select…" at bounding box center [468, 307] width 843 height 358
select select "92008"
click at [190, 424] on select "Select Stylist [PERSON_NAME] Kailash [PERSON_NAME] Prem [PERSON_NAME]" at bounding box center [243, 436] width 106 height 26
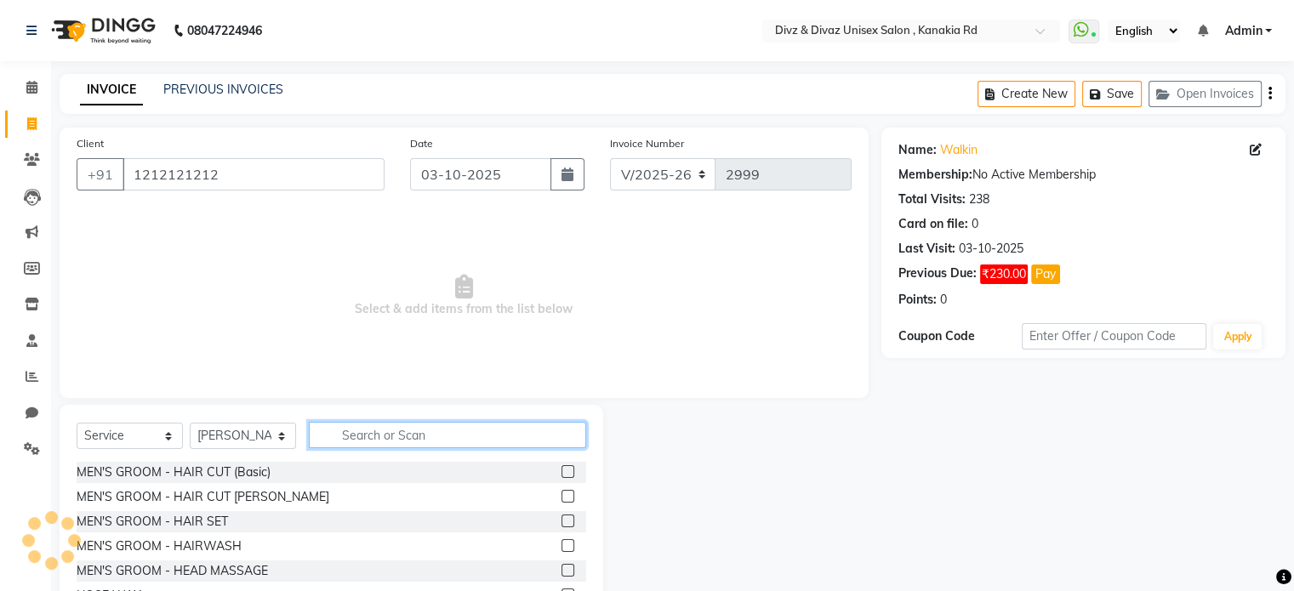
click at [396, 438] on input "text" at bounding box center [447, 435] width 277 height 26
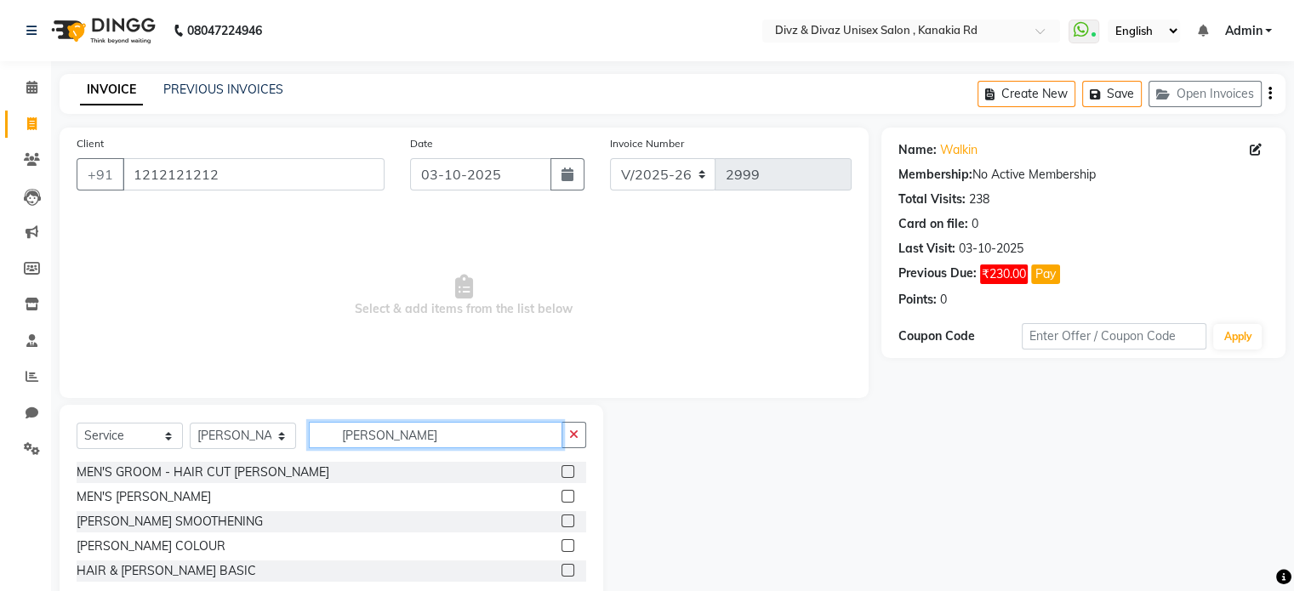
type input "[PERSON_NAME]"
click at [567, 499] on label at bounding box center [567, 496] width 13 height 13
click at [567, 499] on input "checkbox" at bounding box center [566, 497] width 11 height 11
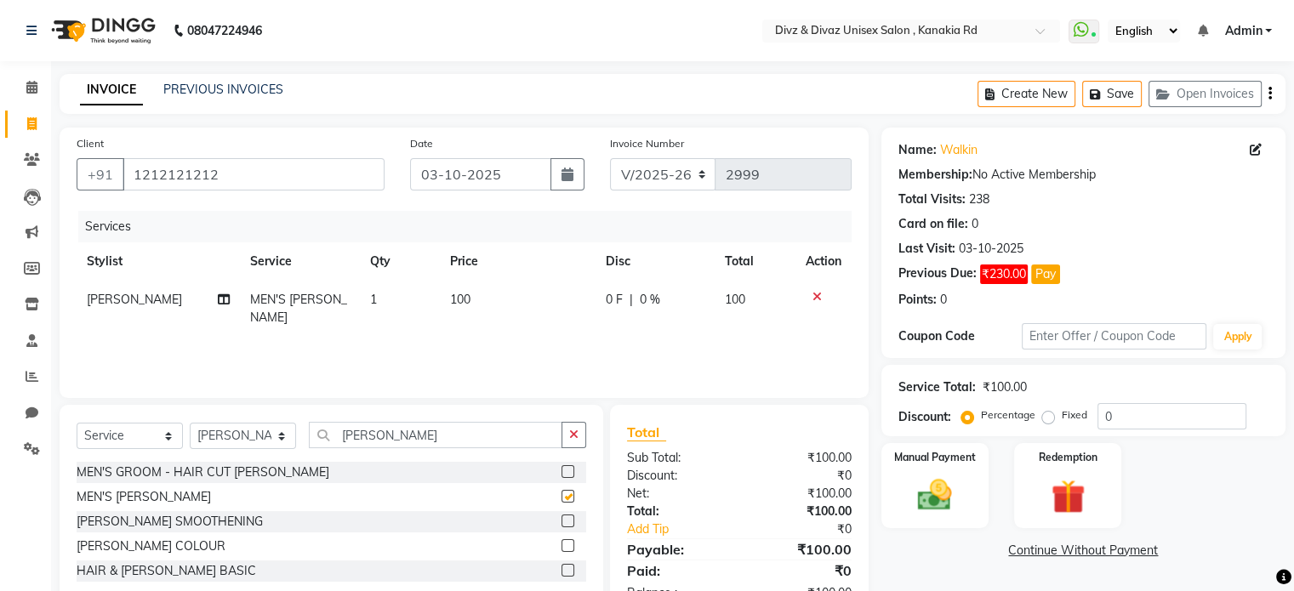
checkbox input "false"
click at [456, 287] on td "100" at bounding box center [518, 309] width 156 height 56
select select "92008"
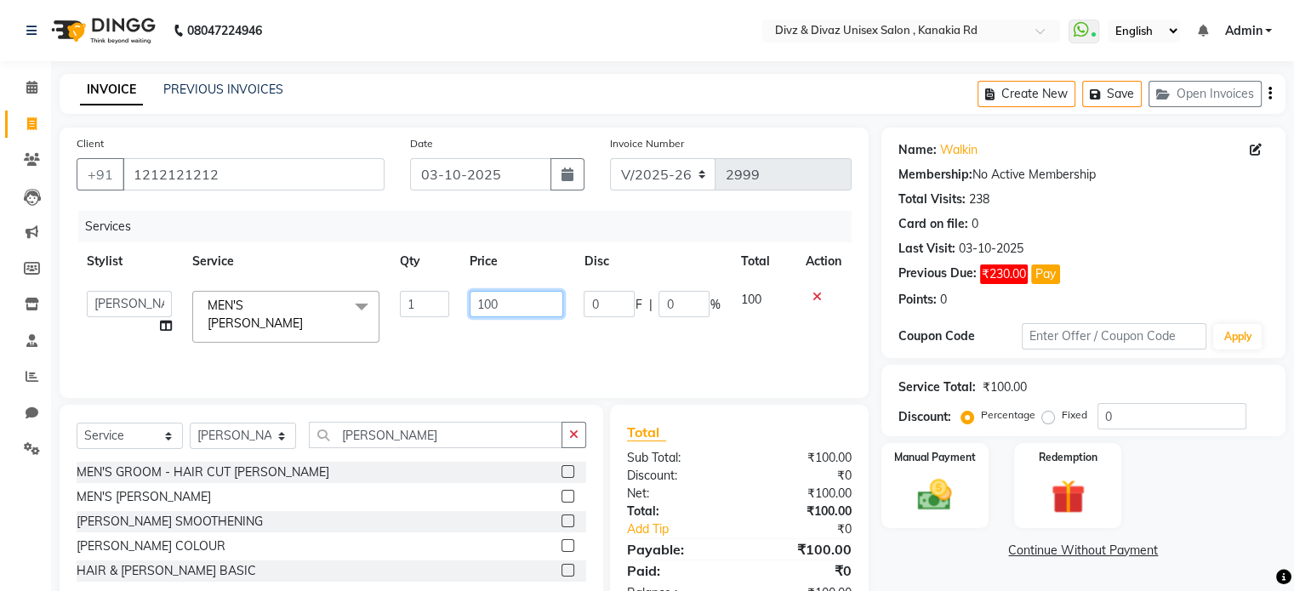
click at [517, 312] on input "100" at bounding box center [517, 304] width 94 height 26
type input "1"
type input "80"
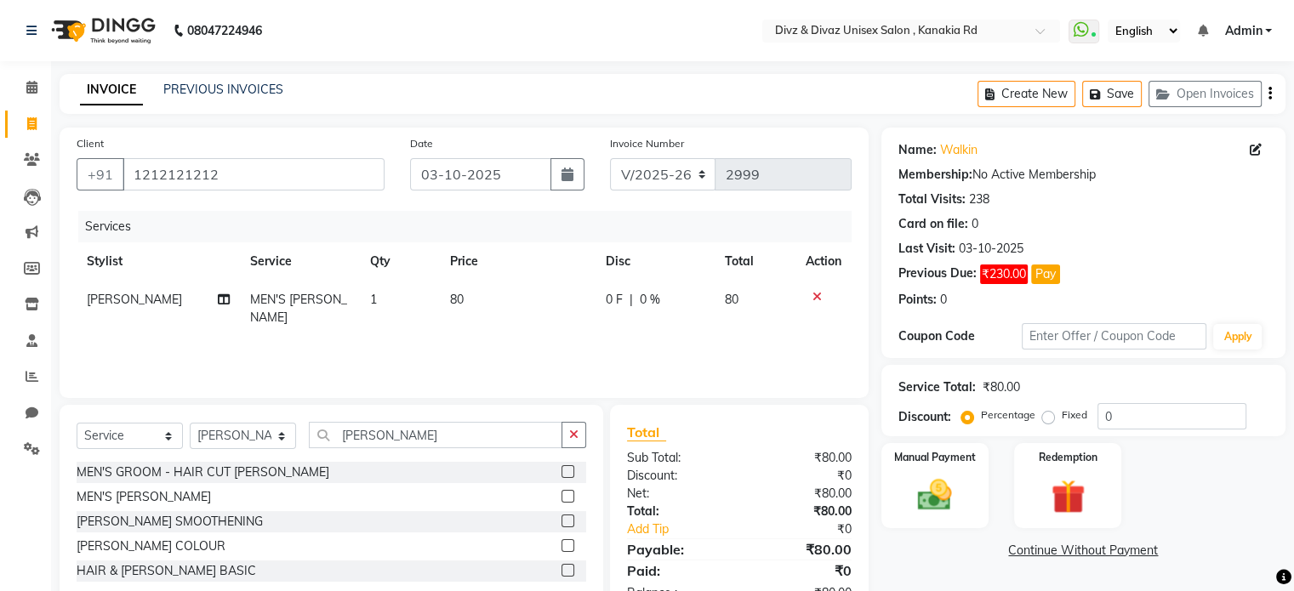
click at [734, 327] on td "80" at bounding box center [755, 309] width 81 height 56
select select "92008"
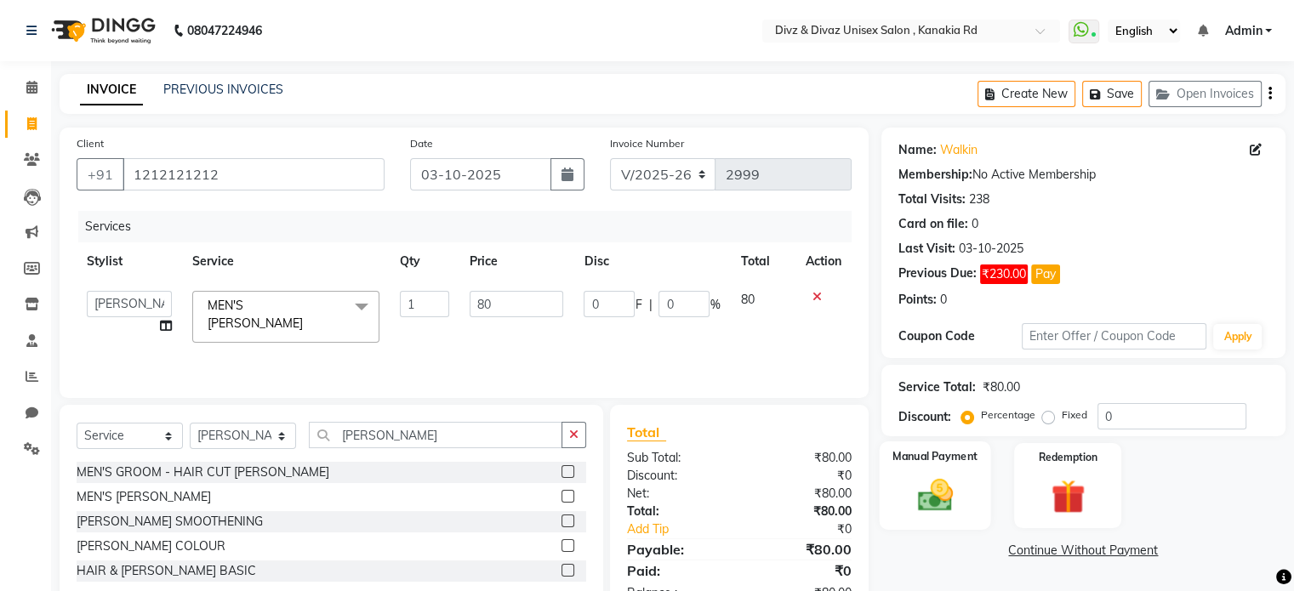
click at [939, 476] on img at bounding box center [934, 496] width 57 height 41
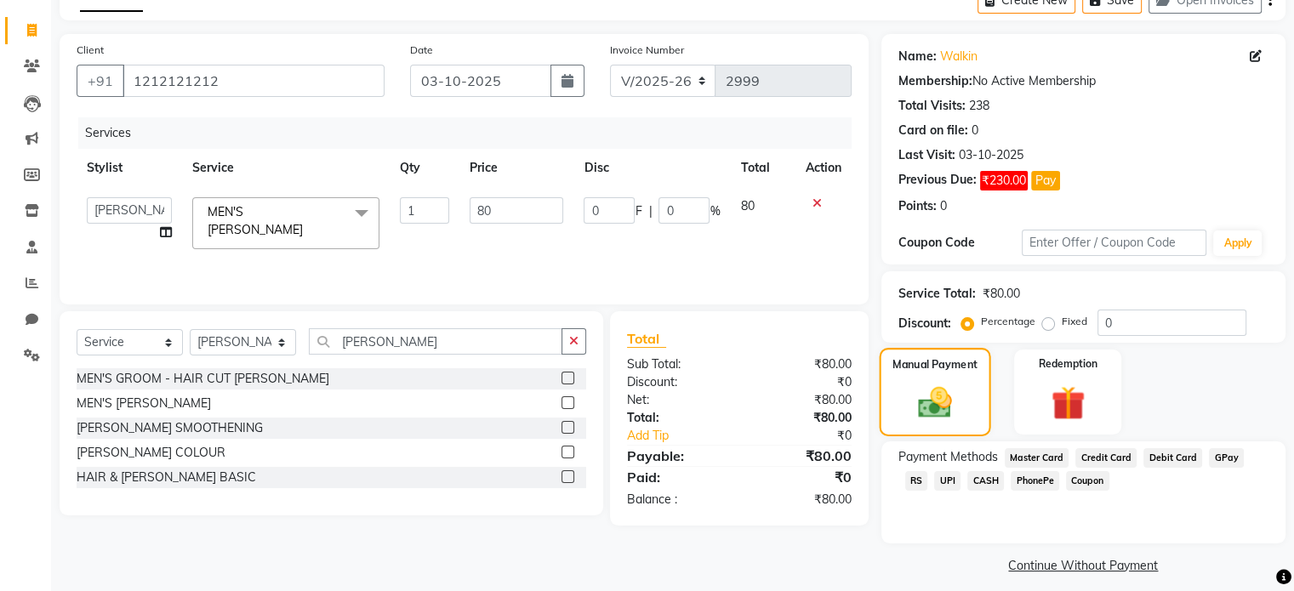
scroll to position [105, 0]
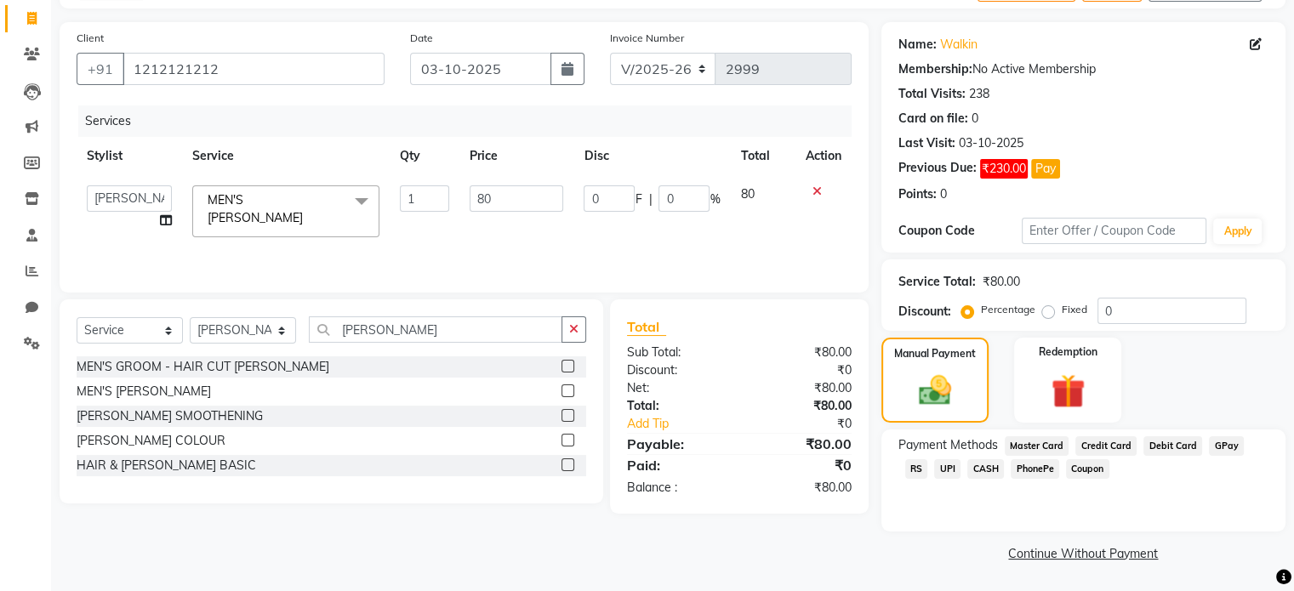
click at [934, 465] on span "UPI" at bounding box center [947, 469] width 26 height 20
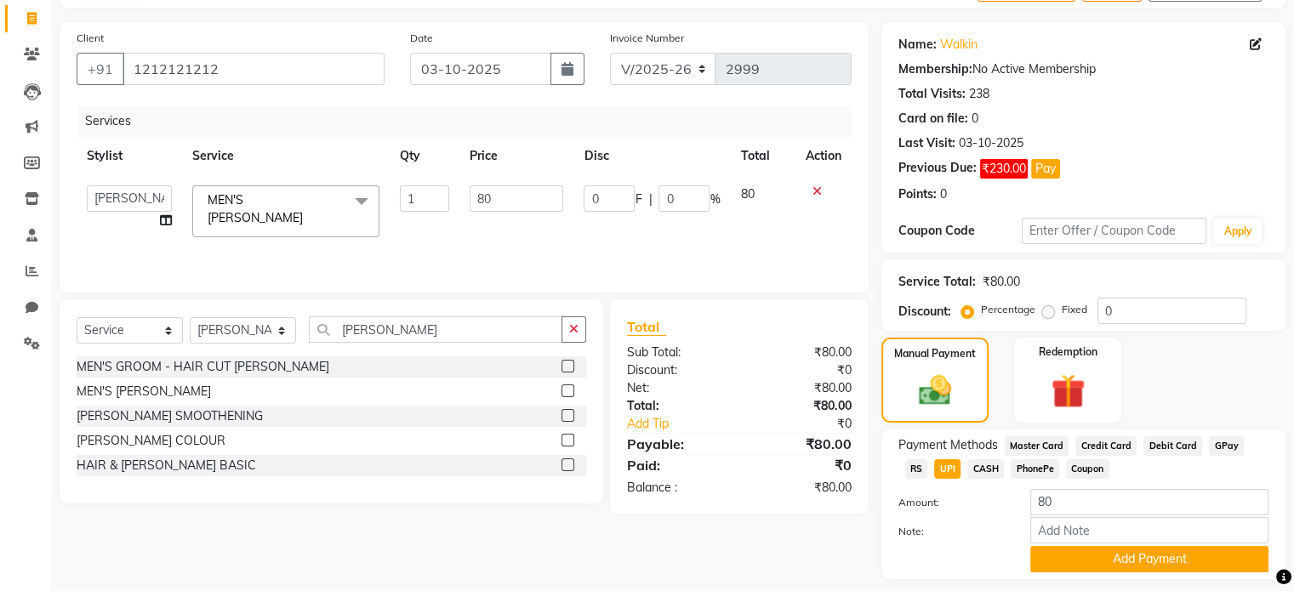
scroll to position [156, 0]
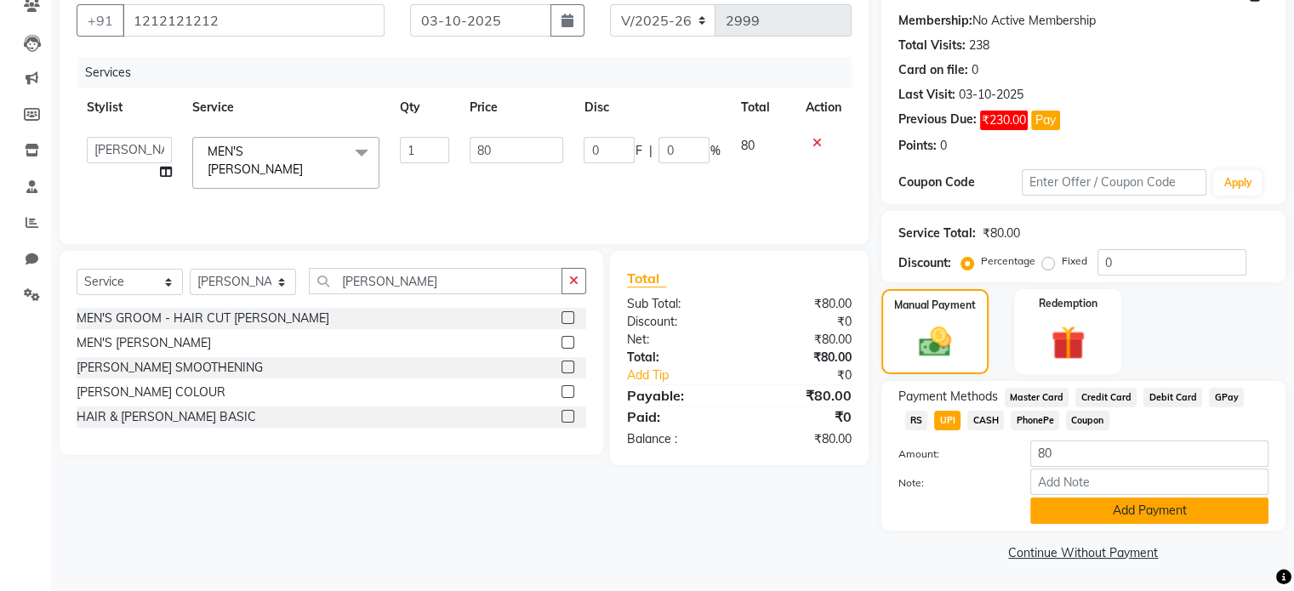
click at [1057, 523] on button "Add Payment" at bounding box center [1149, 511] width 238 height 26
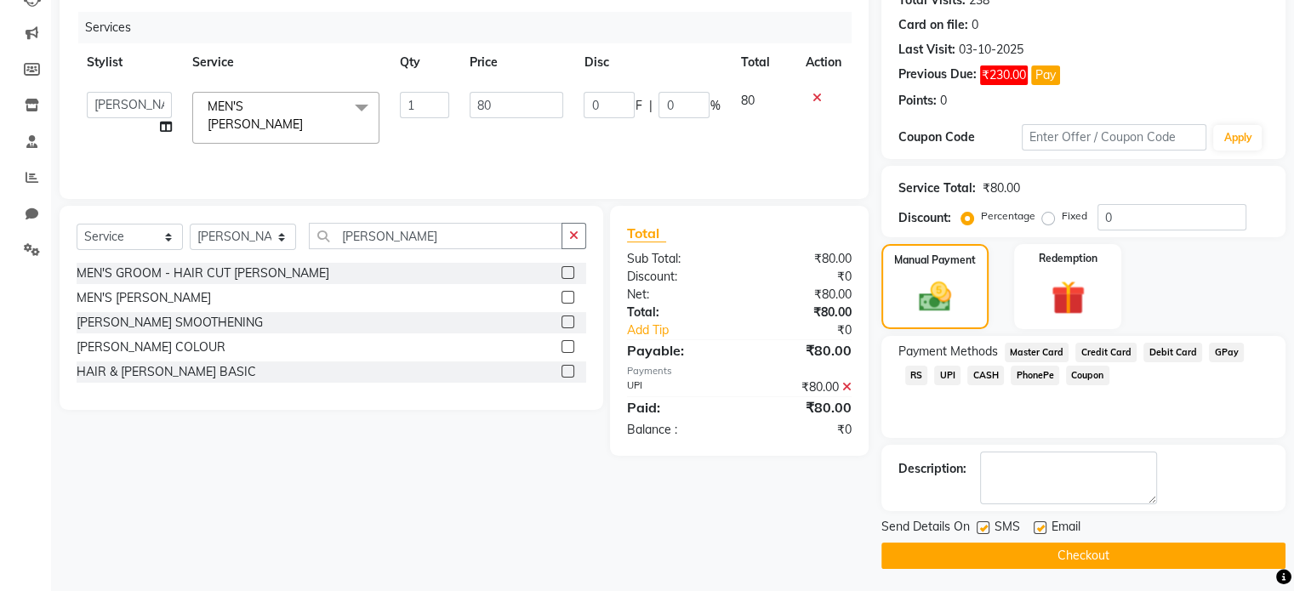
scroll to position [201, 0]
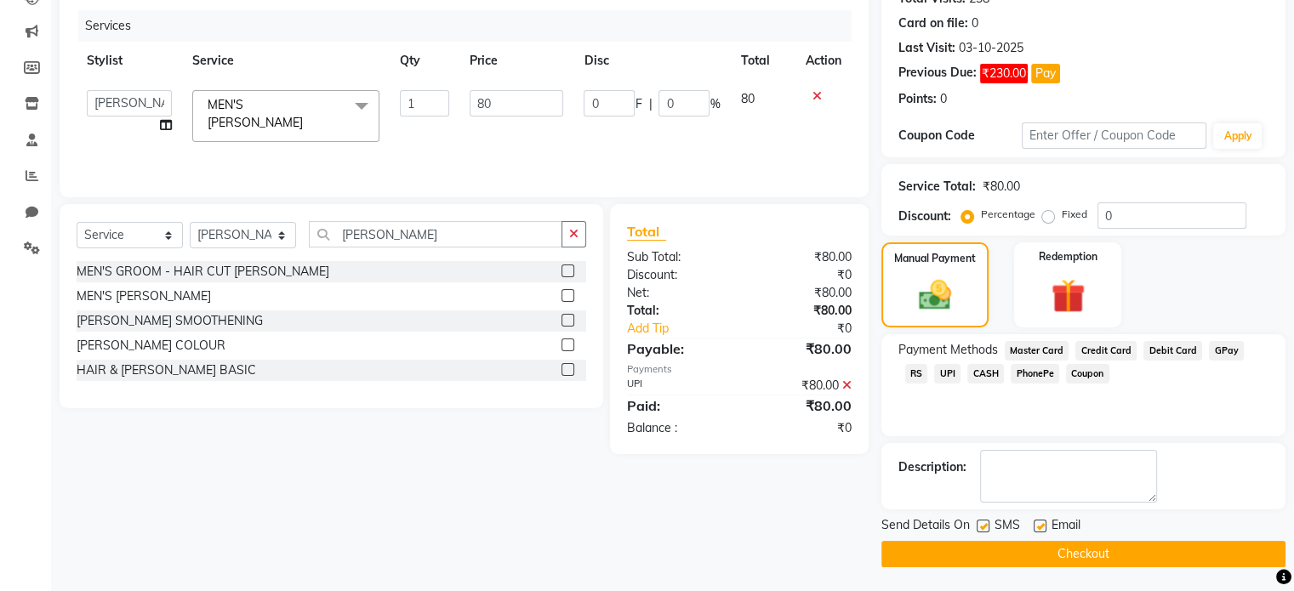
click at [1036, 547] on button "Checkout" at bounding box center [1083, 554] width 404 height 26
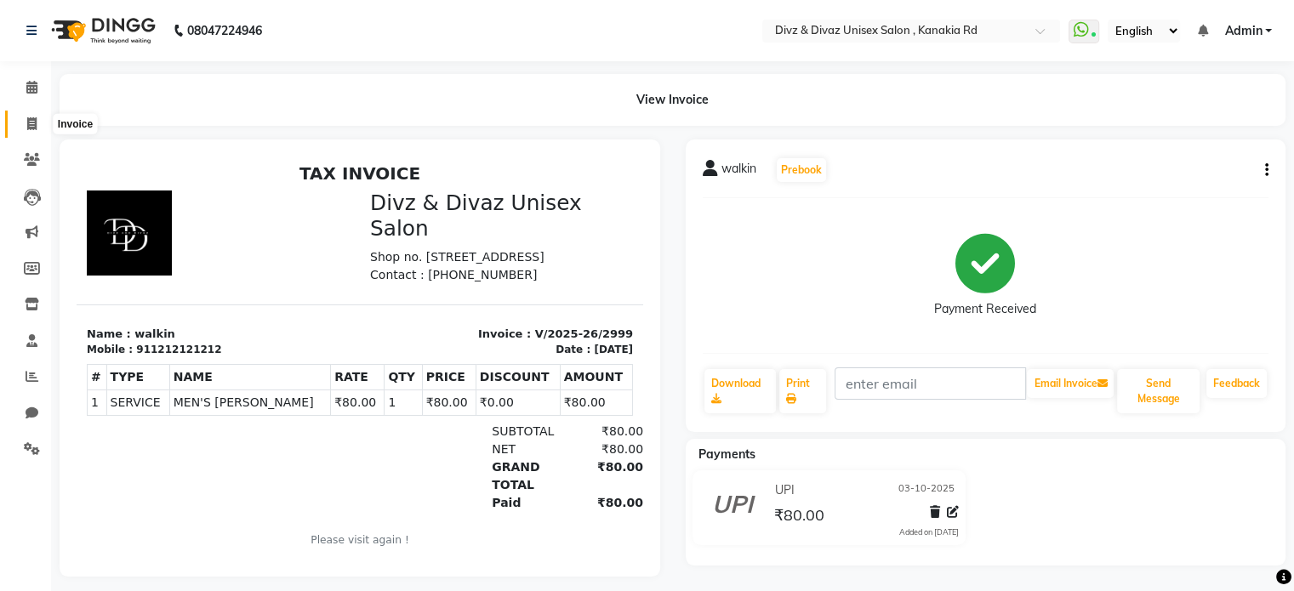
click at [42, 130] on span at bounding box center [32, 125] width 30 height 20
select select "service"
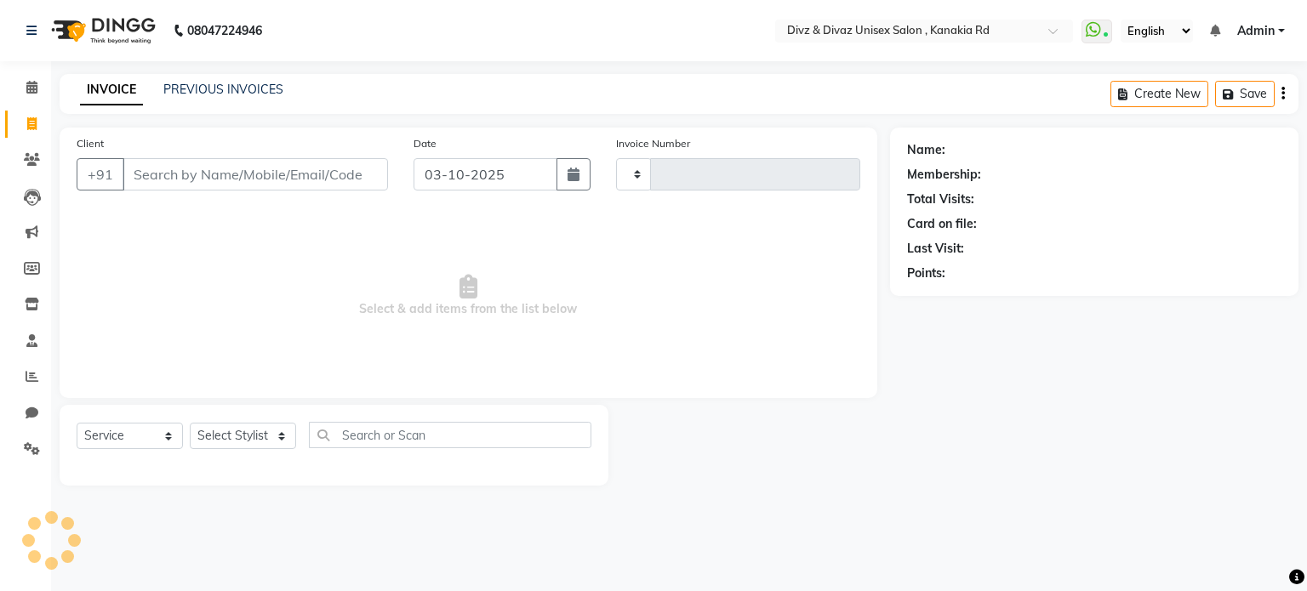
type input "3000"
select select "7588"
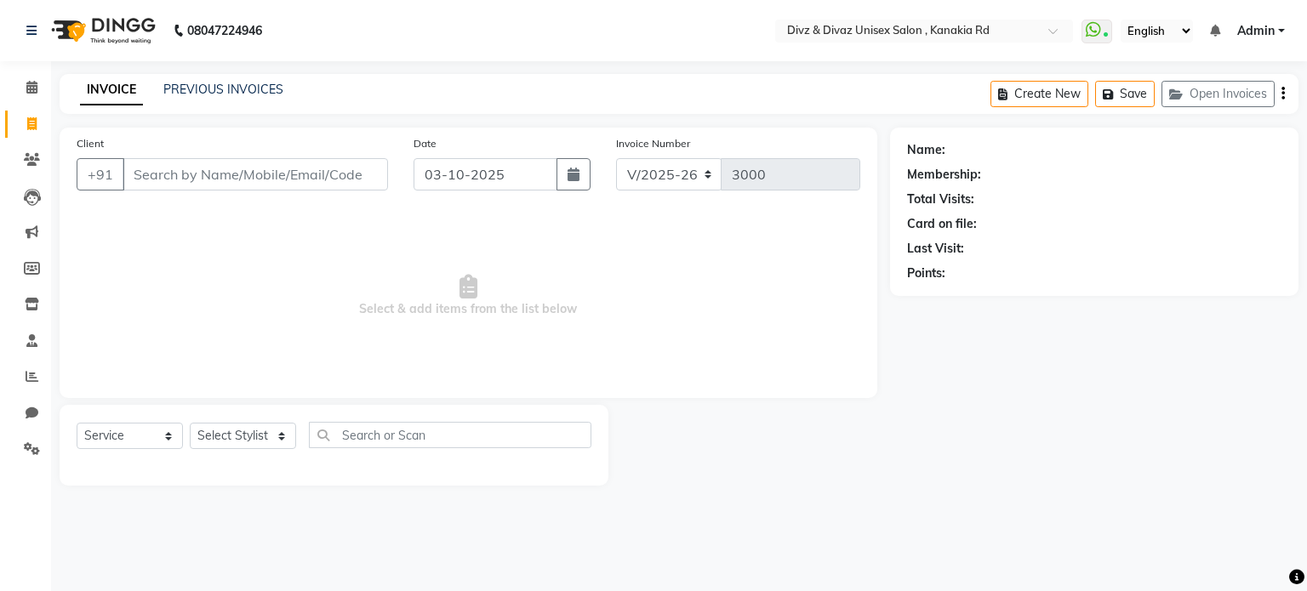
click at [174, 173] on input "Client" at bounding box center [255, 174] width 265 height 32
type input "w"
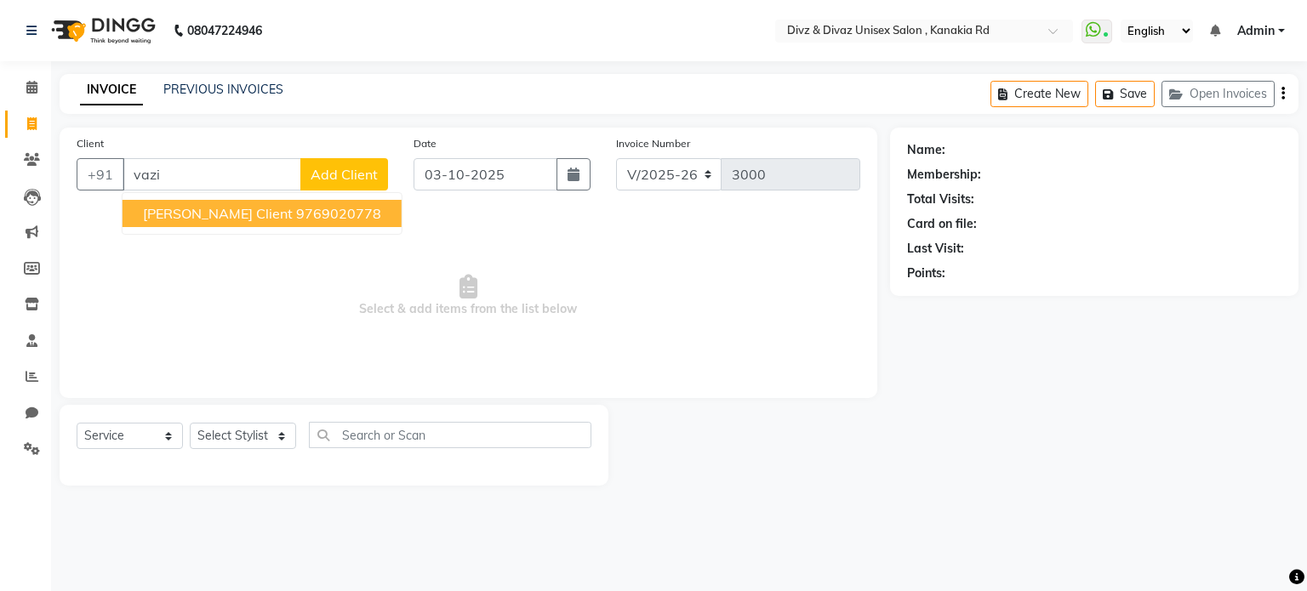
click at [296, 212] on ngb-highlight "9769020778" at bounding box center [338, 213] width 85 height 17
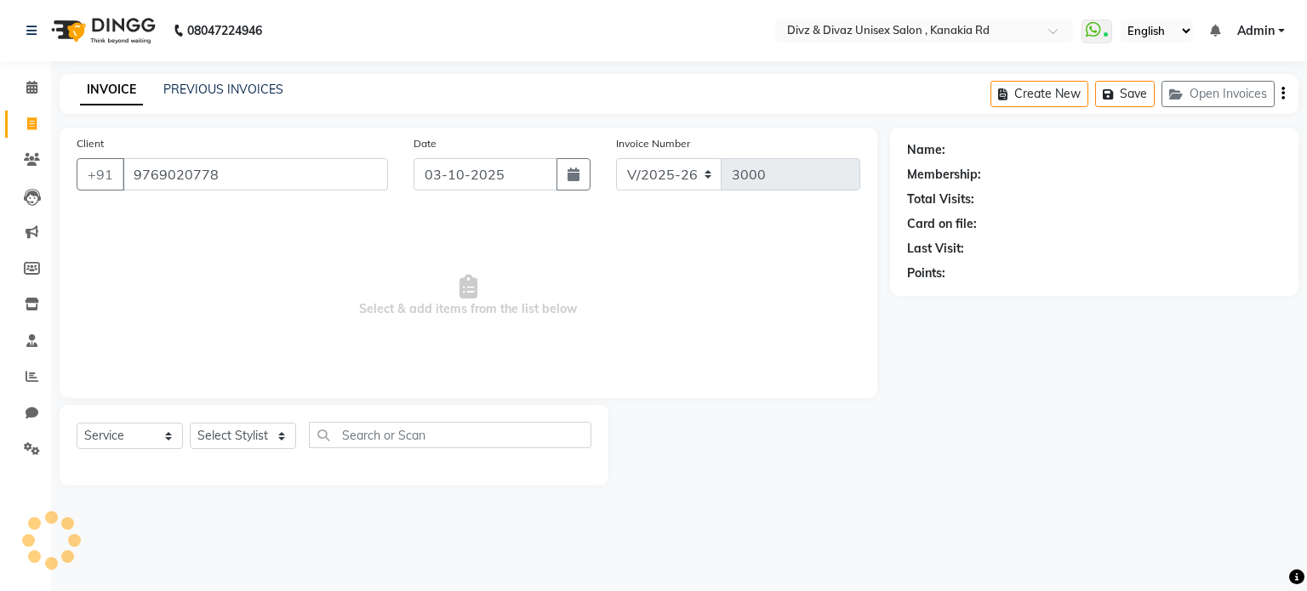
type input "9769020778"
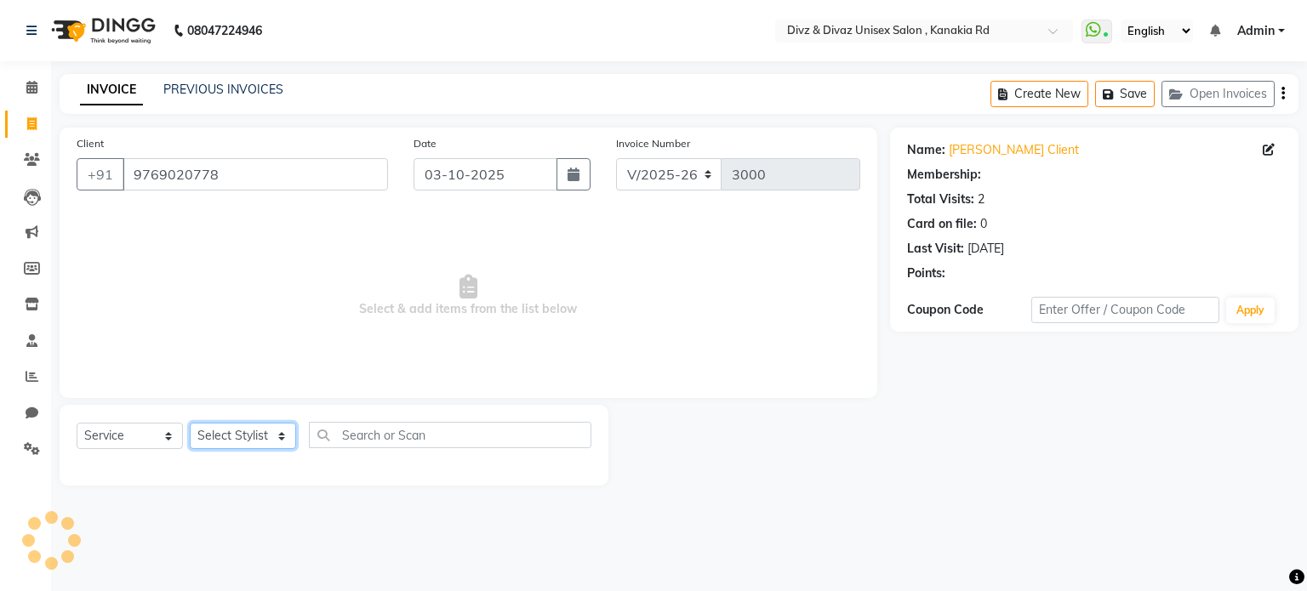
click at [246, 440] on select "Select Stylist [PERSON_NAME] Kailash [PERSON_NAME] Prem [PERSON_NAME]" at bounding box center [243, 436] width 106 height 26
select select "67339"
click at [190, 424] on select "Select Stylist [PERSON_NAME] Kailash [PERSON_NAME] Prem [PERSON_NAME]" at bounding box center [243, 436] width 106 height 26
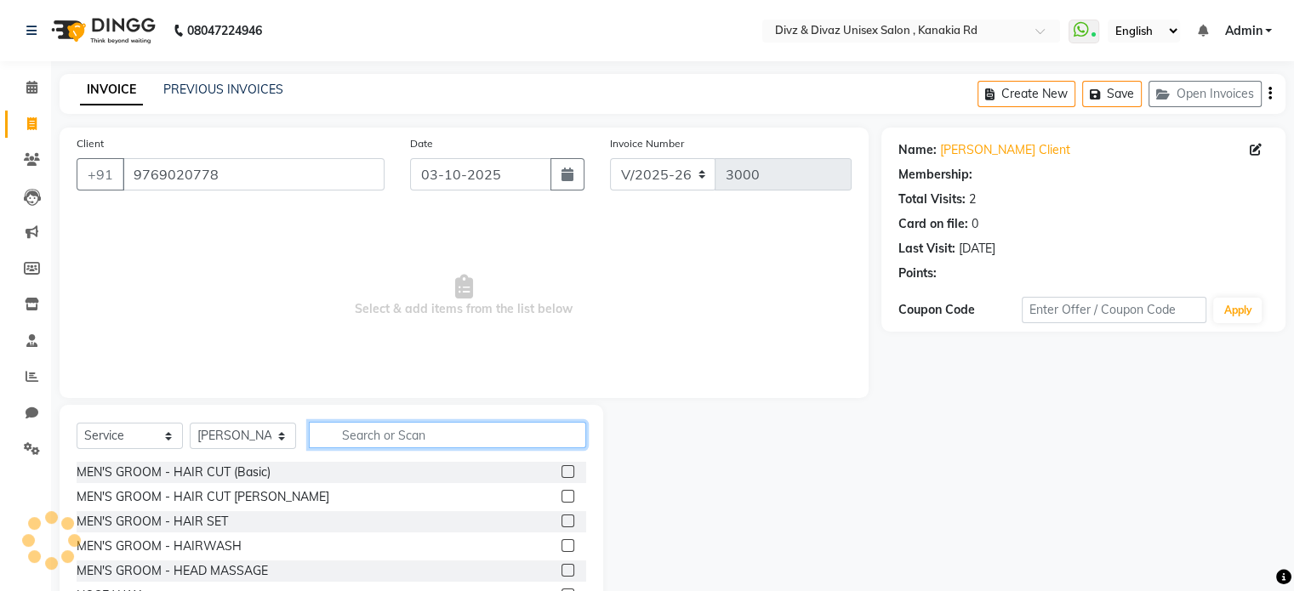
click at [390, 434] on input "text" at bounding box center [447, 435] width 277 height 26
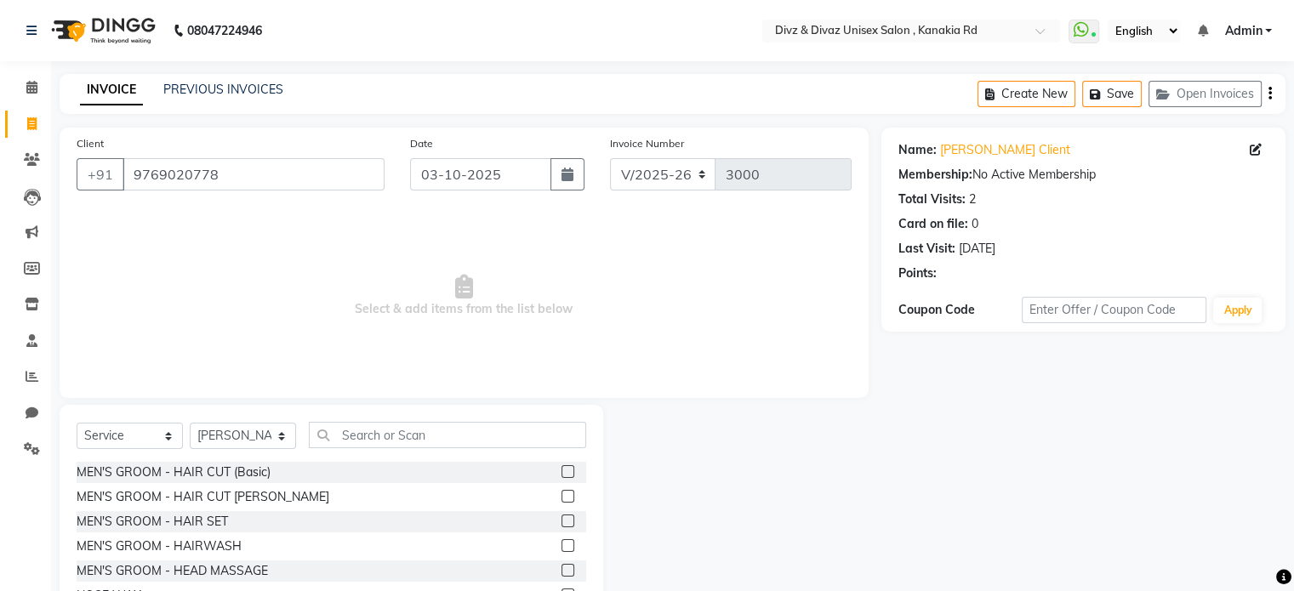
click at [561, 499] on label at bounding box center [567, 496] width 13 height 13
click at [561, 499] on input "checkbox" at bounding box center [566, 497] width 11 height 11
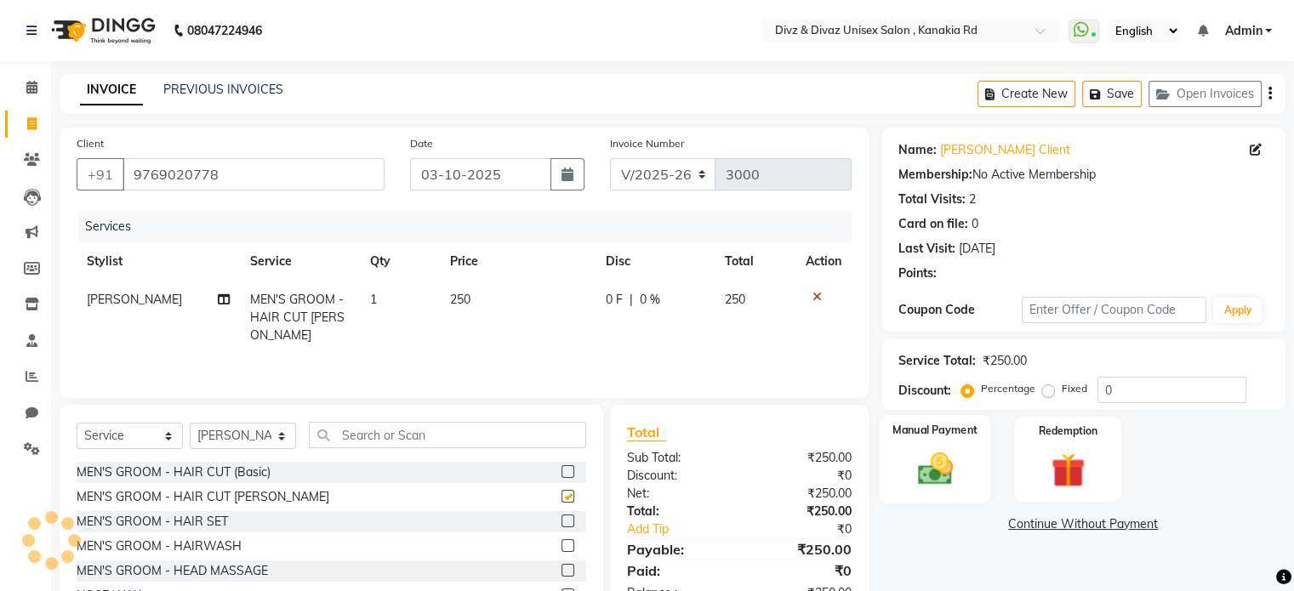
checkbox input "false"
click at [933, 466] on img at bounding box center [934, 469] width 57 height 41
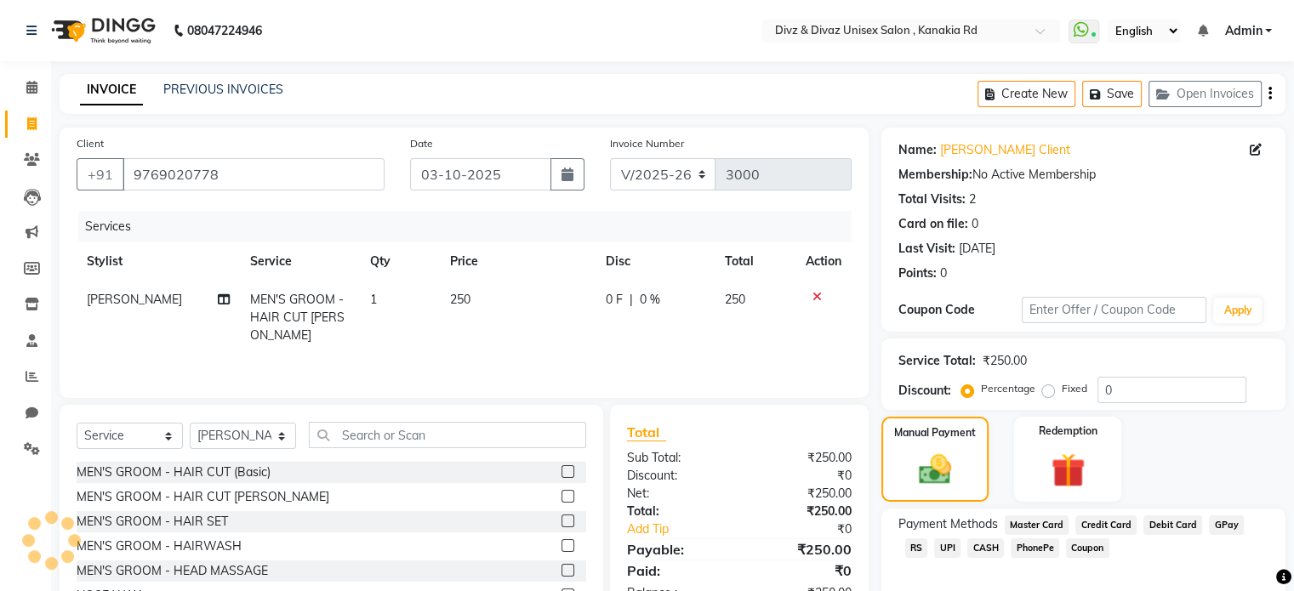
click at [934, 539] on span "UPI" at bounding box center [947, 549] width 26 height 20
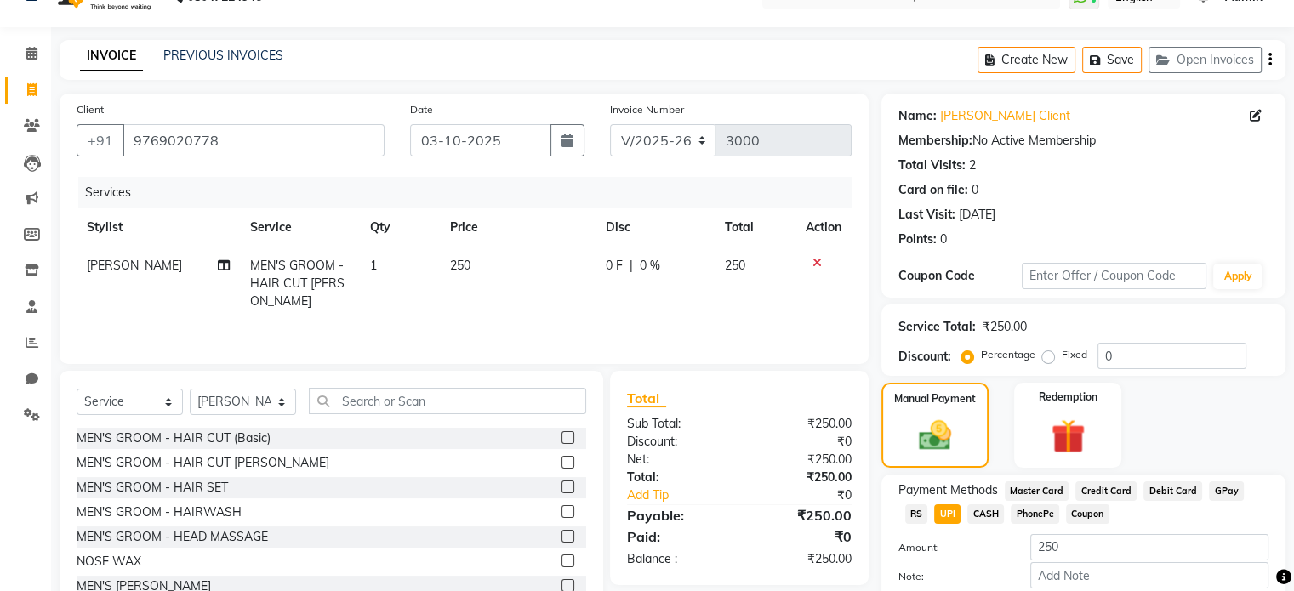
scroll to position [68, 0]
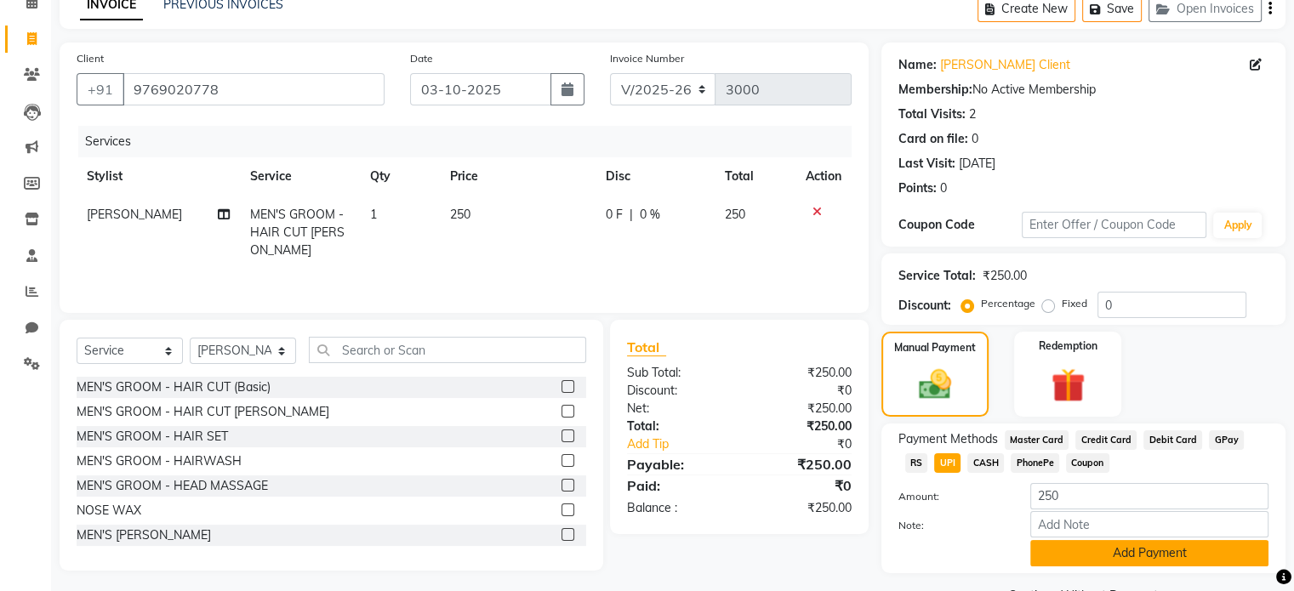
click at [1108, 581] on div "Name: [PERSON_NAME] Client Membership: No Active Membership Total Visits: 2 Car…" at bounding box center [1089, 326] width 417 height 566
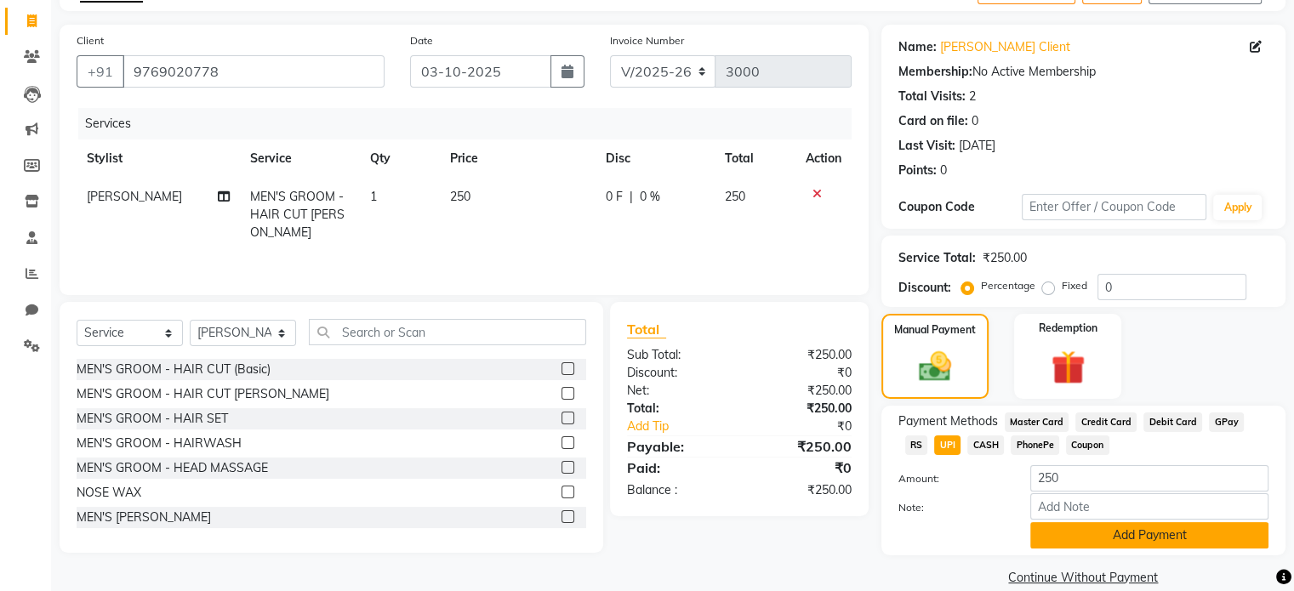
scroll to position [129, 0]
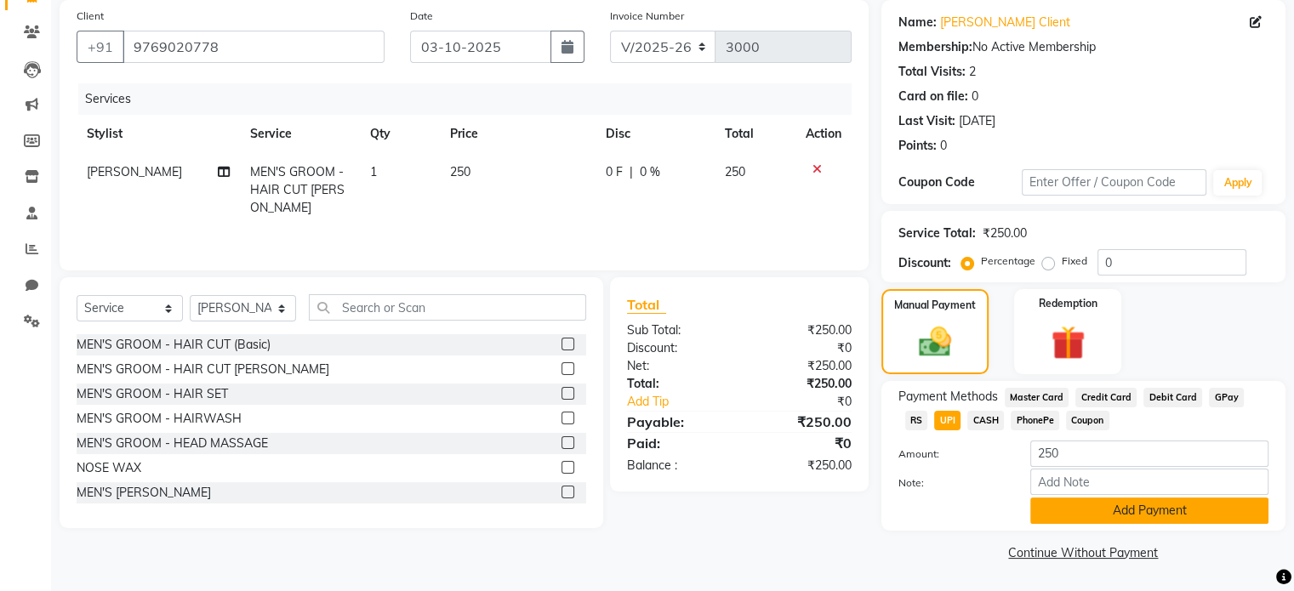
click at [1148, 508] on button "Add Payment" at bounding box center [1149, 511] width 238 height 26
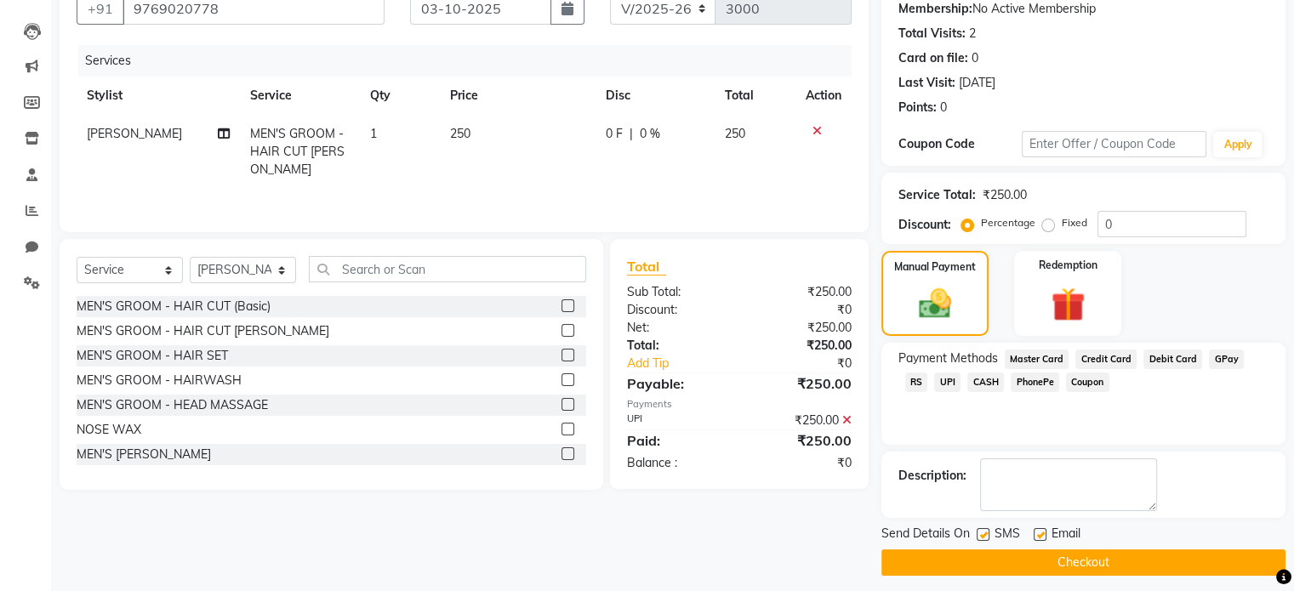
scroll to position [174, 0]
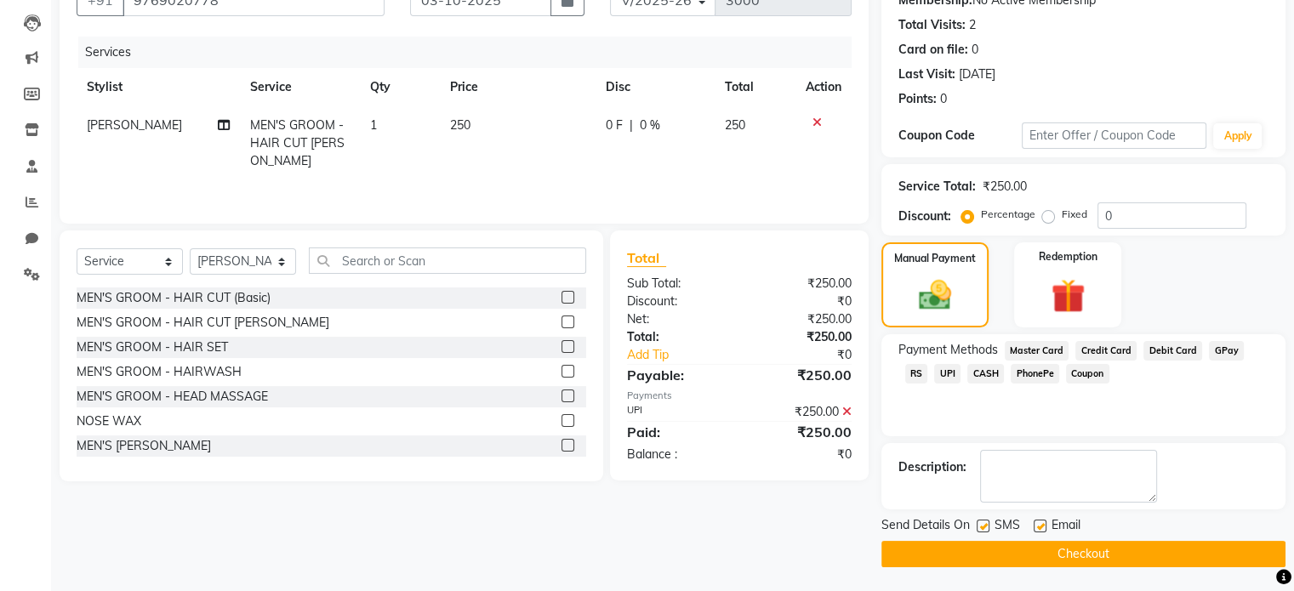
click at [1171, 556] on button "Checkout" at bounding box center [1083, 554] width 404 height 26
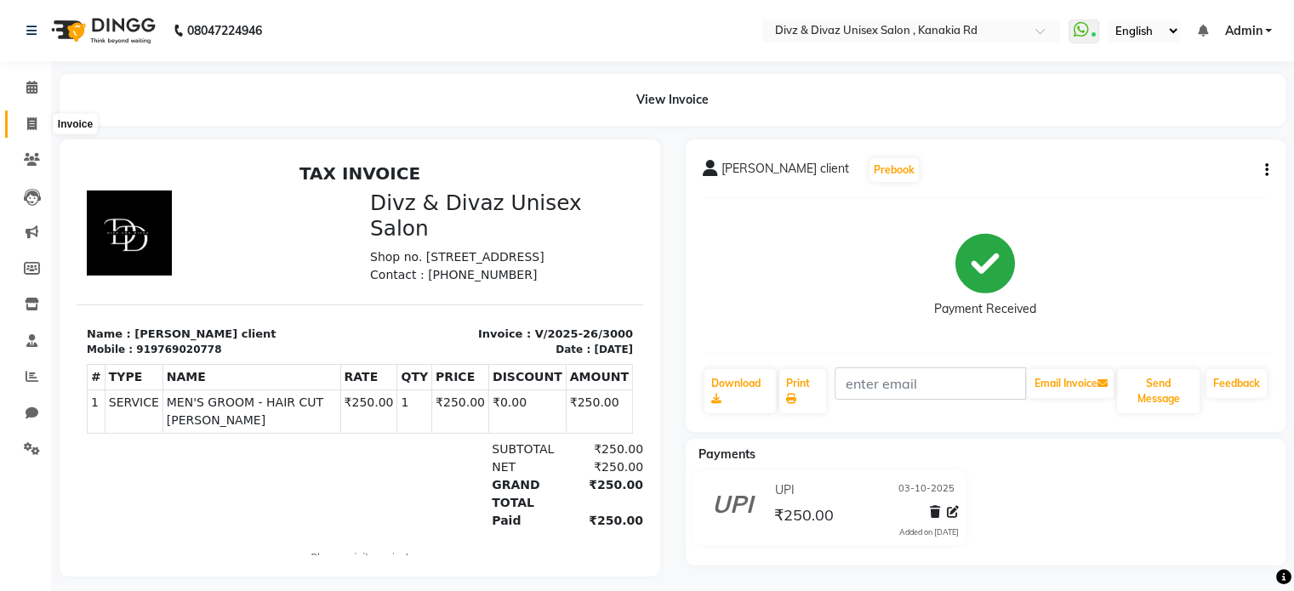
click at [36, 118] on icon at bounding box center [31, 123] width 9 height 13
select select "service"
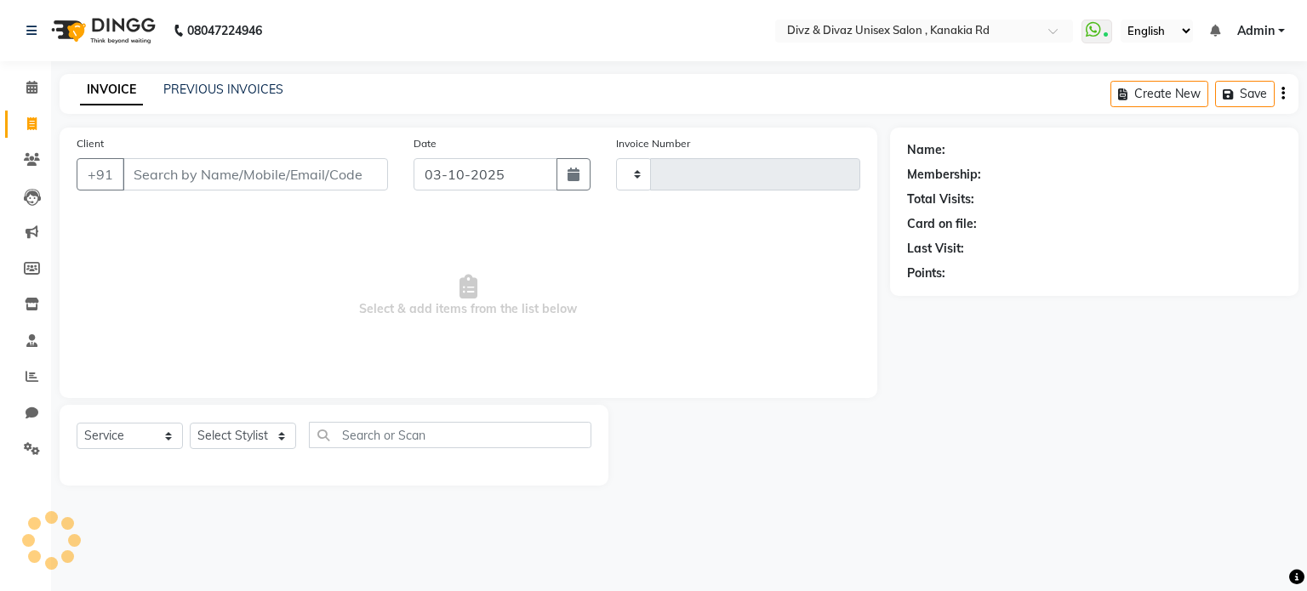
type input "3001"
select select "7588"
click at [138, 166] on input "Client" at bounding box center [255, 174] width 265 height 32
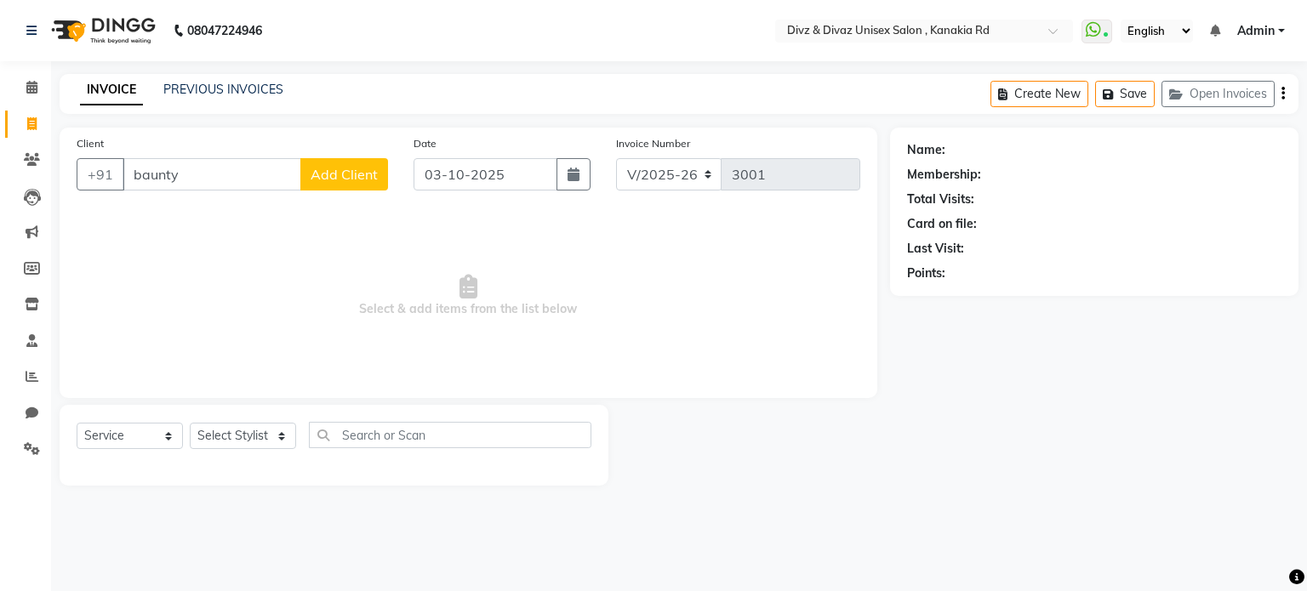
click at [146, 177] on input "baunty" at bounding box center [212, 174] width 179 height 32
click at [201, 218] on ngb-highlight "9819612521" at bounding box center [226, 213] width 85 height 17
type input "9819612521"
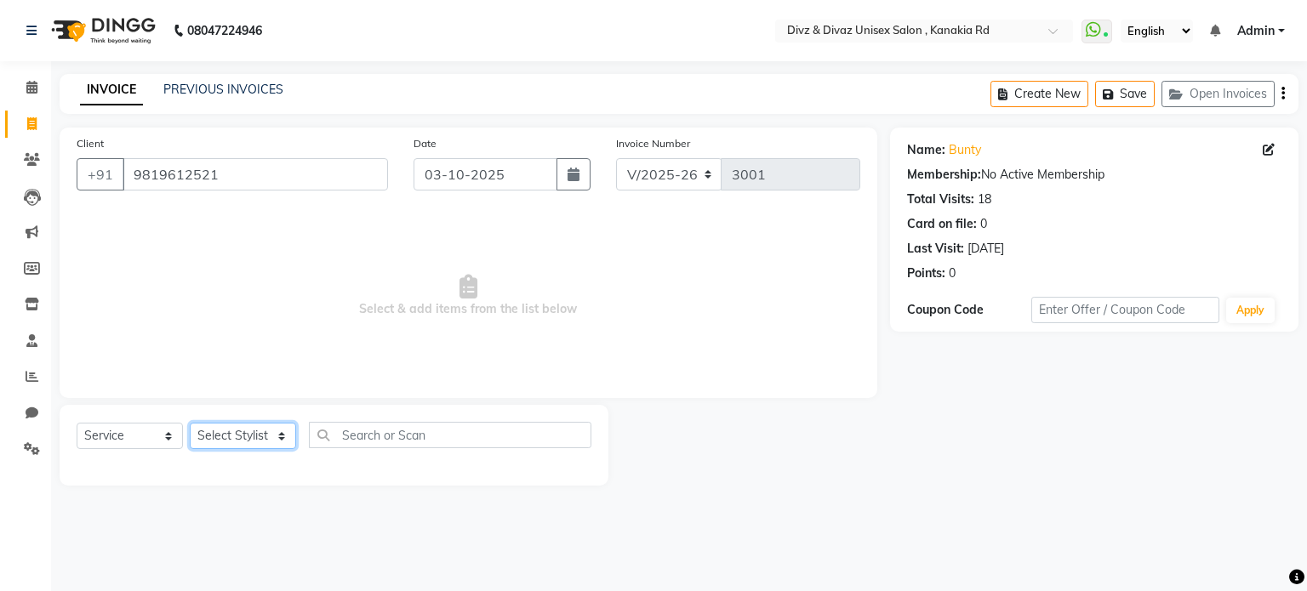
click at [230, 432] on select "Select Stylist [PERSON_NAME] Kailash [PERSON_NAME] Prem [PERSON_NAME]" at bounding box center [243, 436] width 106 height 26
select select "67195"
click at [190, 424] on select "Select Stylist [PERSON_NAME] Kailash [PERSON_NAME] Prem [PERSON_NAME]" at bounding box center [243, 436] width 106 height 26
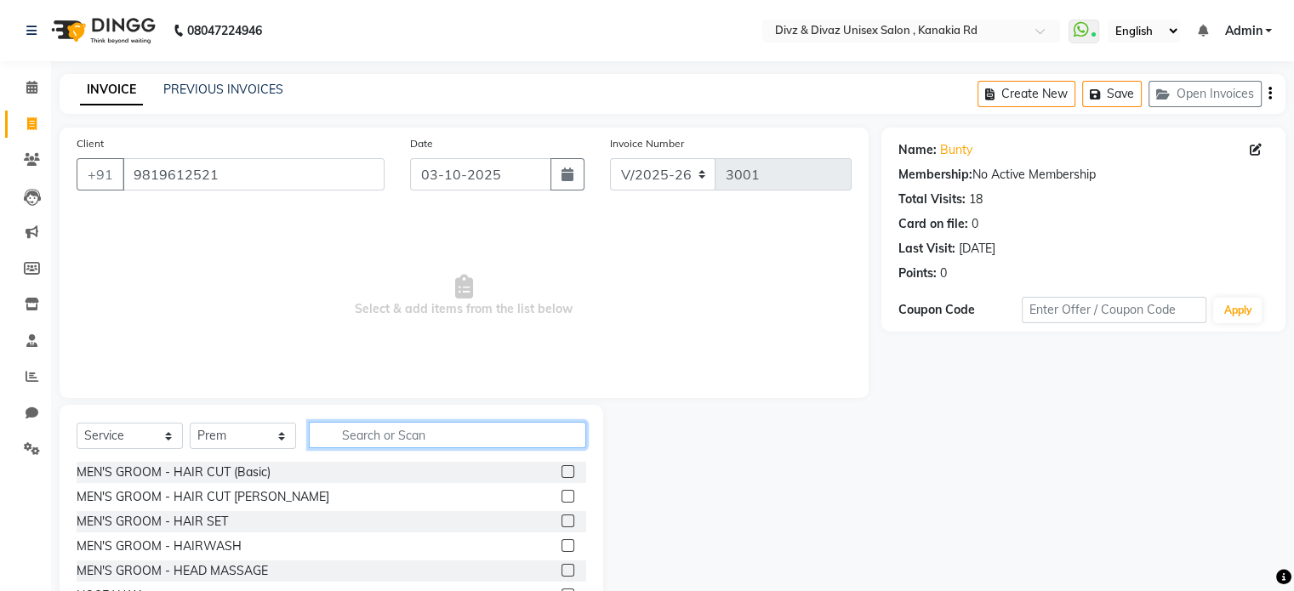
click at [446, 436] on input "text" at bounding box center [447, 435] width 277 height 26
type input "[PERSON_NAME]"
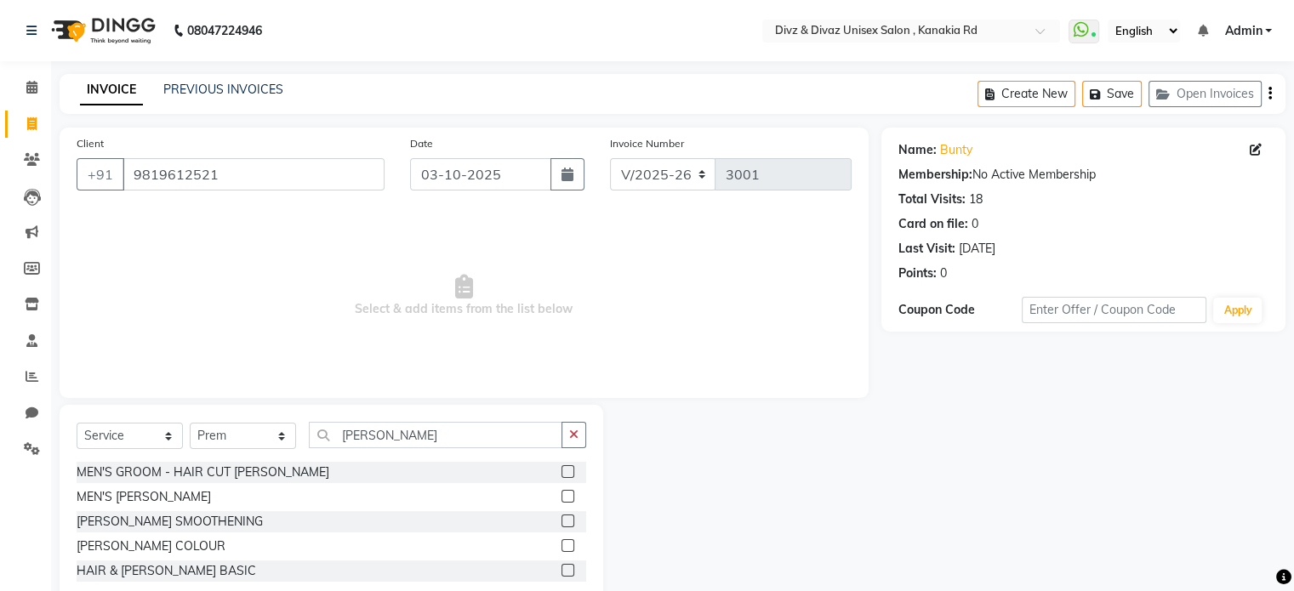
click at [565, 499] on label at bounding box center [567, 496] width 13 height 13
click at [565, 499] on input "checkbox" at bounding box center [566, 497] width 11 height 11
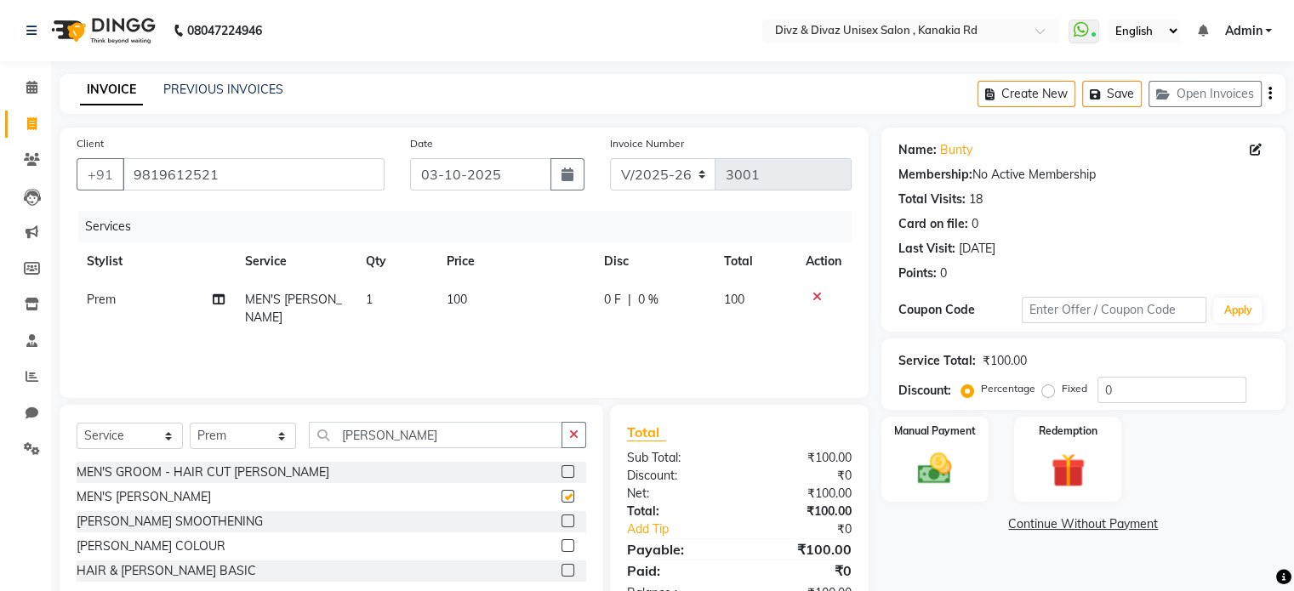
checkbox input "false"
click at [465, 299] on span "100" at bounding box center [457, 299] width 20 height 15
select select "67195"
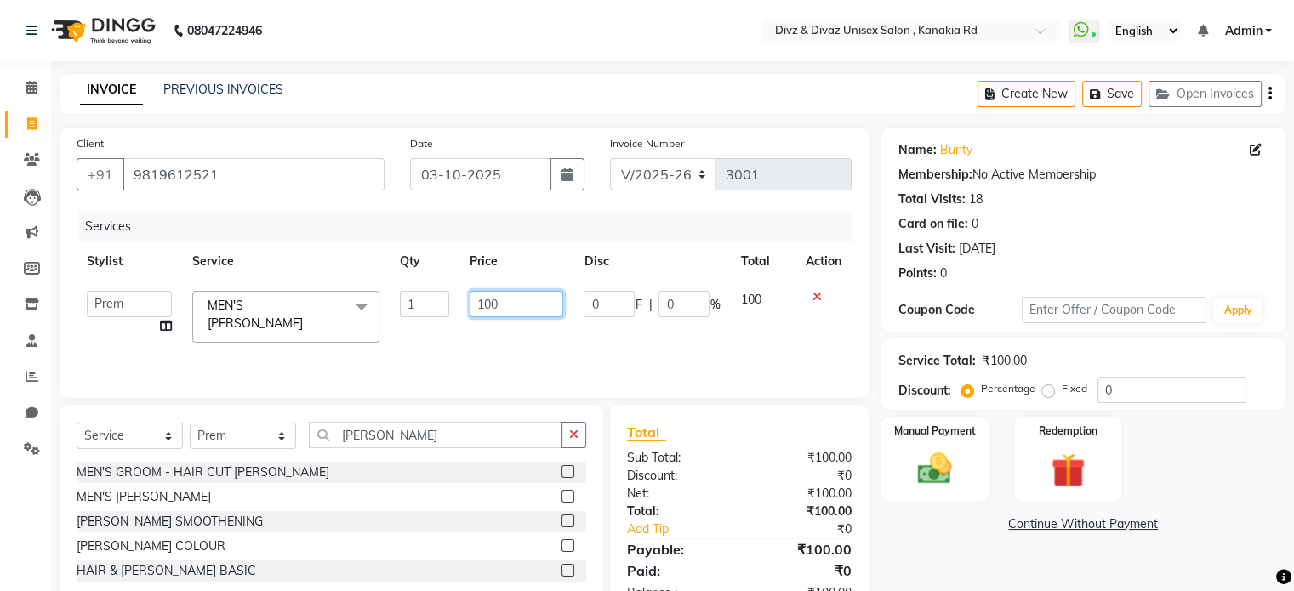
click at [534, 300] on input "100" at bounding box center [517, 304] width 94 height 26
type input "1"
type input "80"
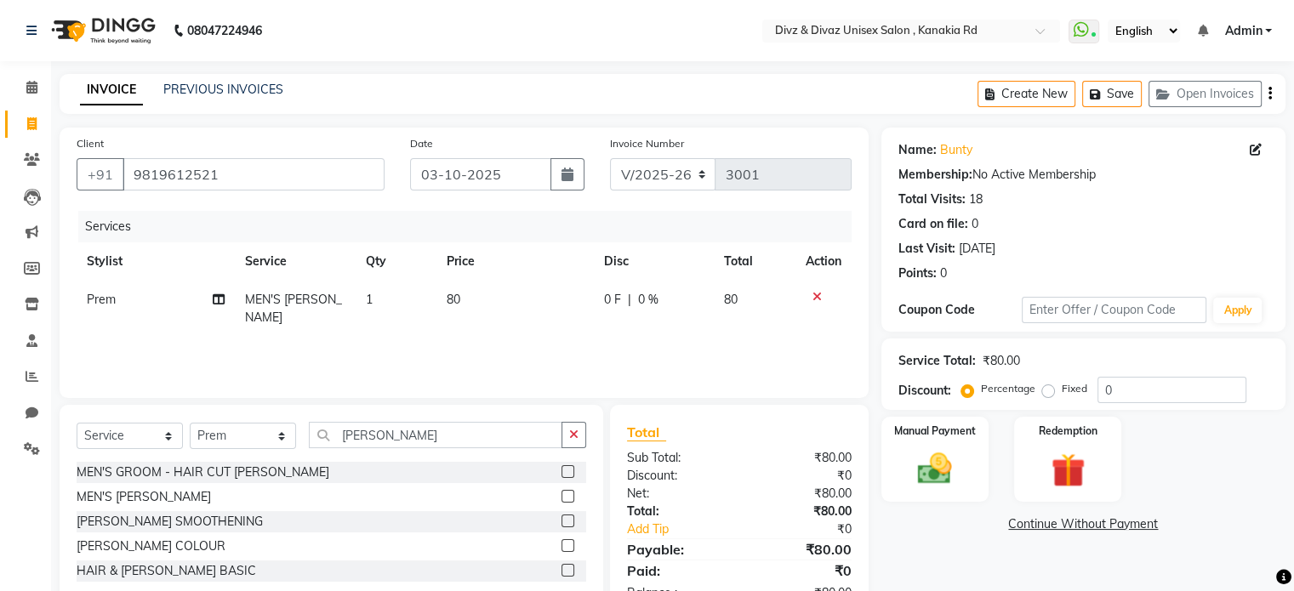
click at [769, 295] on td "80" at bounding box center [755, 309] width 82 height 56
select select "67195"
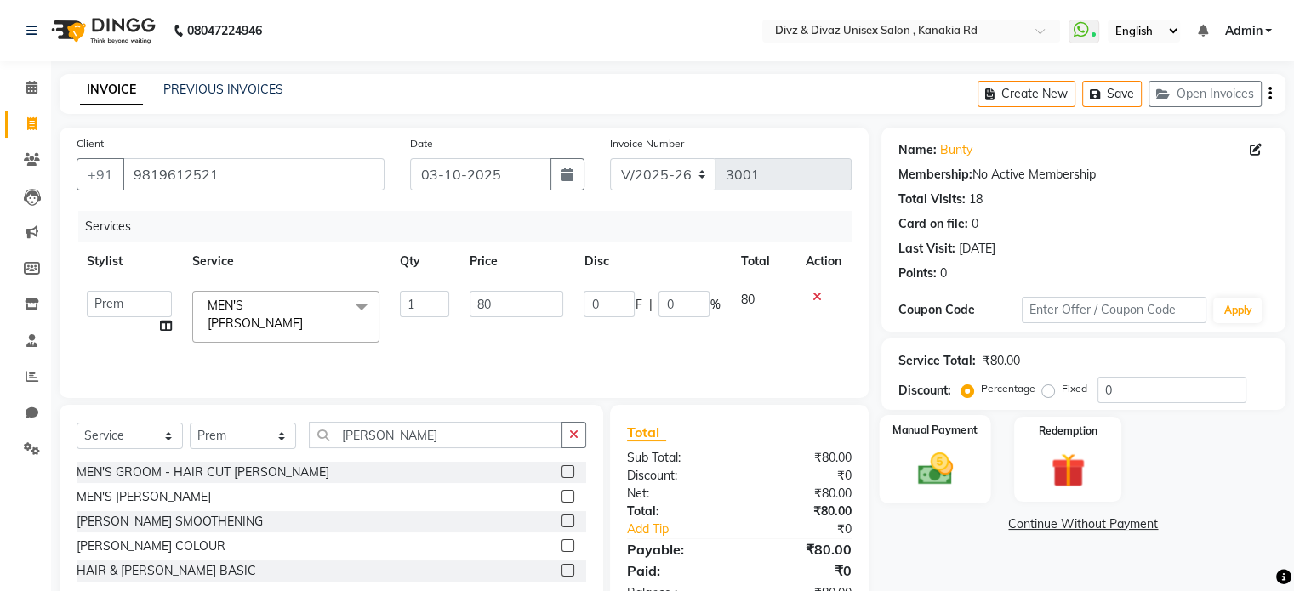
click at [922, 445] on div "Manual Payment" at bounding box center [934, 459] width 111 height 88
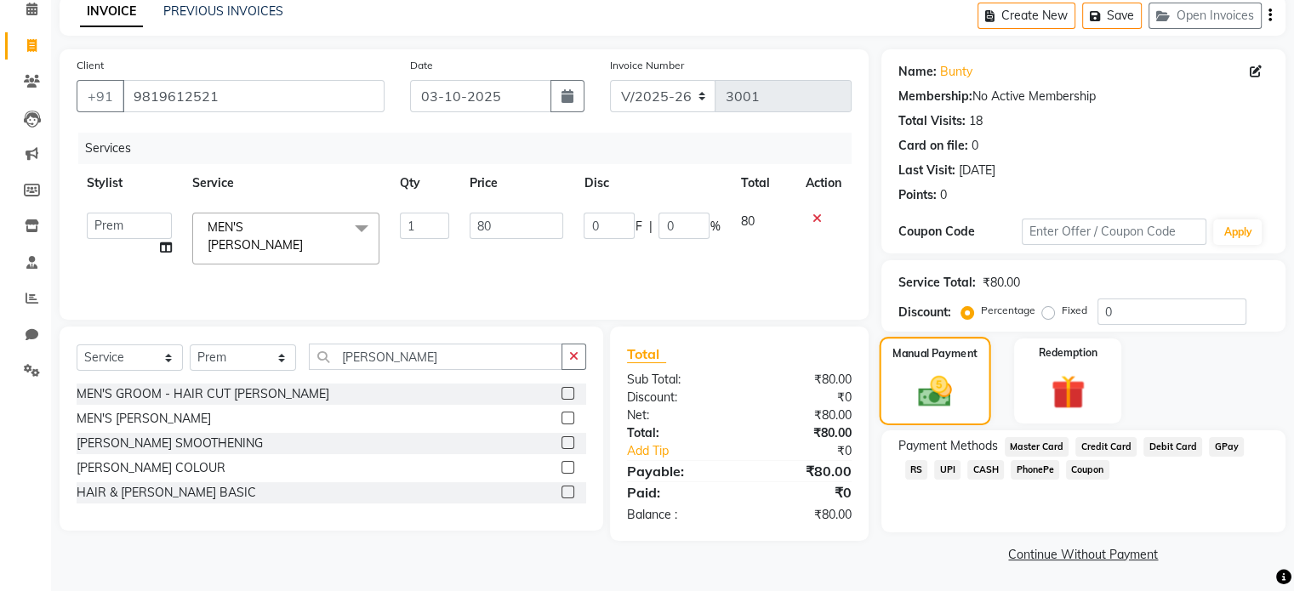
scroll to position [78, 0]
click at [934, 467] on span "UPI" at bounding box center [947, 470] width 26 height 20
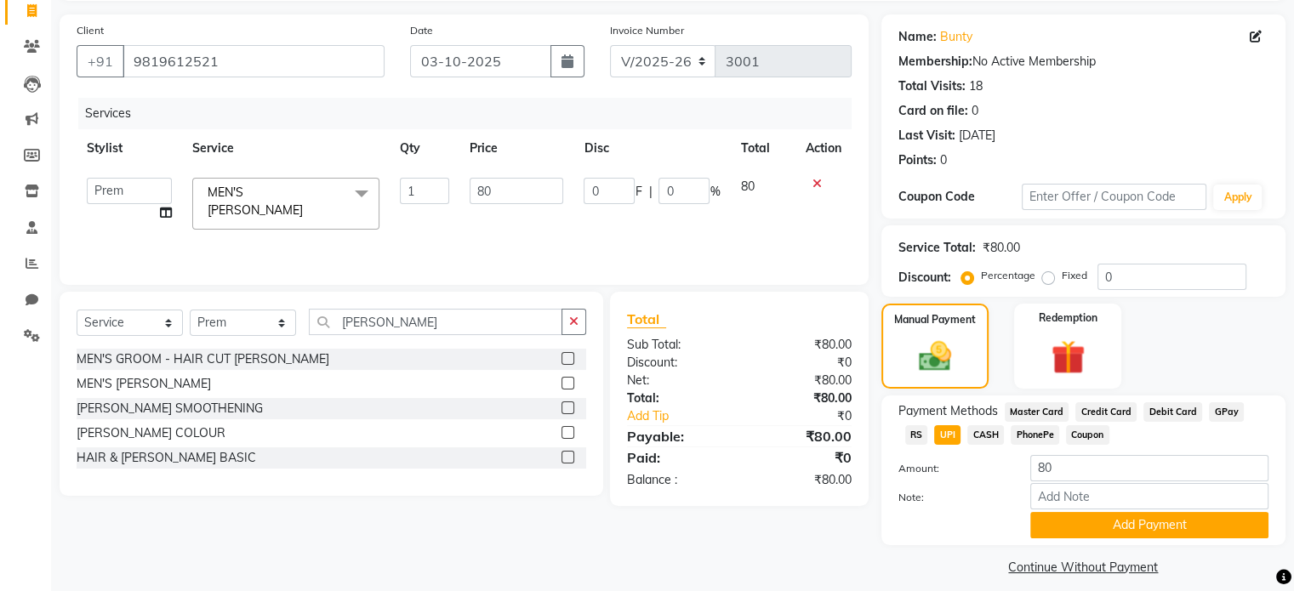
scroll to position [129, 0]
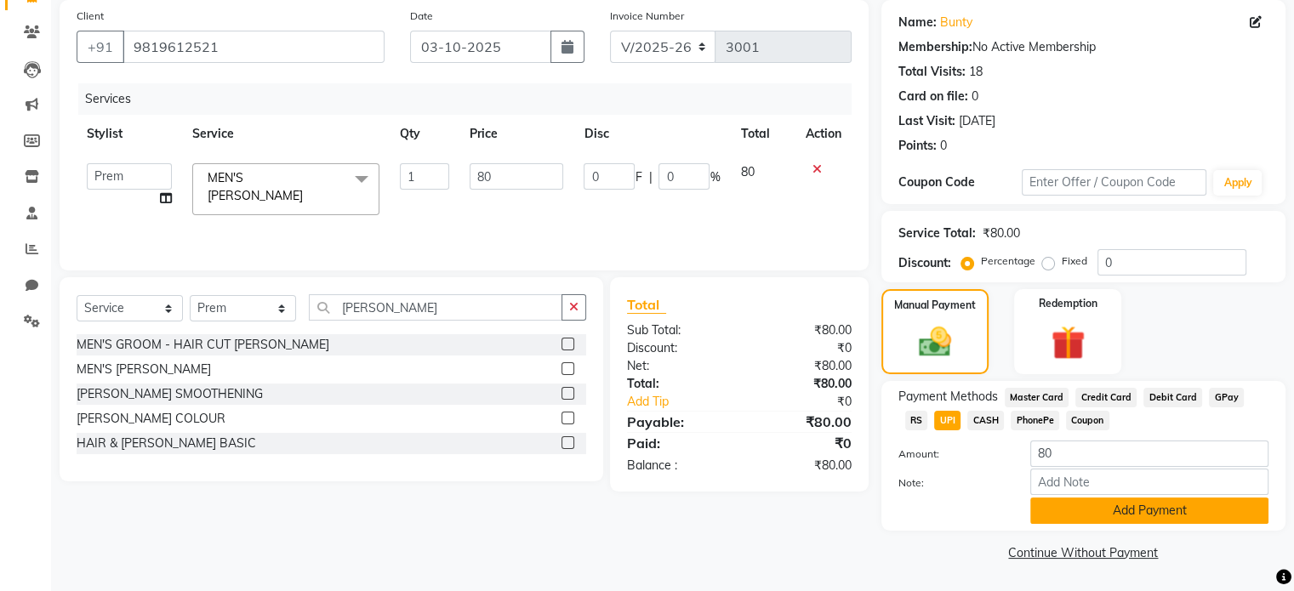
click at [1055, 515] on button "Add Payment" at bounding box center [1149, 511] width 238 height 26
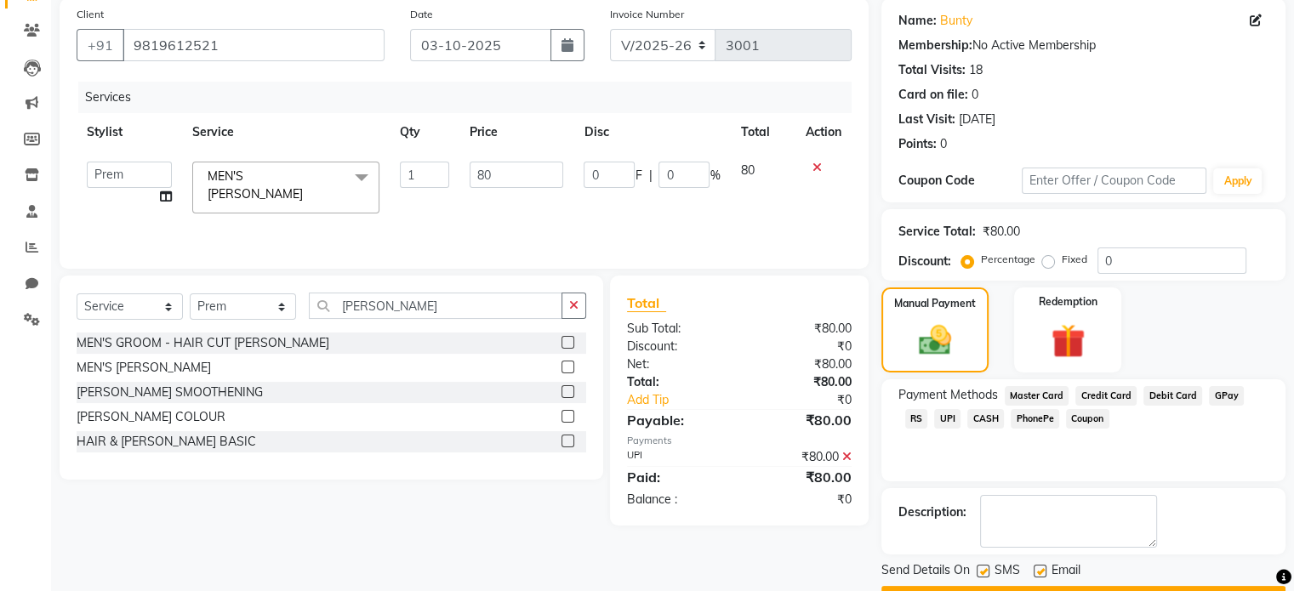
scroll to position [163, 0]
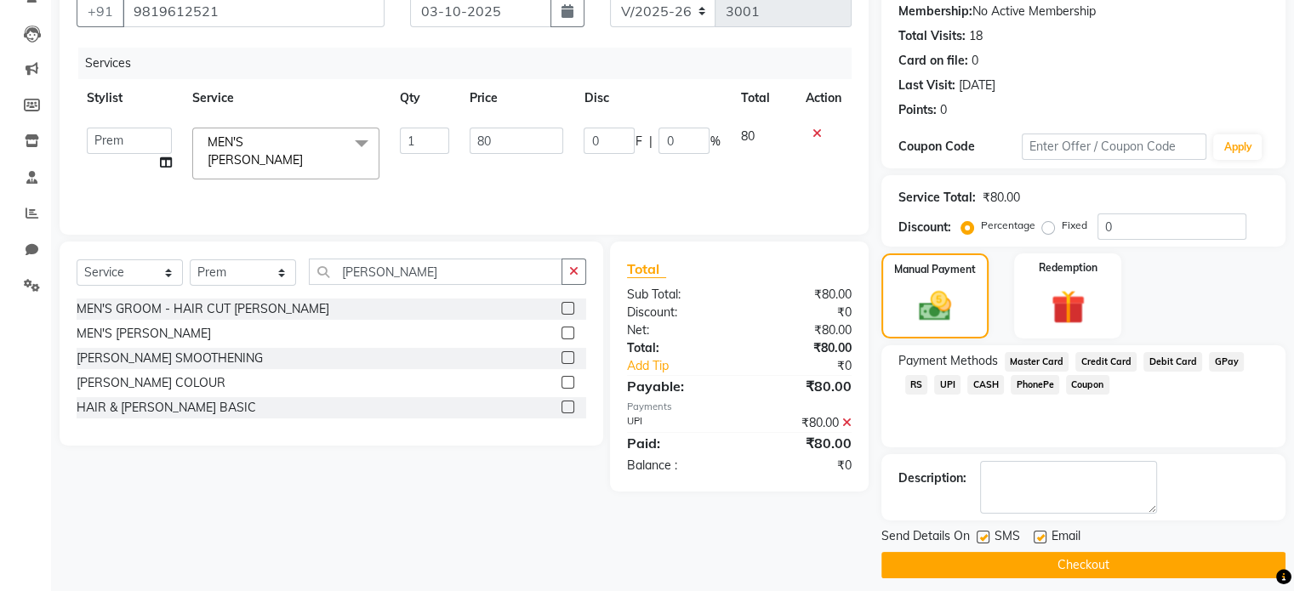
click at [1062, 557] on button "Checkout" at bounding box center [1083, 565] width 404 height 26
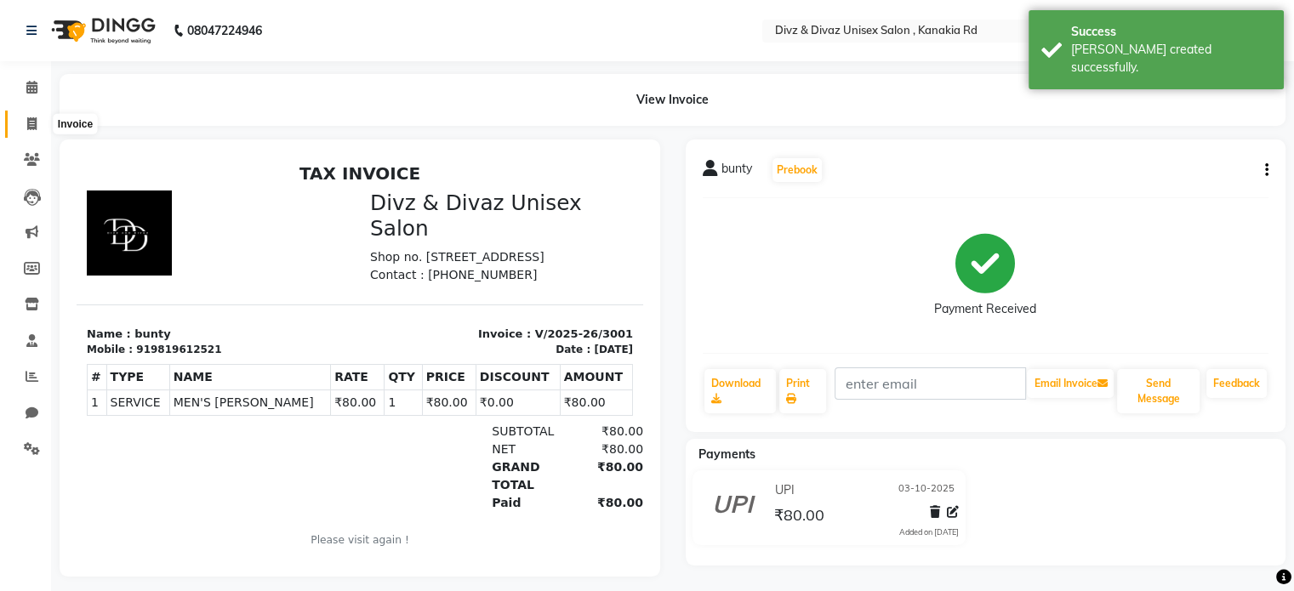
click at [28, 120] on icon at bounding box center [31, 123] width 9 height 13
select select "service"
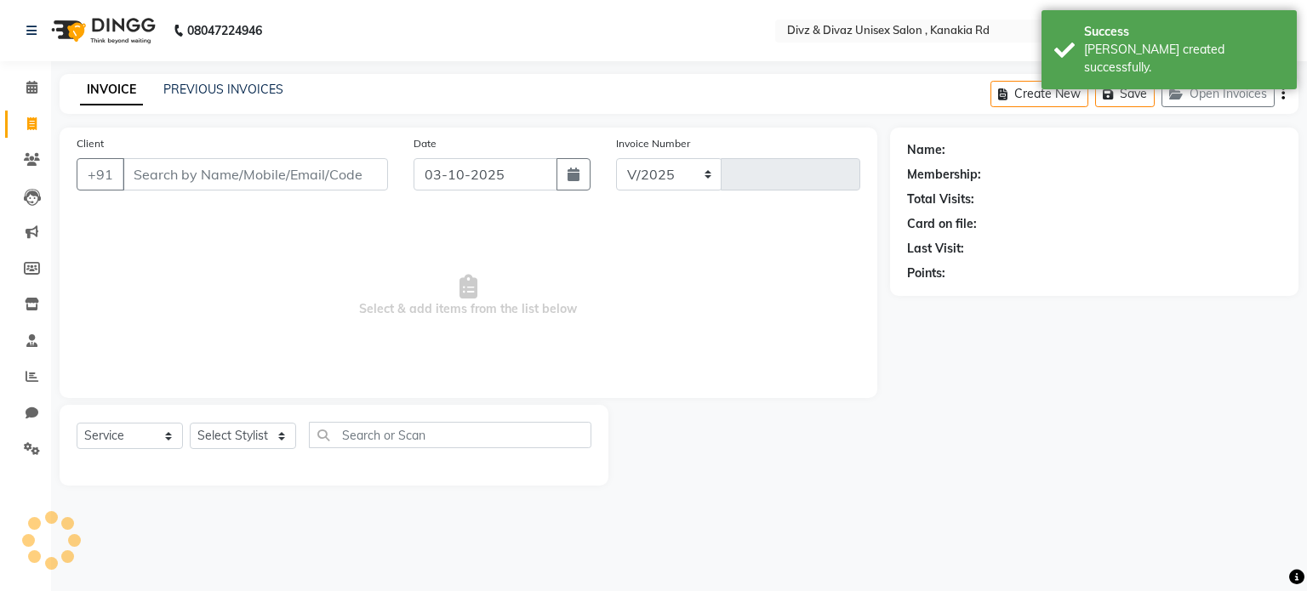
select select "7588"
type input "3002"
click at [145, 163] on input "Client" at bounding box center [255, 174] width 265 height 32
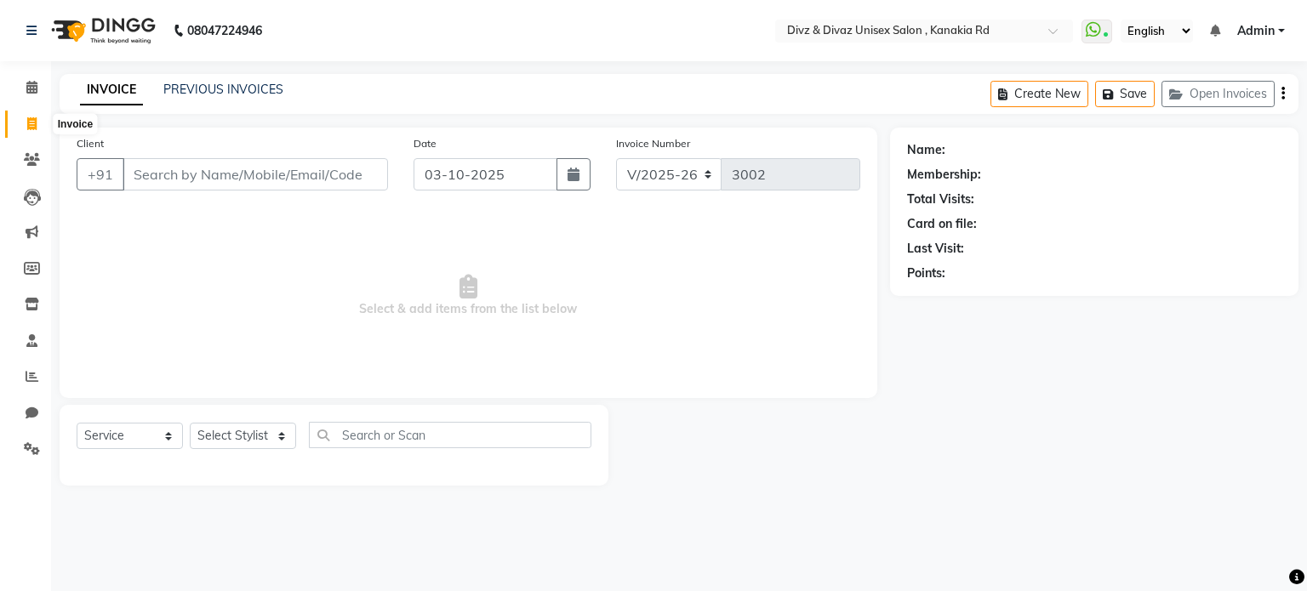
click at [32, 127] on icon at bounding box center [31, 123] width 9 height 13
select select "service"
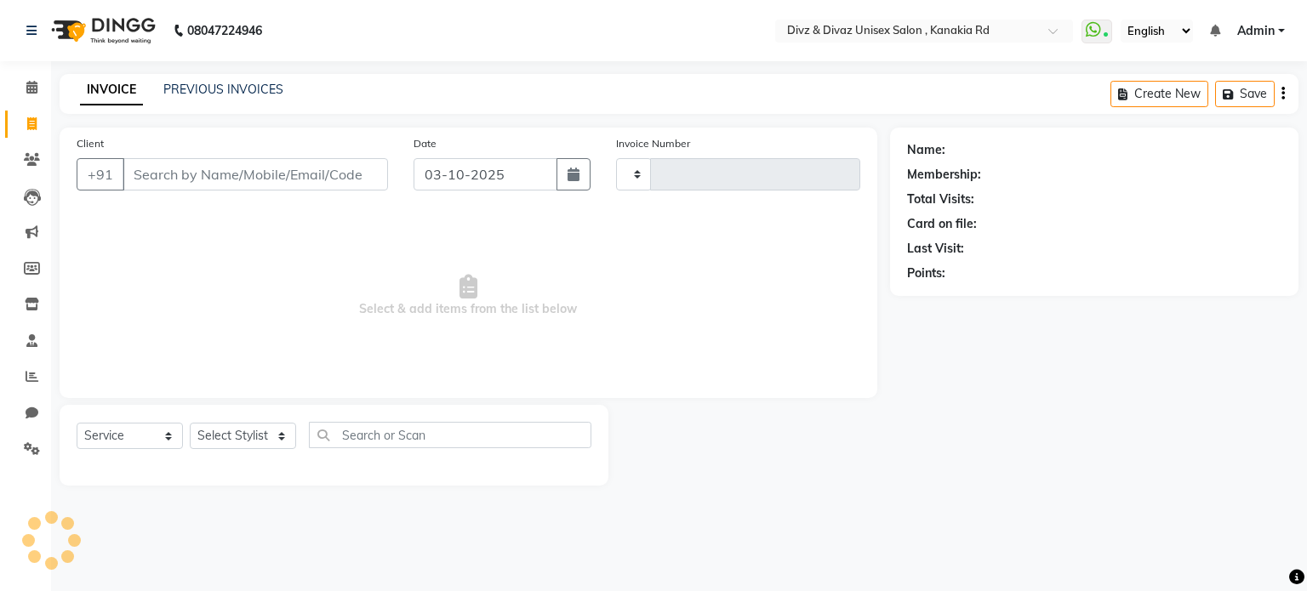
type input "3002"
select select "7588"
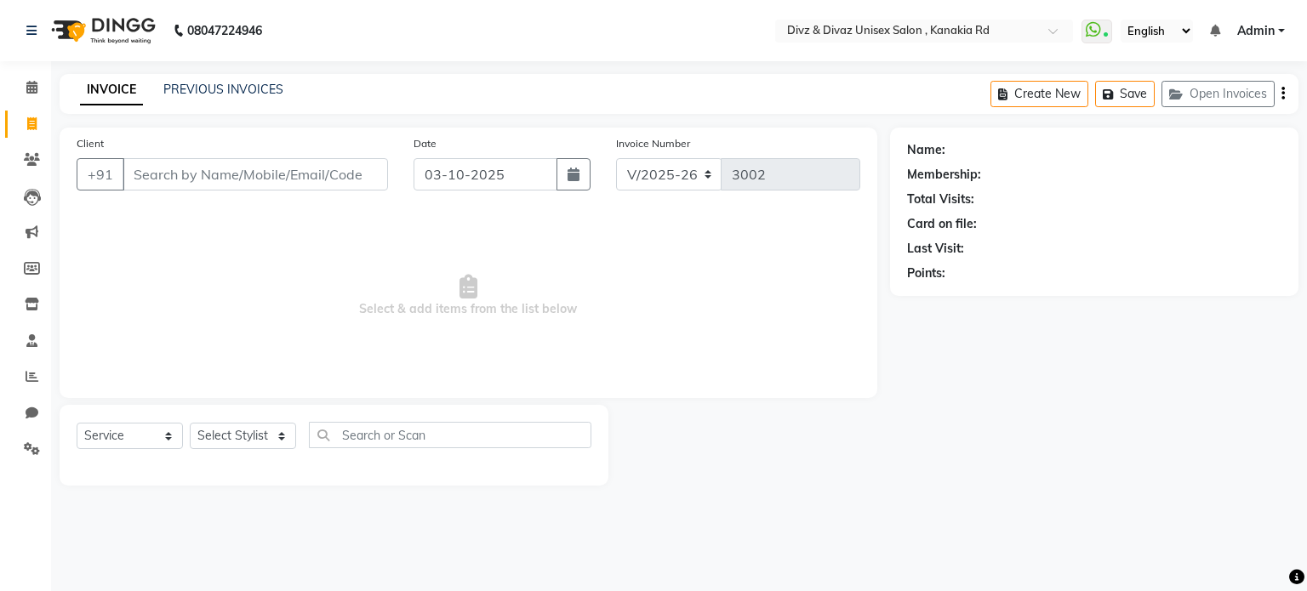
click at [27, 123] on icon at bounding box center [31, 123] width 9 height 13
select select "service"
type input "3002"
select select "7588"
click at [119, 94] on link "INVOICE" at bounding box center [111, 90] width 63 height 31
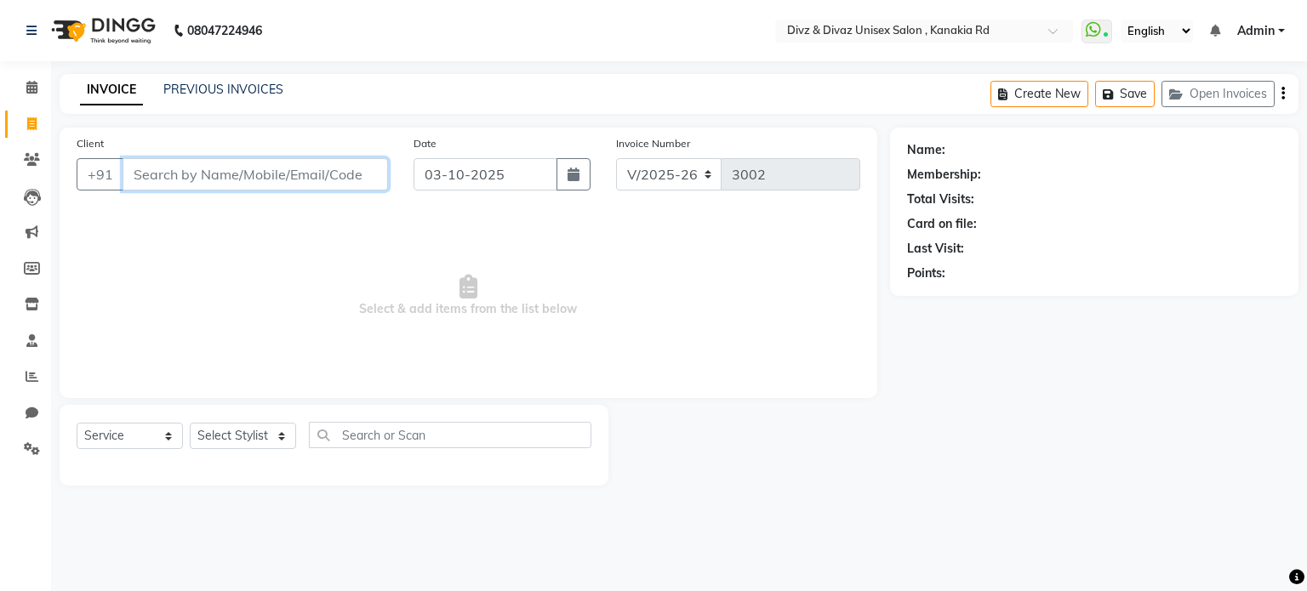
click at [214, 176] on input "Client" at bounding box center [255, 174] width 265 height 32
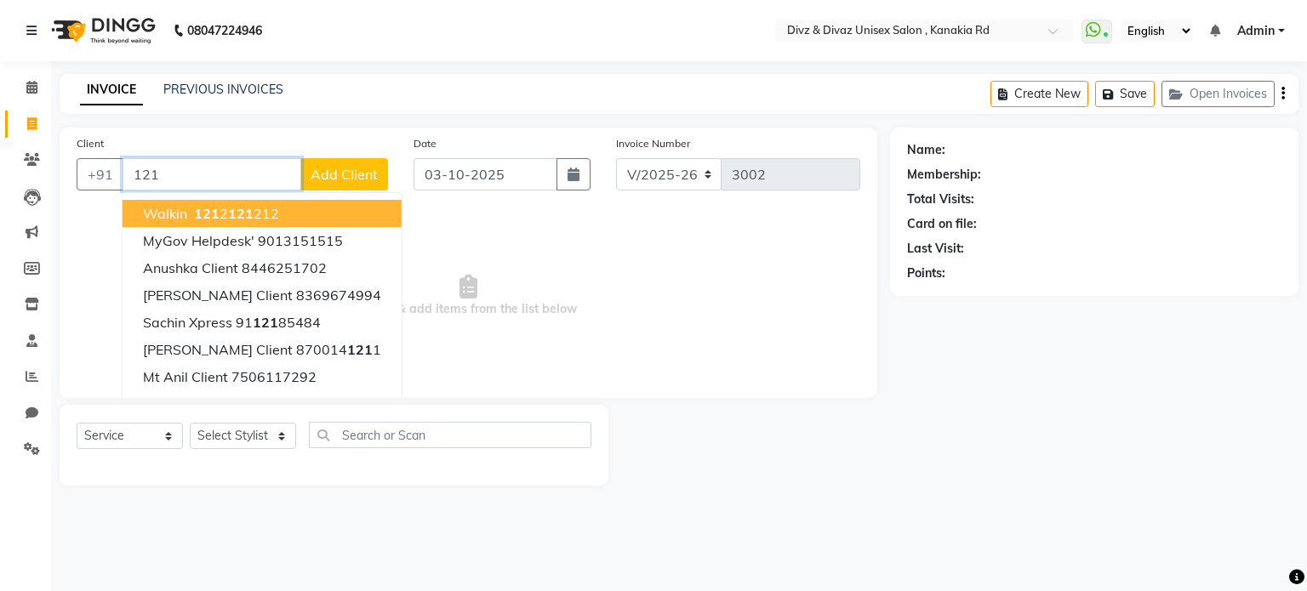
click at [265, 214] on ngb-highlight "121 2 121 212" at bounding box center [235, 213] width 88 height 17
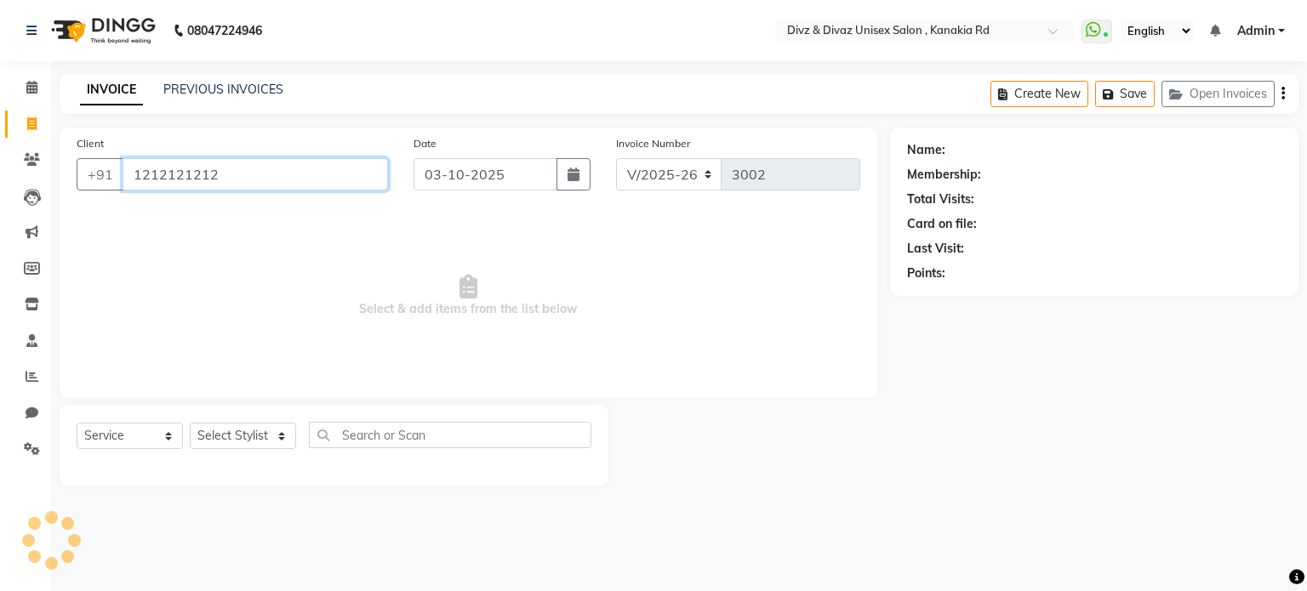
type input "1212121212"
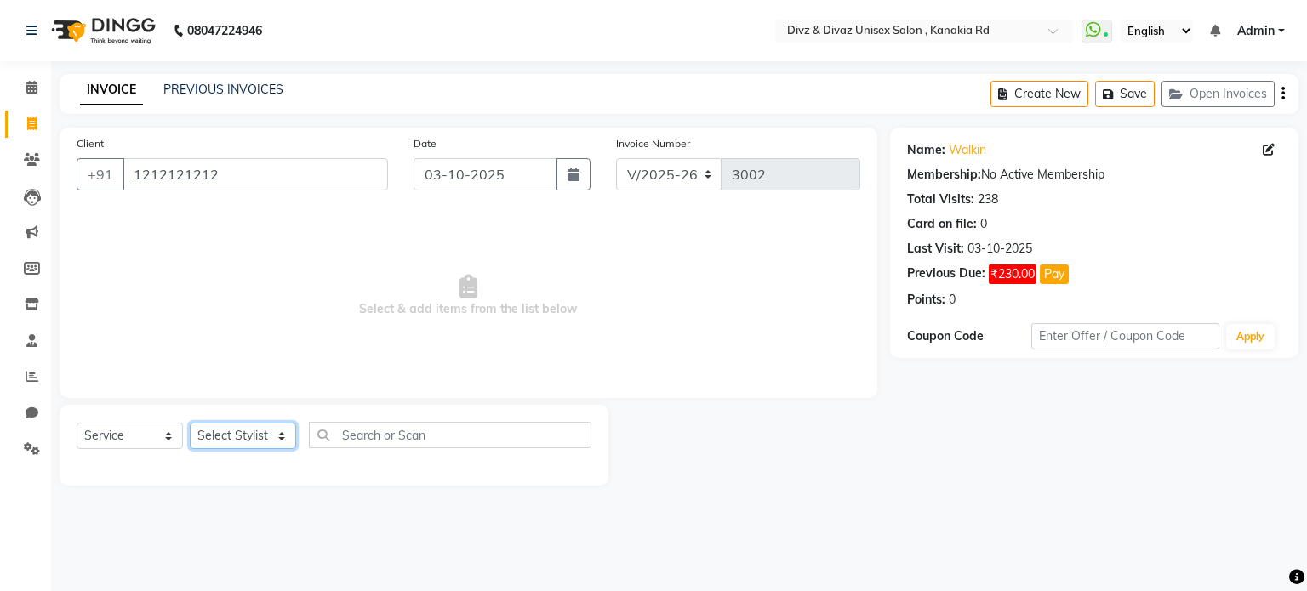
click at [268, 442] on select "Select Stylist [PERSON_NAME] Kailash [PERSON_NAME] Prem [PERSON_NAME]" at bounding box center [243, 436] width 106 height 26
select select "92008"
click at [190, 424] on select "Select Stylist [PERSON_NAME] Kailash [PERSON_NAME] Prem [PERSON_NAME]" at bounding box center [243, 436] width 106 height 26
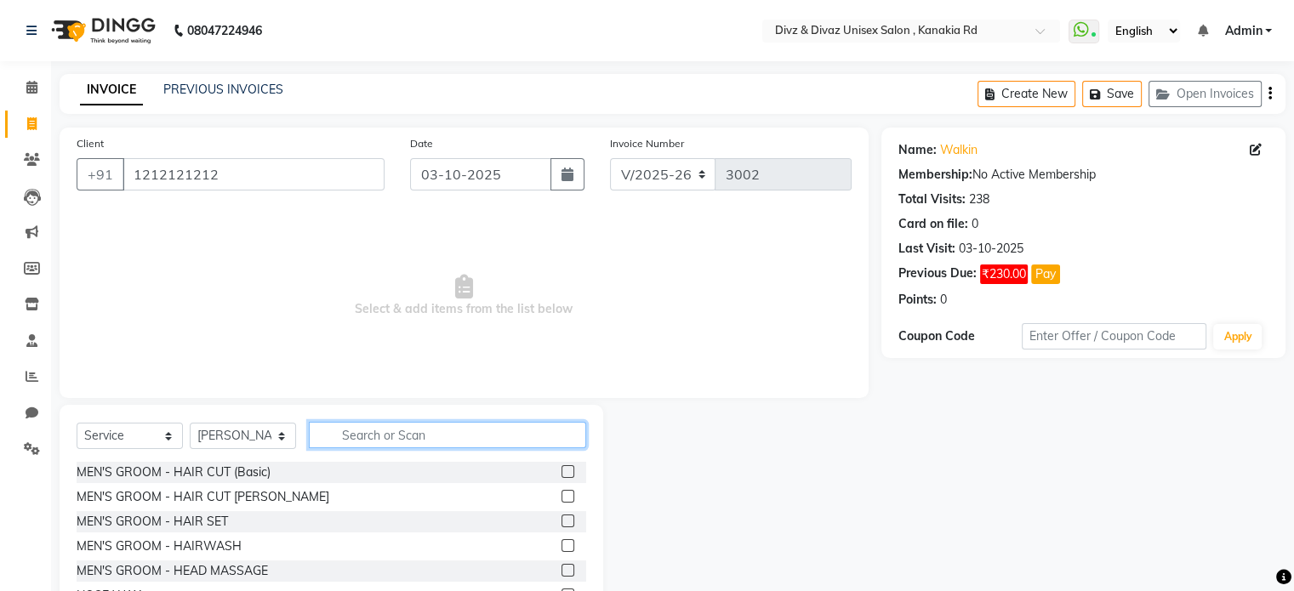
click at [360, 431] on input "text" at bounding box center [447, 435] width 277 height 26
type input "[PERSON_NAME]"
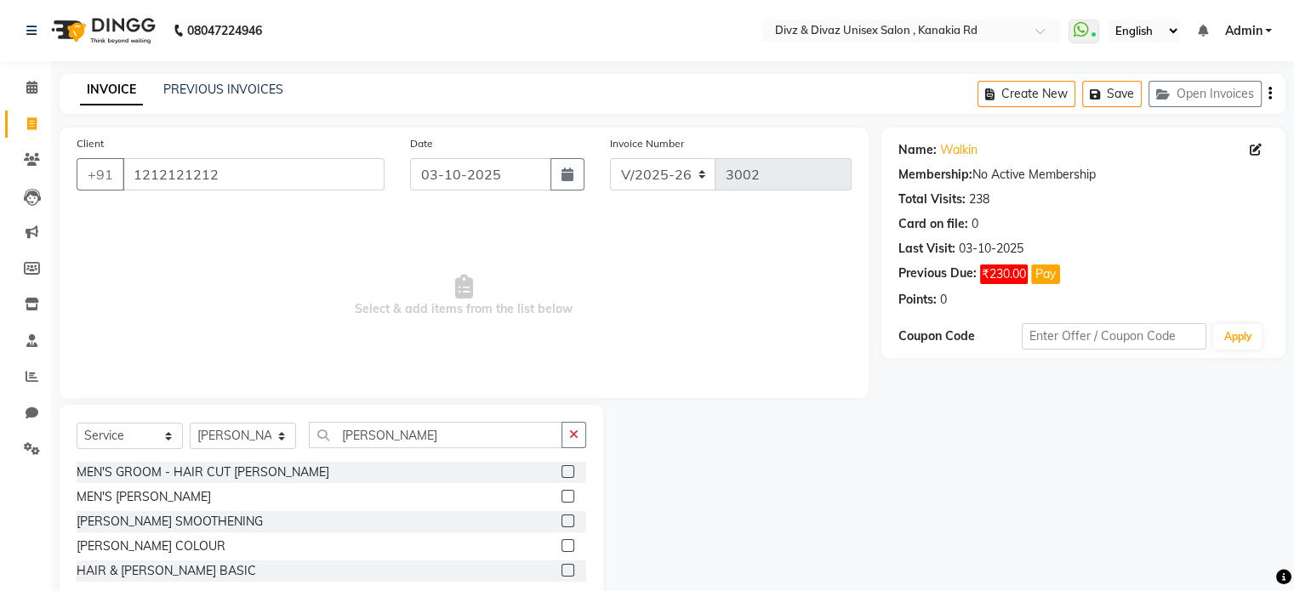
click at [565, 500] on label at bounding box center [567, 496] width 13 height 13
click at [565, 500] on input "checkbox" at bounding box center [566, 497] width 11 height 11
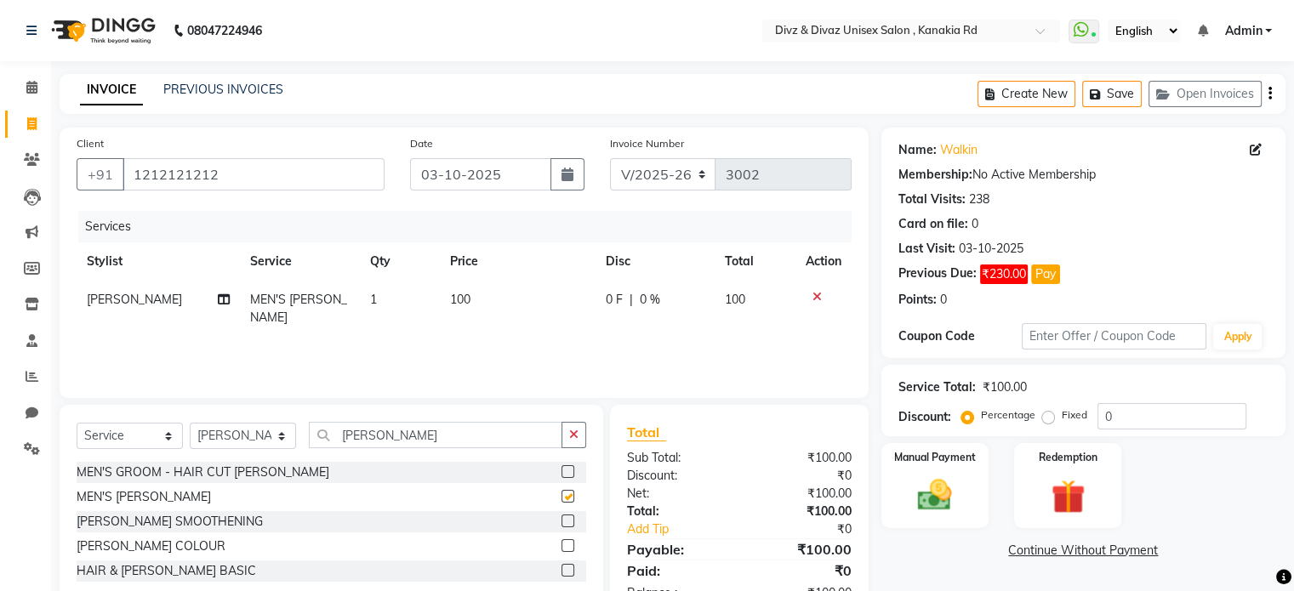
checkbox input "false"
click at [472, 295] on td "100" at bounding box center [518, 309] width 156 height 56
select select "92008"
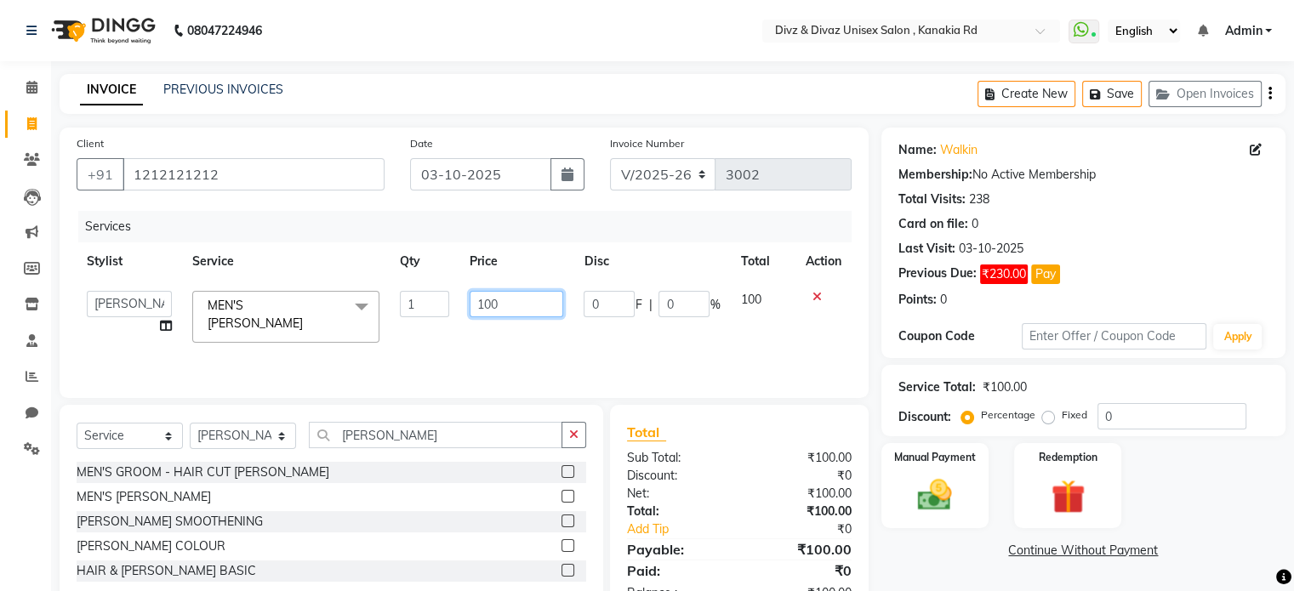
click at [507, 299] on input "100" at bounding box center [517, 304] width 94 height 26
type input "1"
type input "80"
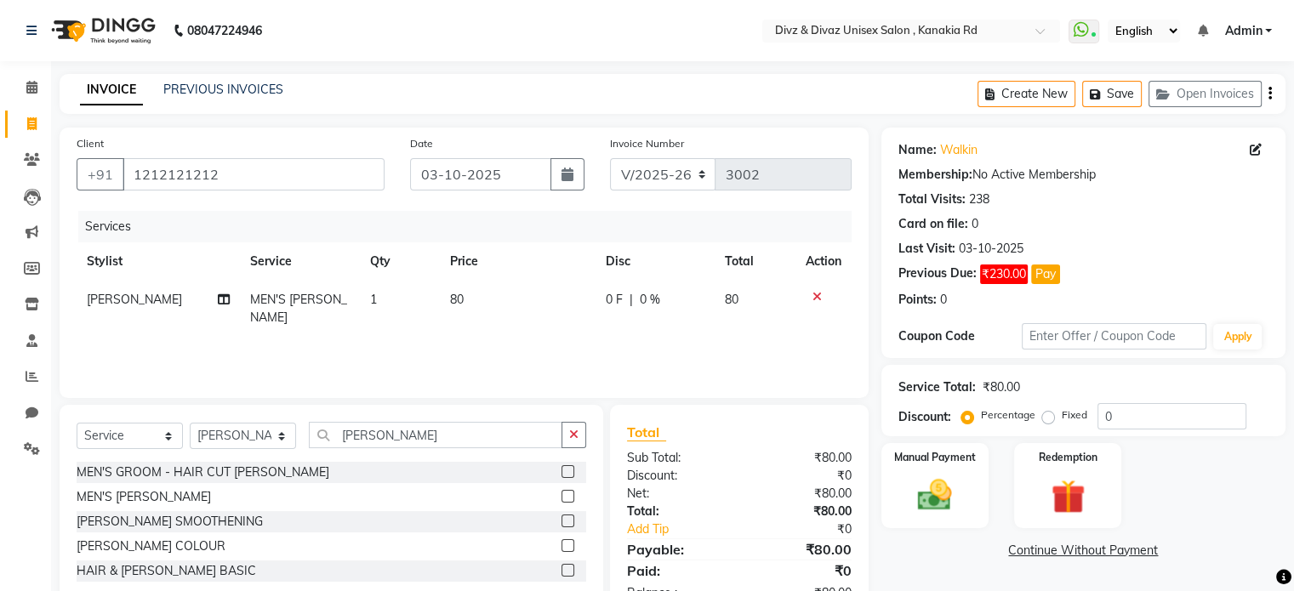
click at [772, 285] on td "80" at bounding box center [755, 309] width 81 height 56
select select "92008"
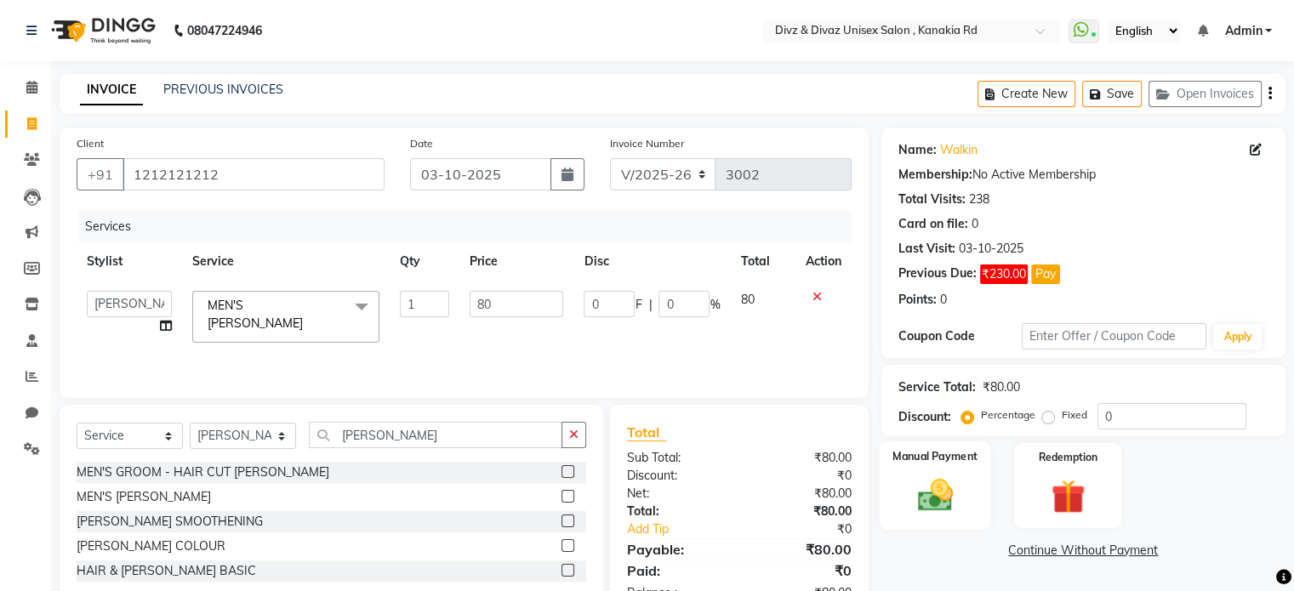
click at [932, 504] on img at bounding box center [934, 496] width 57 height 41
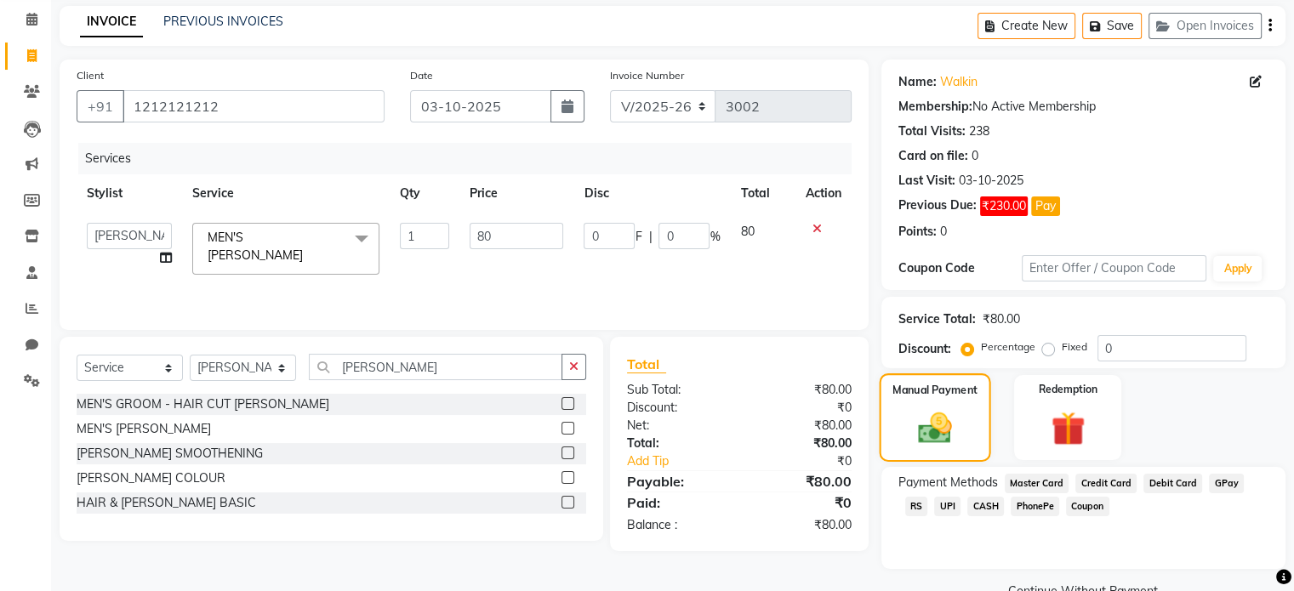
scroll to position [105, 0]
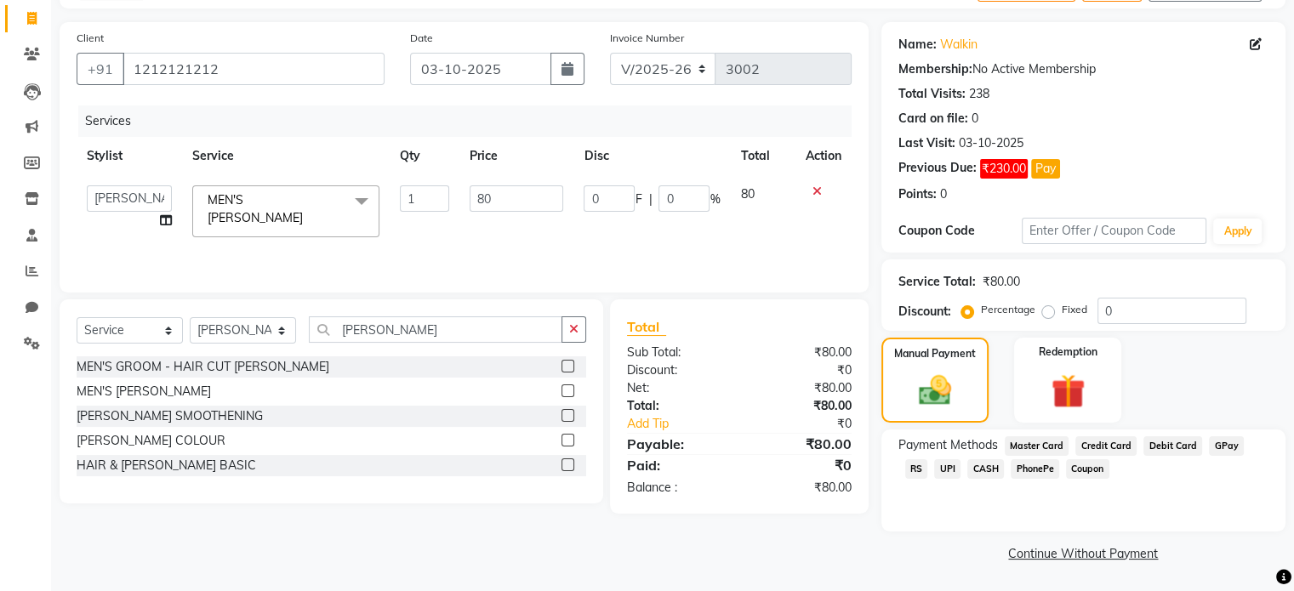
click at [967, 466] on span "CASH" at bounding box center [985, 469] width 37 height 20
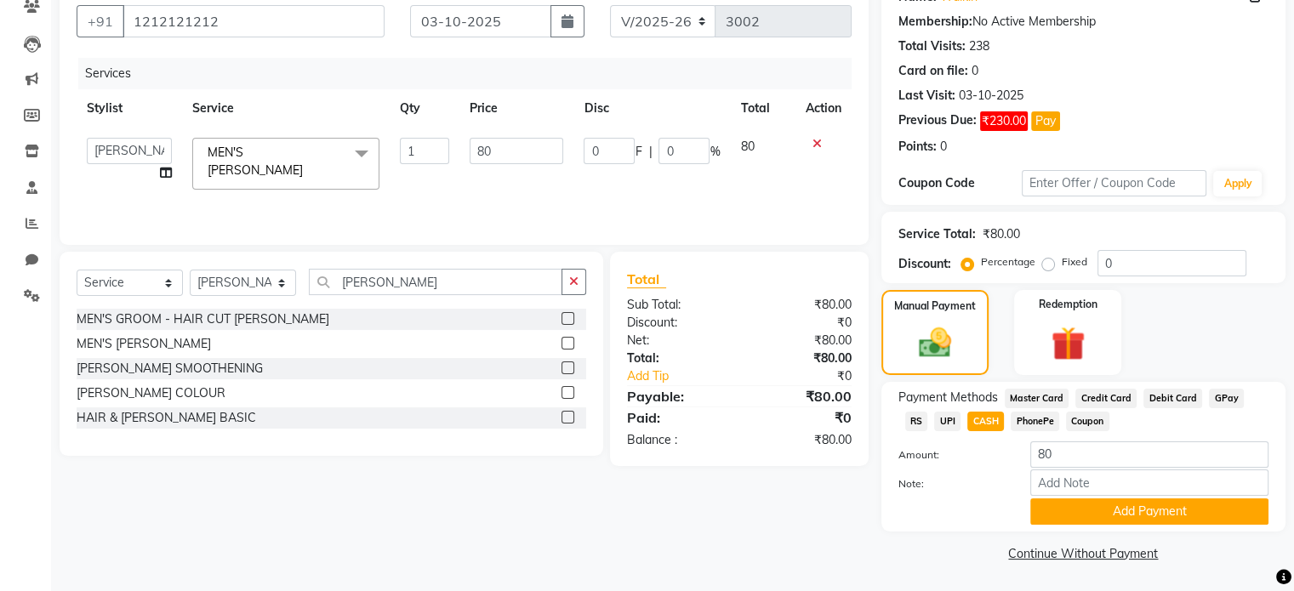
scroll to position [156, 0]
click at [1040, 506] on button "Add Payment" at bounding box center [1149, 511] width 238 height 26
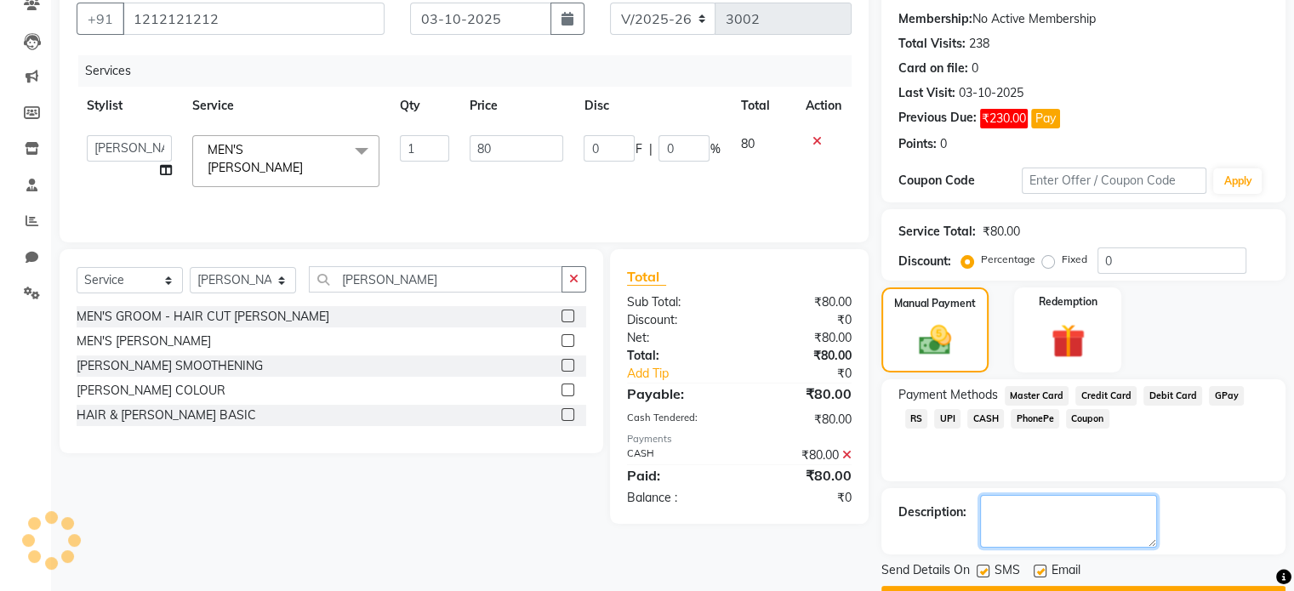
click at [1040, 506] on textarea at bounding box center [1068, 521] width 177 height 53
click at [1057, 590] on button "Checkout" at bounding box center [1083, 599] width 404 height 26
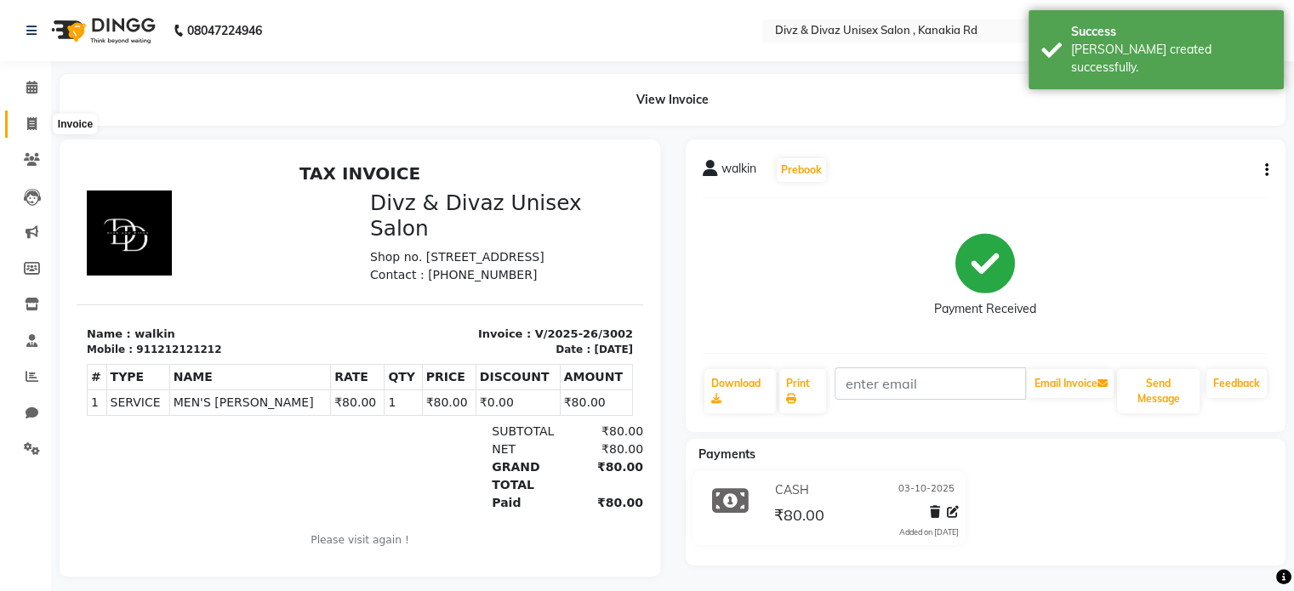
click at [31, 119] on icon at bounding box center [31, 123] width 9 height 13
select select "service"
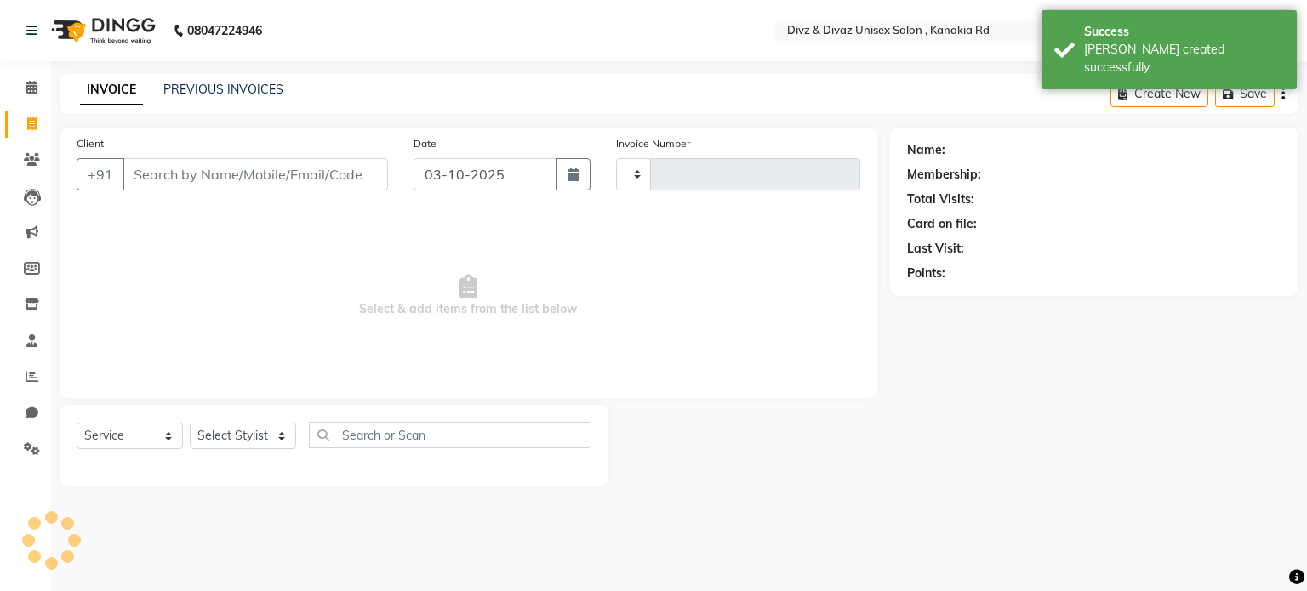
type input "3003"
select select "7588"
